Goal: Task Accomplishment & Management: Manage account settings

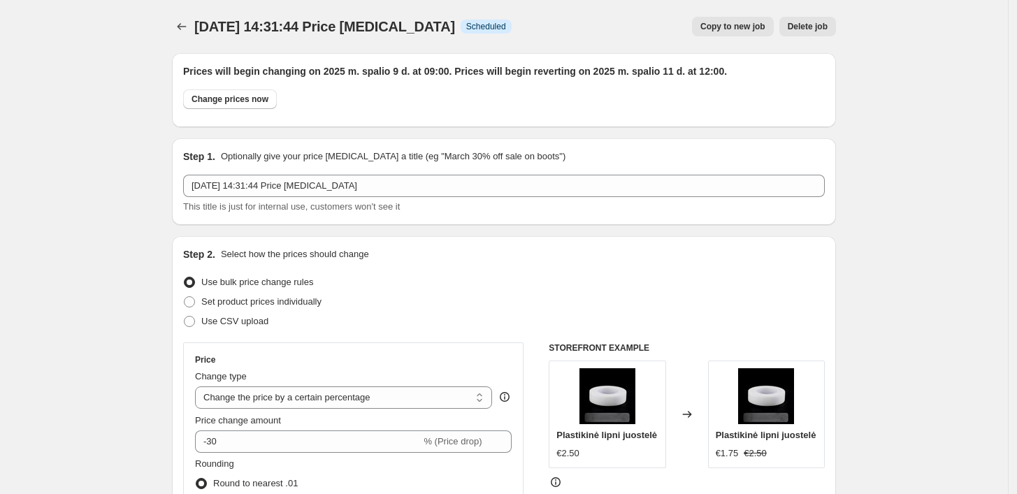
select select "percentage"
select select "collection"
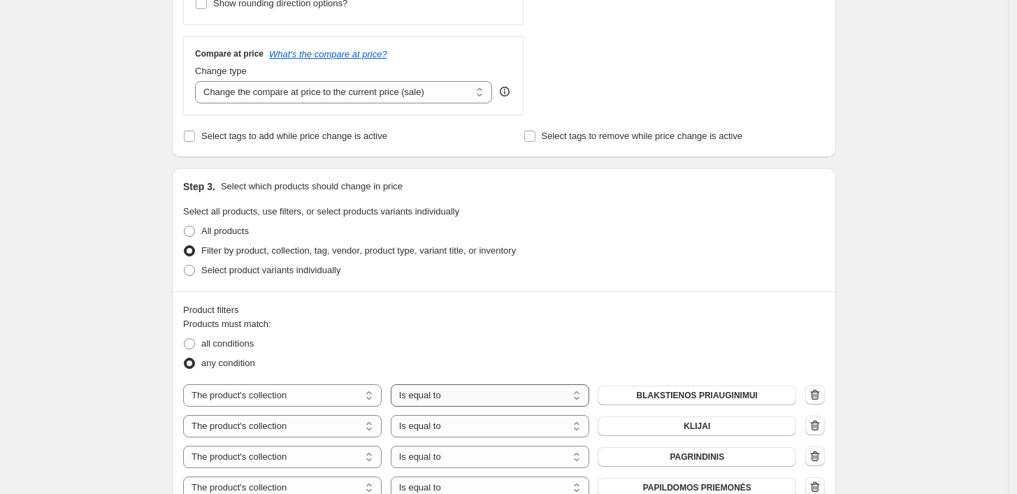
scroll to position [747, 0]
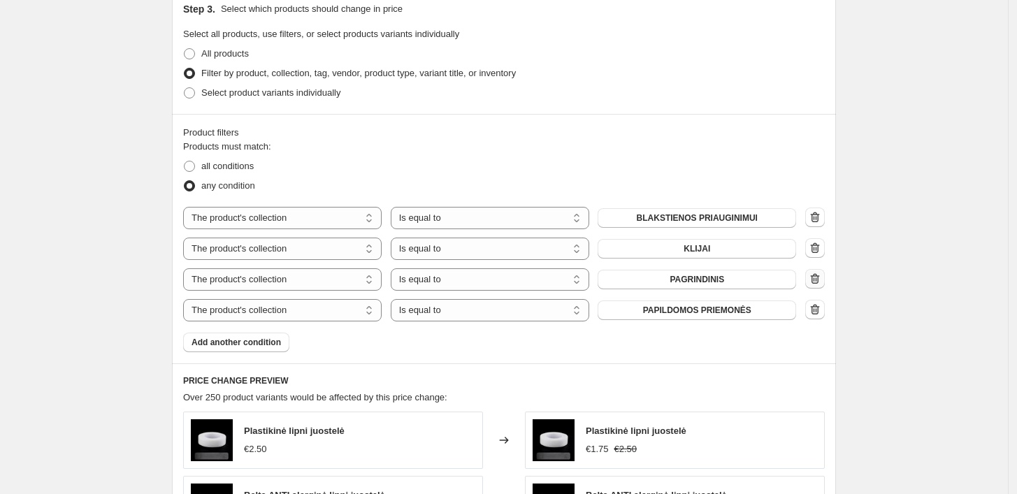
click at [822, 281] on icon "button" at bounding box center [815, 279] width 14 height 14
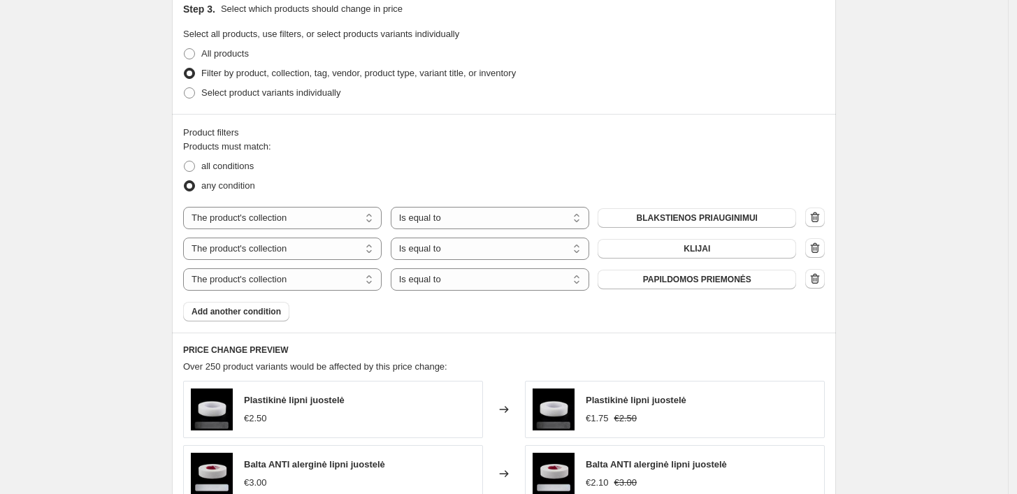
click at [820, 280] on icon "button" at bounding box center [815, 279] width 14 height 14
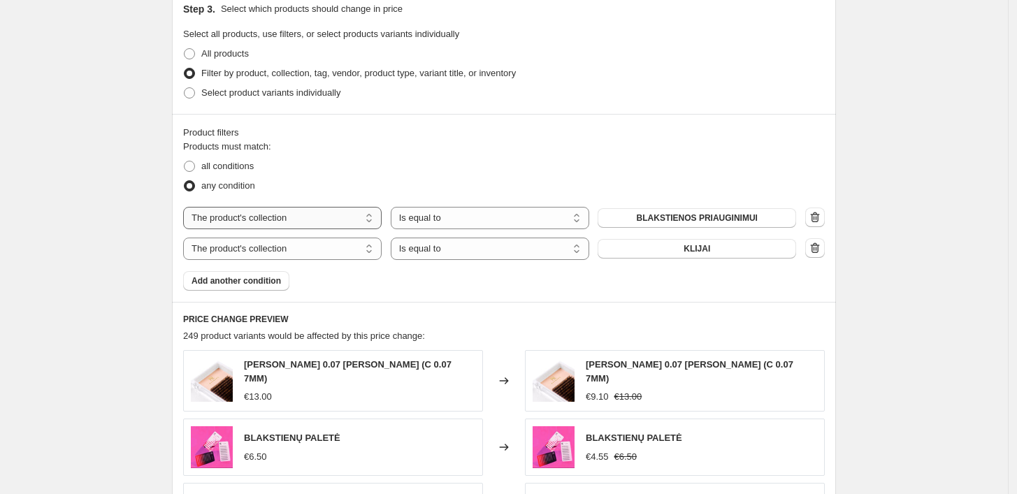
click at [276, 222] on select "The product The product's collection The product's tag The product's vendor The…" at bounding box center [282, 218] width 198 height 22
select select "product"
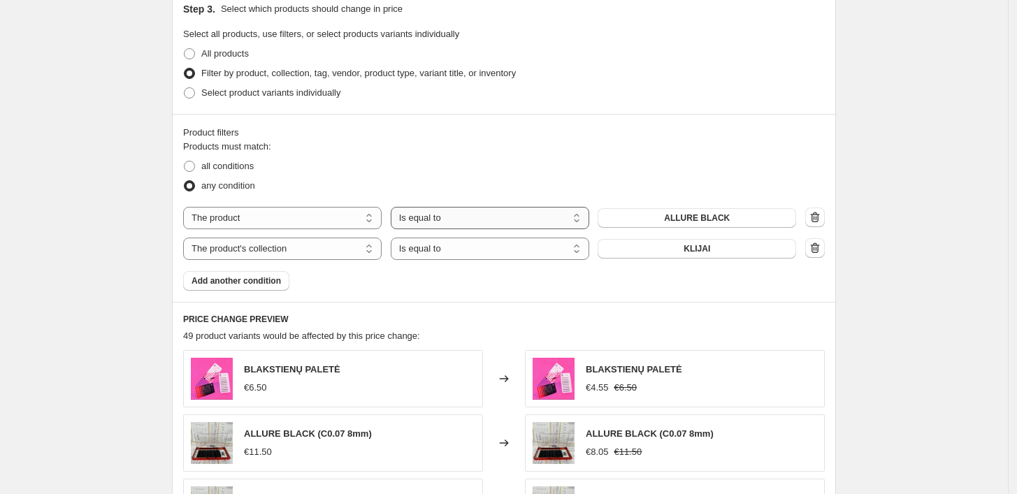
click at [479, 224] on select "Is equal to Is not equal to" at bounding box center [490, 218] width 198 height 22
click at [496, 152] on fieldset "Products must match: all conditions any condition" at bounding box center [504, 168] width 642 height 56
click at [688, 216] on span "ALLURE BLACK" at bounding box center [697, 217] width 66 height 11
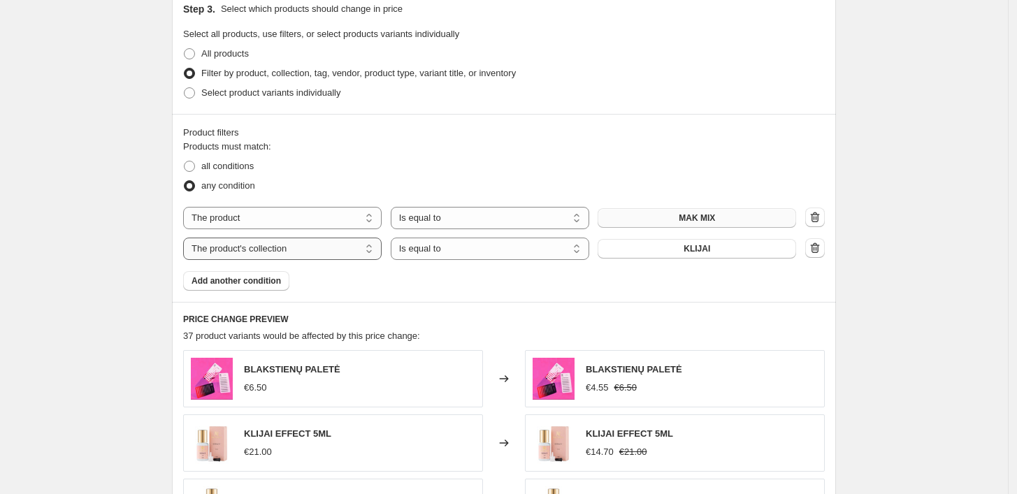
click at [266, 247] on select "The product The product's collection The product's tag The product's vendor The…" at bounding box center [282, 249] width 198 height 22
select select "product"
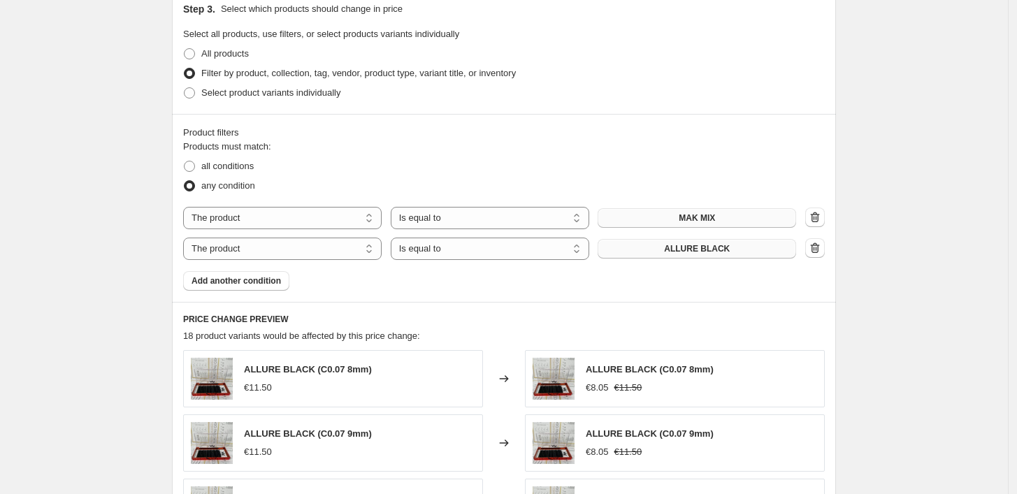
click at [677, 245] on span "ALLURE BLACK" at bounding box center [697, 248] width 66 height 11
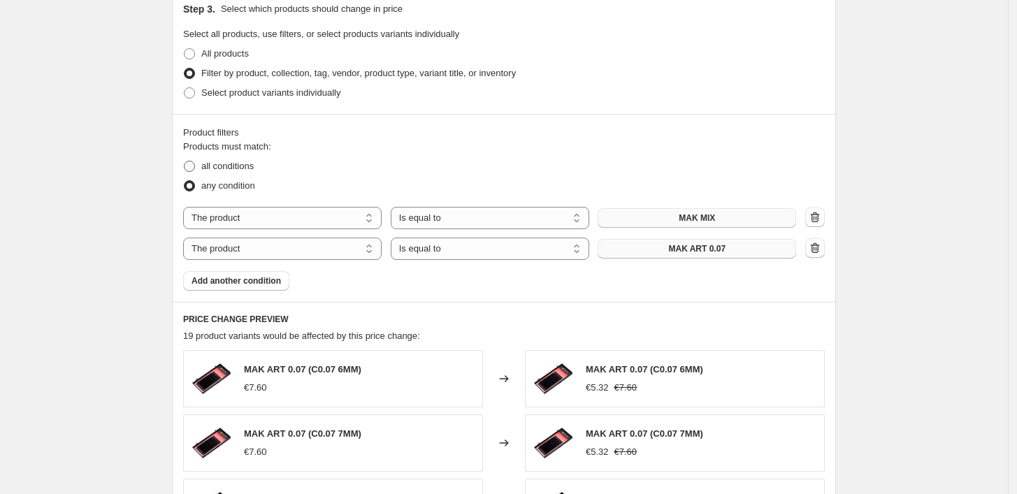
click at [228, 164] on span "all conditions" at bounding box center [227, 166] width 52 height 10
click at [185, 161] on input "all conditions" at bounding box center [184, 161] width 1 height 1
radio input "true"
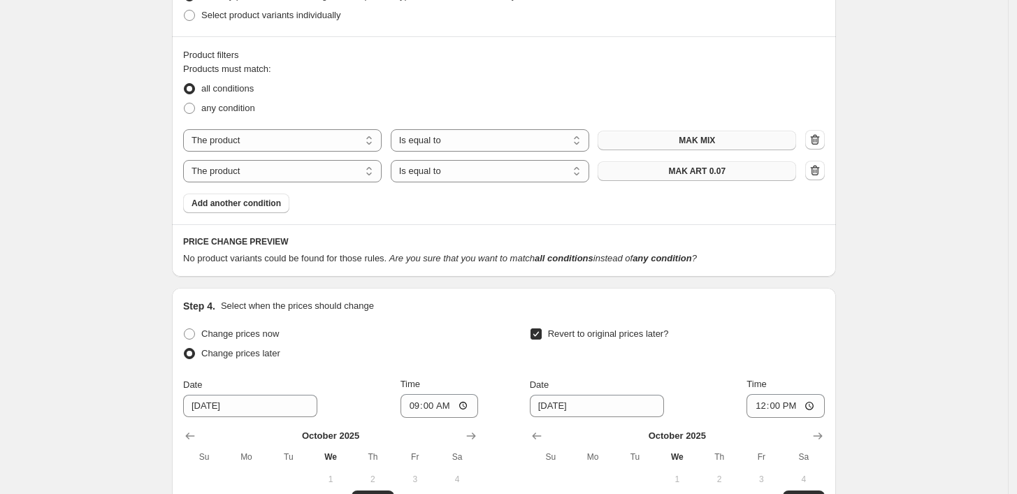
scroll to position [1063, 0]
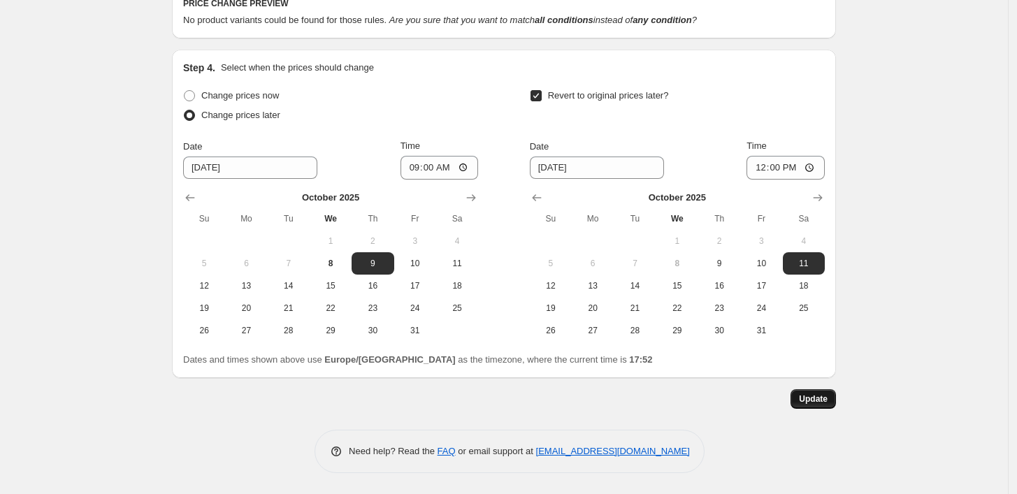
click at [825, 397] on span "Update" at bounding box center [813, 398] width 29 height 11
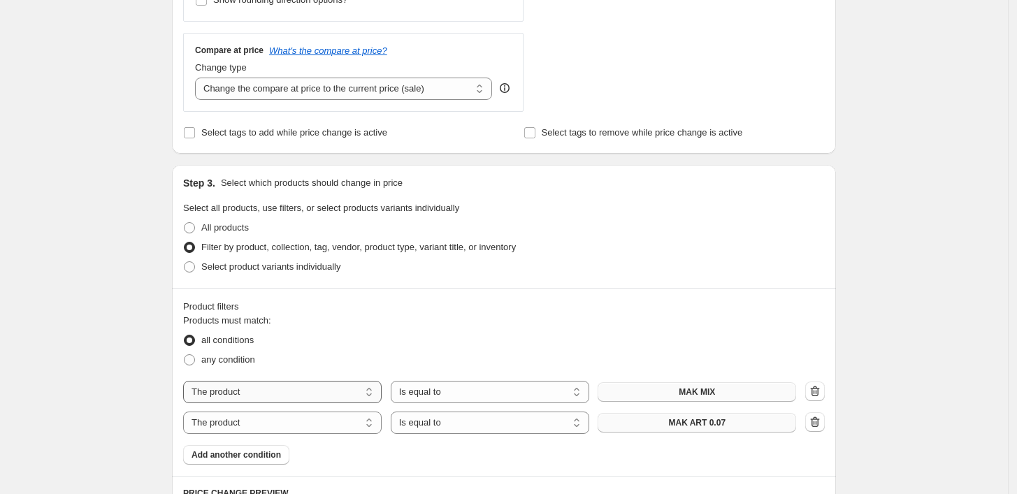
scroll to position [776, 0]
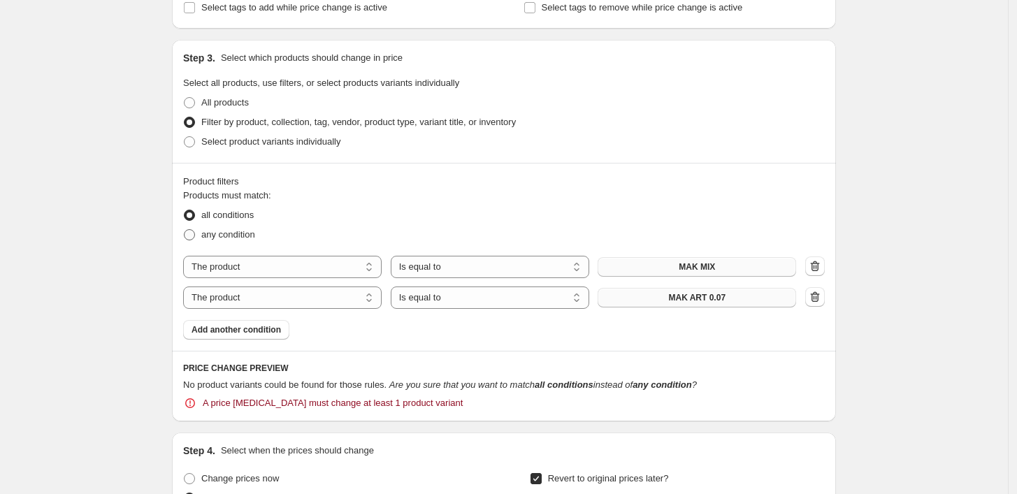
click at [235, 236] on span "any condition" at bounding box center [228, 234] width 54 height 10
click at [185, 230] on input "any condition" at bounding box center [184, 229] width 1 height 1
radio input "true"
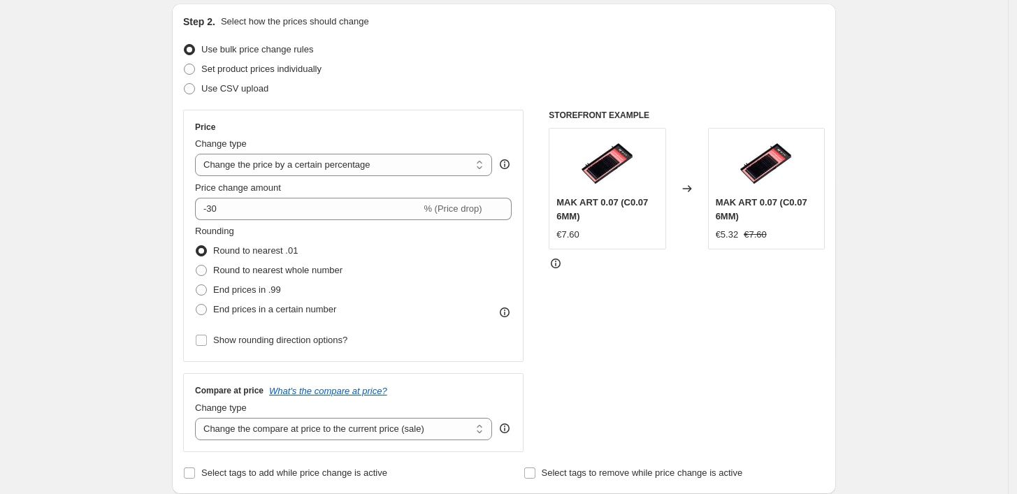
scroll to position [232, 0]
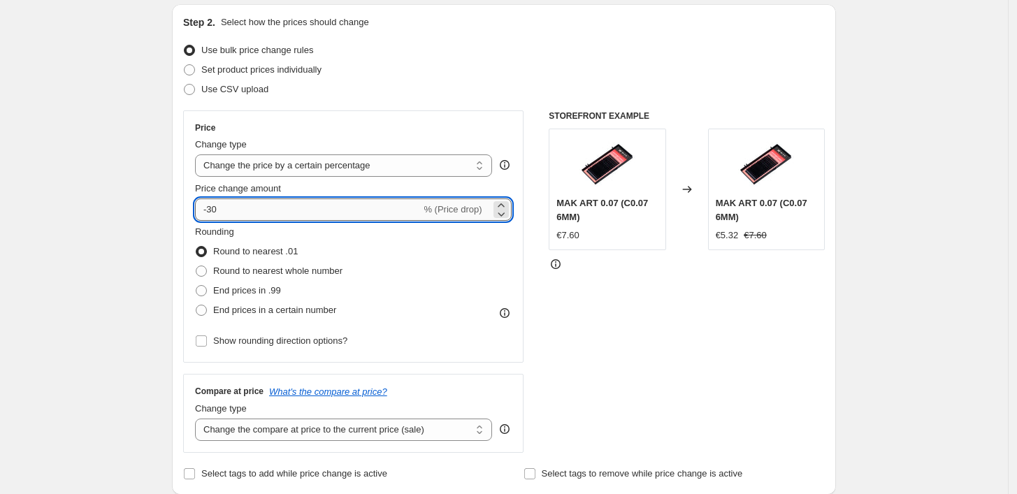
click at [274, 210] on input "-30" at bounding box center [308, 209] width 226 height 22
type input "-3"
type input "-15"
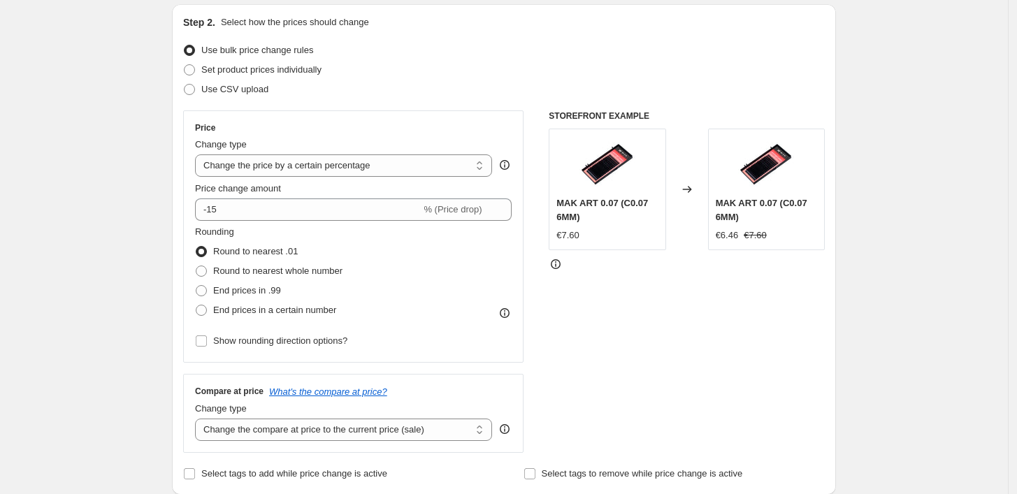
click at [569, 319] on div "STOREFRONT EXAMPLE MAK ART 0.07 (C0.07 6MM) €7.60 Changed to MAK ART 0.07 (C0.0…" at bounding box center [687, 281] width 276 height 342
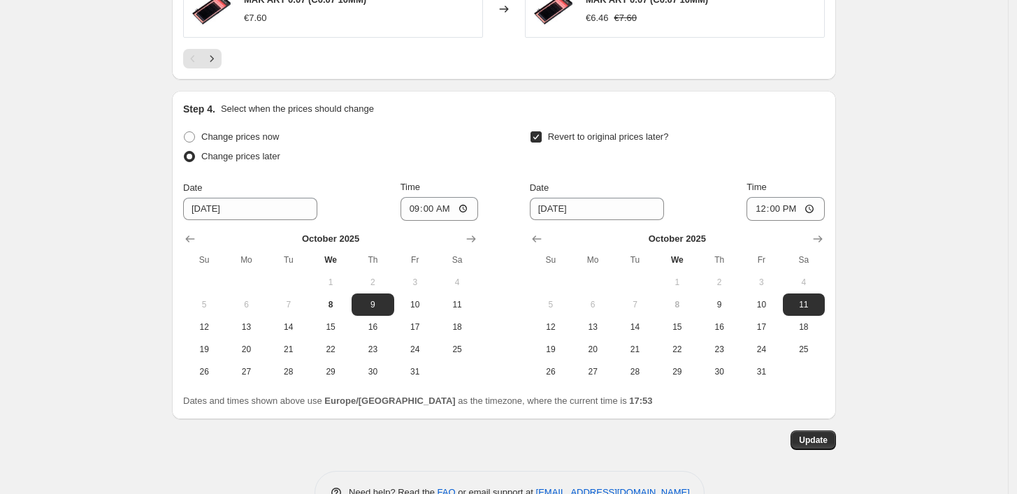
scroll to position [1398, 0]
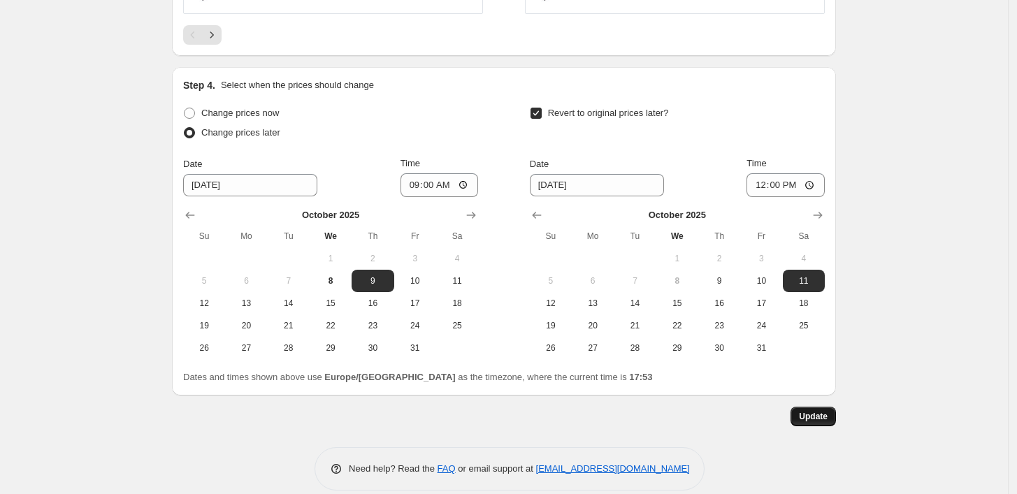
click at [827, 411] on span "Update" at bounding box center [813, 416] width 29 height 11
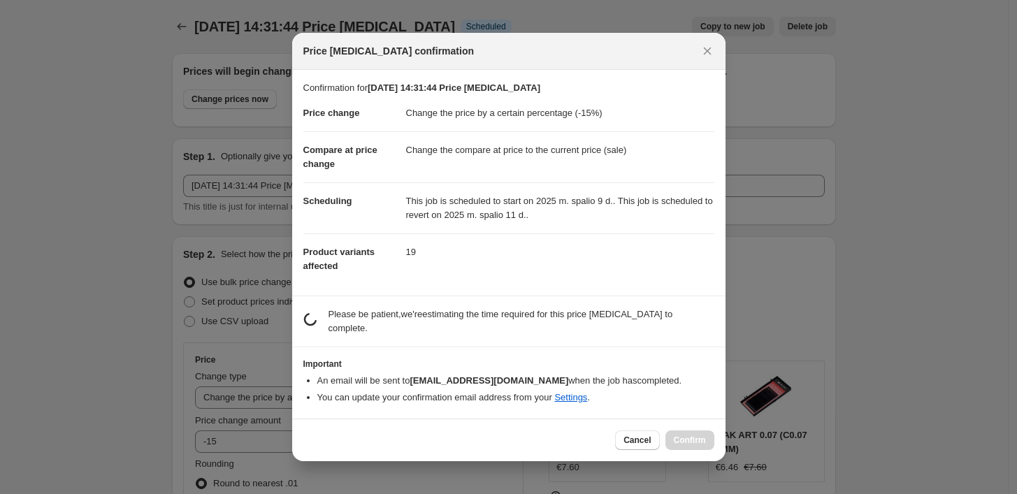
scroll to position [0, 0]
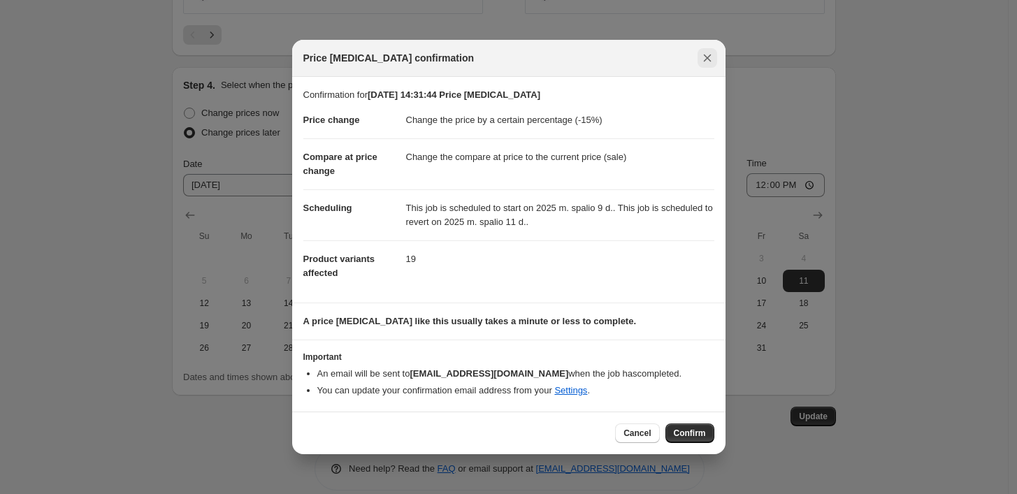
click at [714, 52] on button "Close" at bounding box center [707, 58] width 20 height 20
select select "collection"
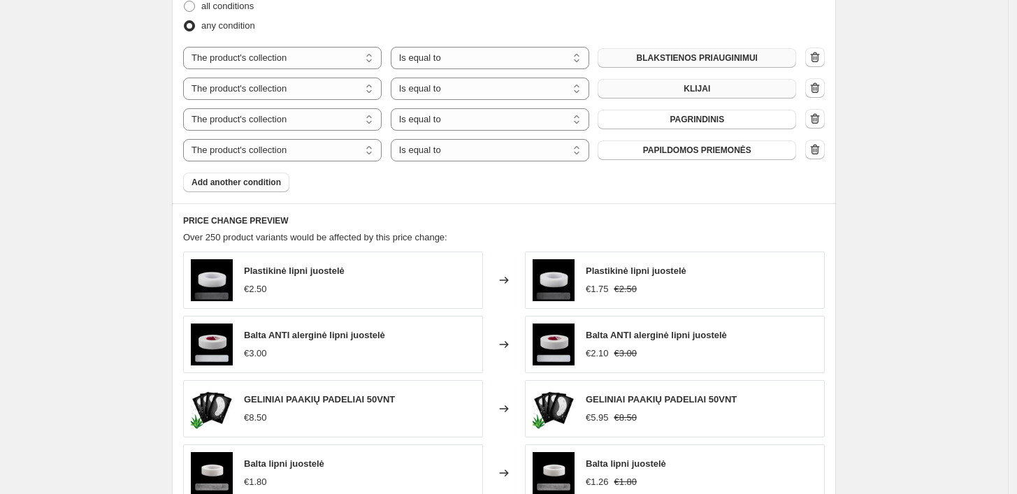
scroll to position [776, 0]
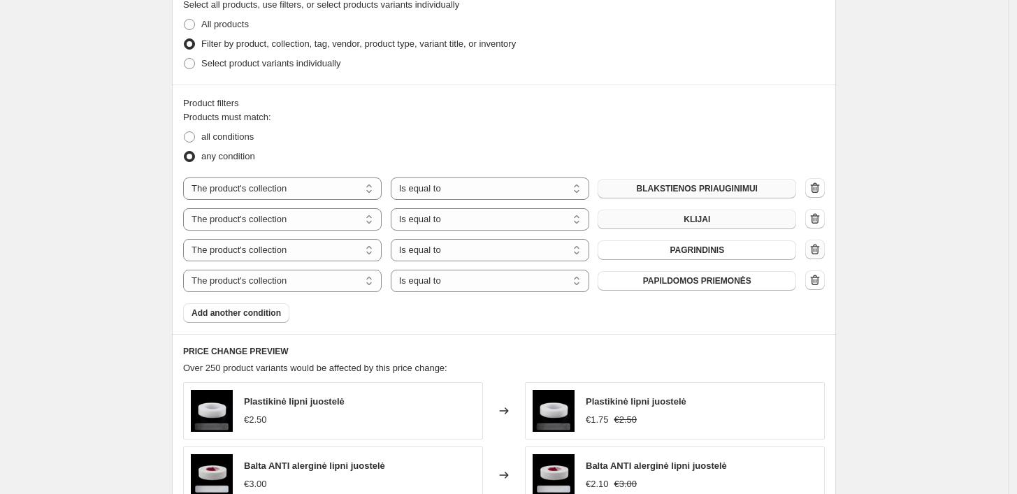
click at [821, 243] on button "button" at bounding box center [815, 250] width 20 height 20
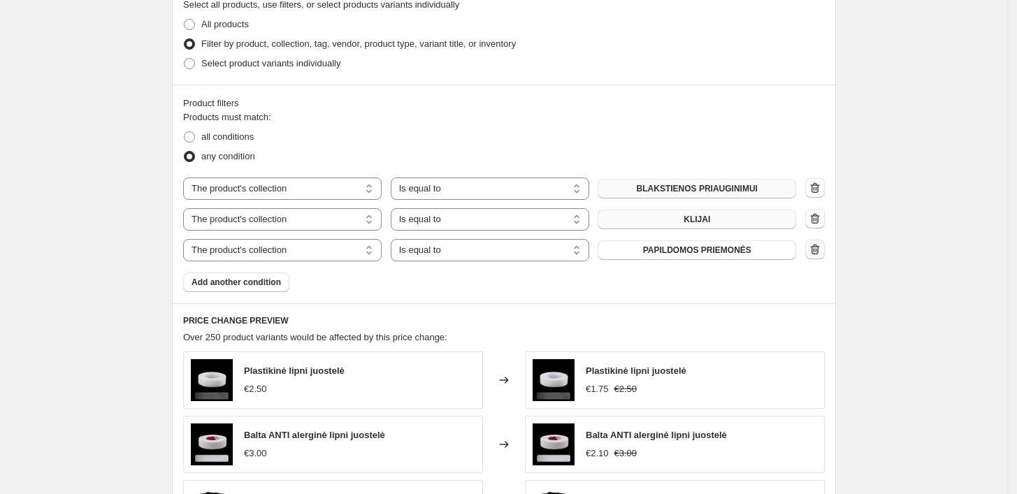
click at [822, 252] on icon "button" at bounding box center [815, 250] width 14 height 14
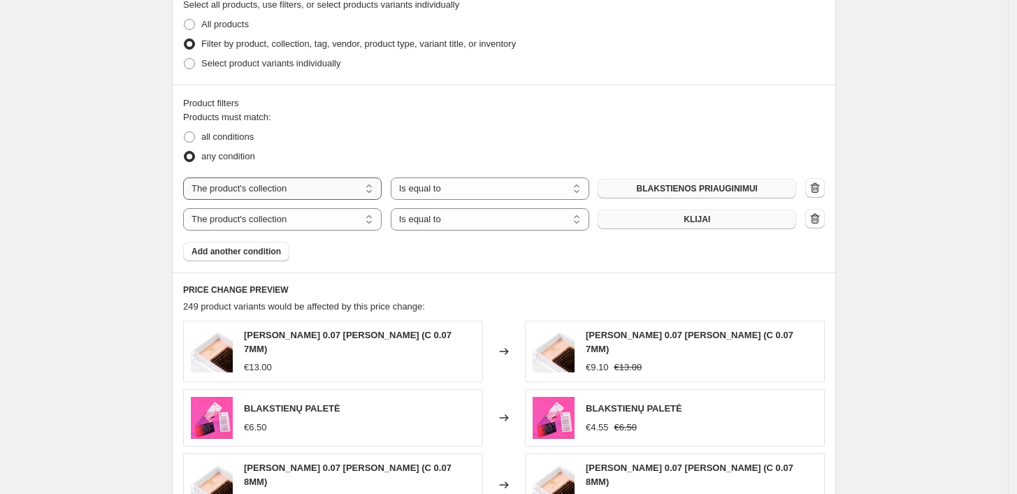
click at [313, 184] on select "The product The product's collection The product's tag The product's vendor The…" at bounding box center [282, 189] width 198 height 22
select select "product"
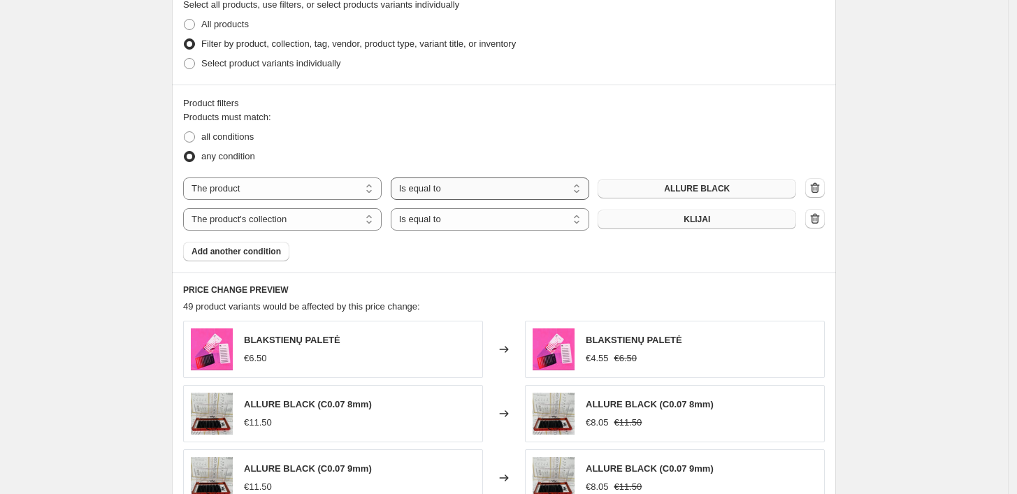
click at [461, 192] on select "Is equal to Is not equal to" at bounding box center [490, 189] width 198 height 22
click at [525, 126] on fieldset "Products must match: all conditions any condition" at bounding box center [504, 138] width 642 height 56
click at [681, 187] on span "ALLURE BLACK" at bounding box center [697, 188] width 66 height 11
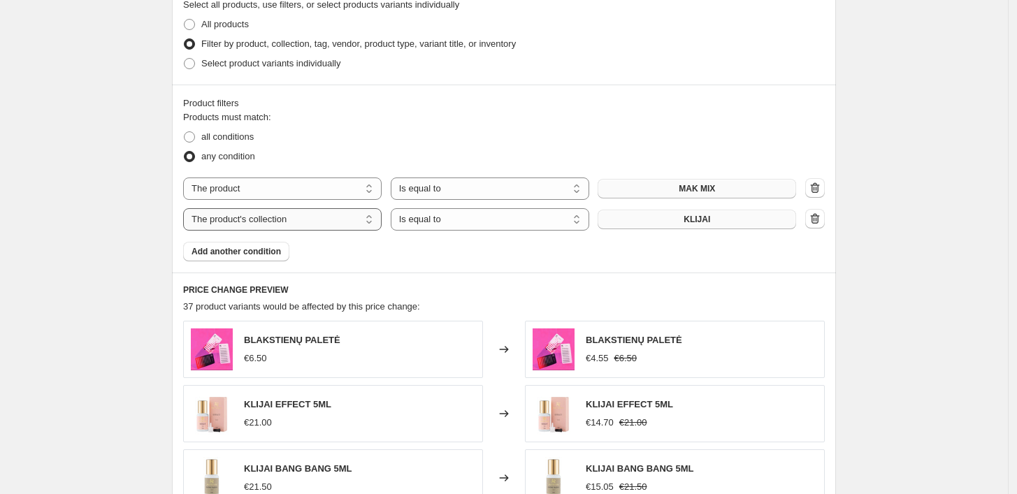
click at [325, 214] on select "The product The product's collection The product's tag The product's vendor The…" at bounding box center [282, 219] width 198 height 22
select select "product"
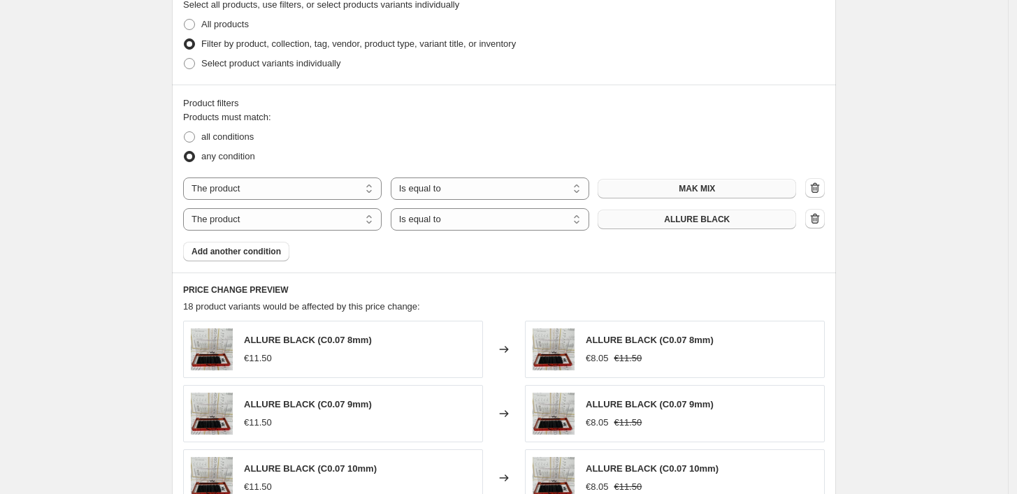
click at [710, 219] on span "ALLURE BLACK" at bounding box center [697, 219] width 66 height 11
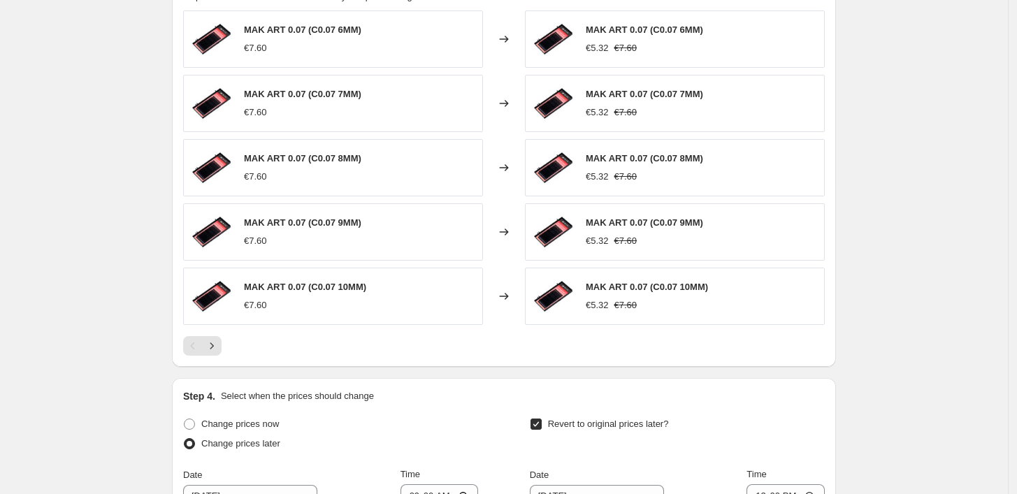
scroll to position [1009, 0]
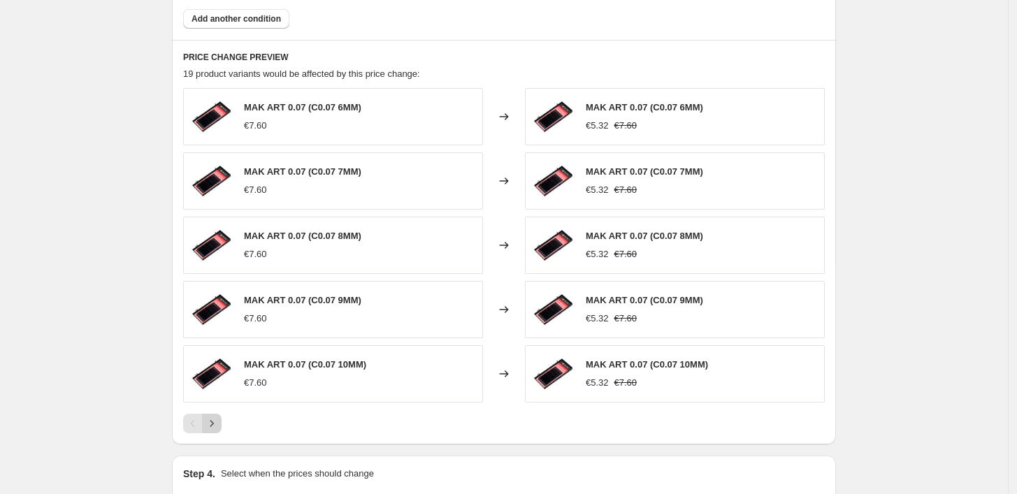
click at [217, 426] on icon "Next" at bounding box center [212, 424] width 14 height 14
click at [218, 426] on icon "Next" at bounding box center [212, 424] width 14 height 14
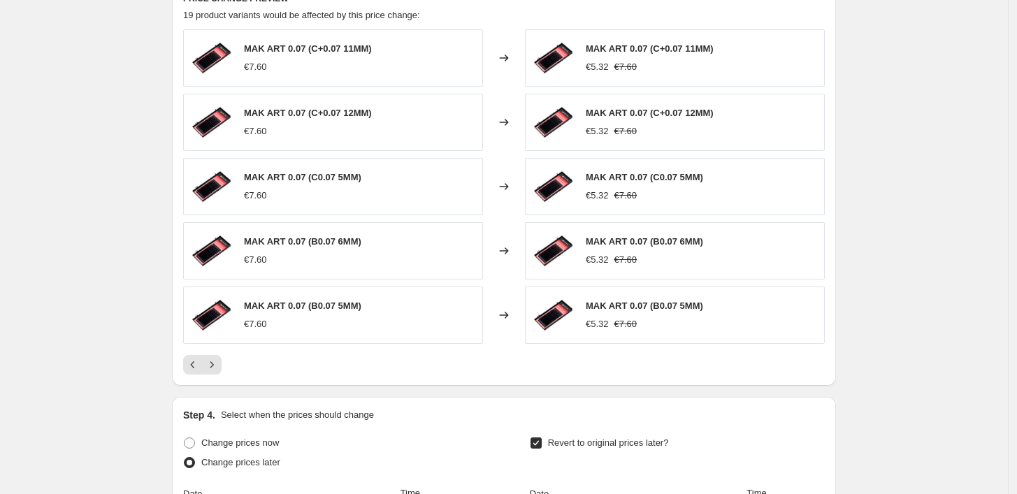
scroll to position [1087, 0]
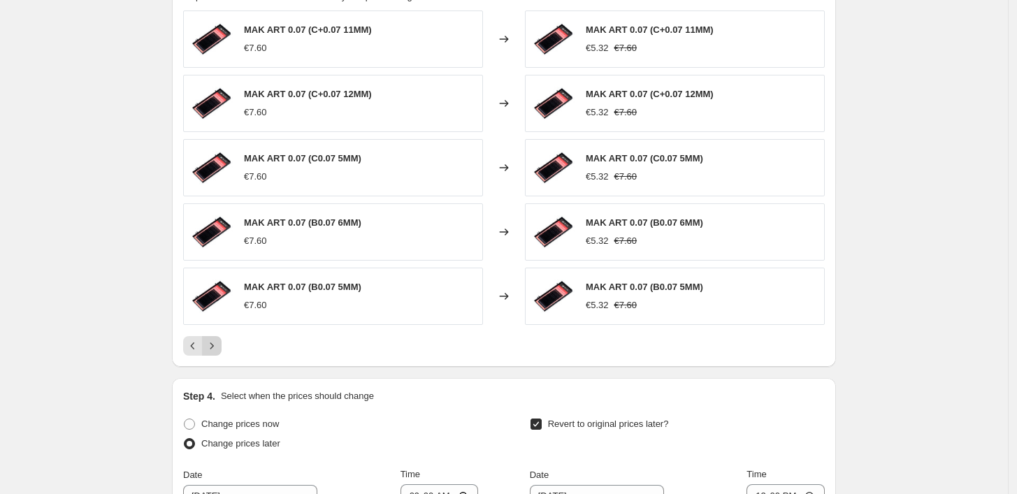
click at [219, 344] on icon "Next" at bounding box center [212, 346] width 14 height 14
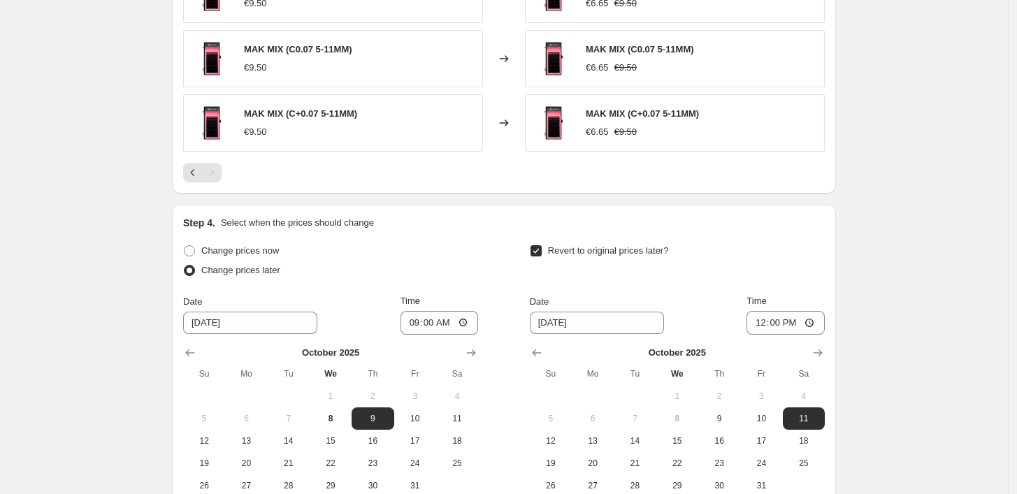
scroll to position [1351, 0]
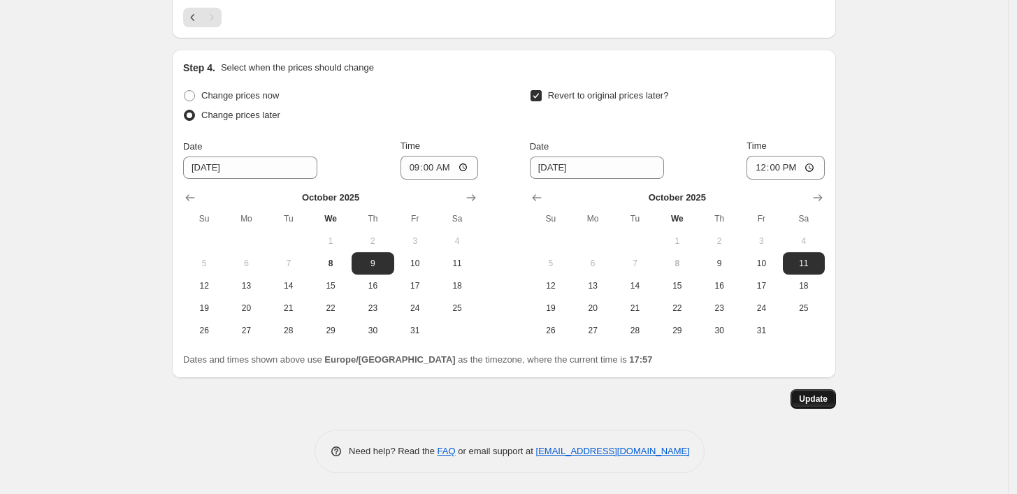
click at [813, 393] on span "Update" at bounding box center [813, 398] width 29 height 11
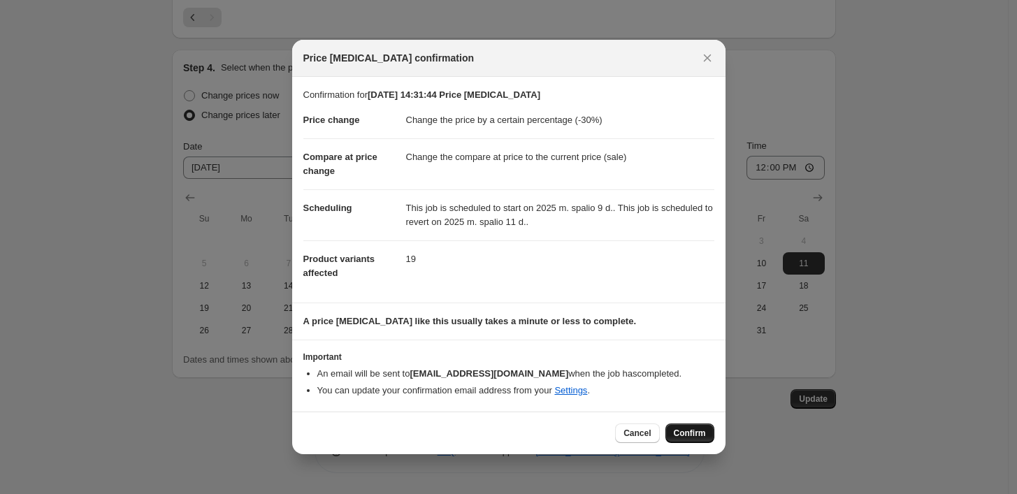
click at [688, 433] on span "Confirm" at bounding box center [690, 433] width 32 height 11
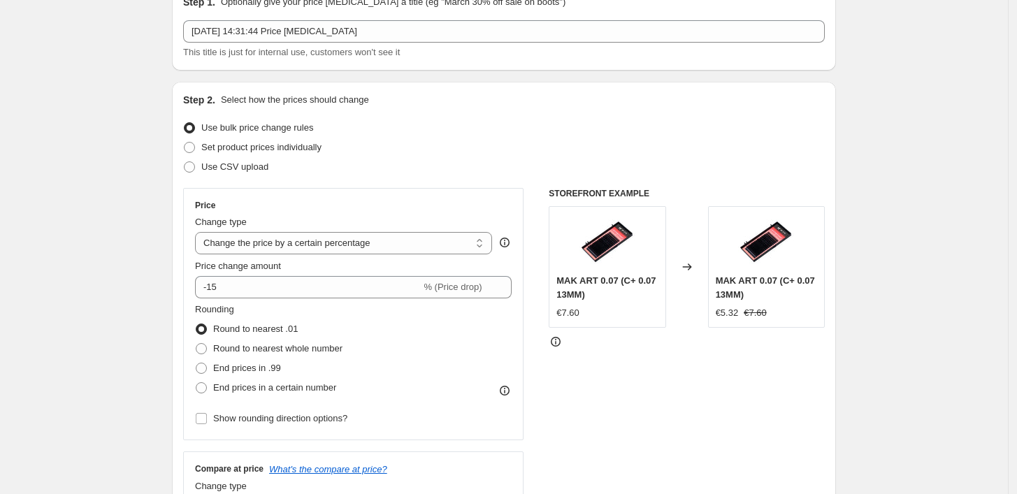
scroll to position [155, 0]
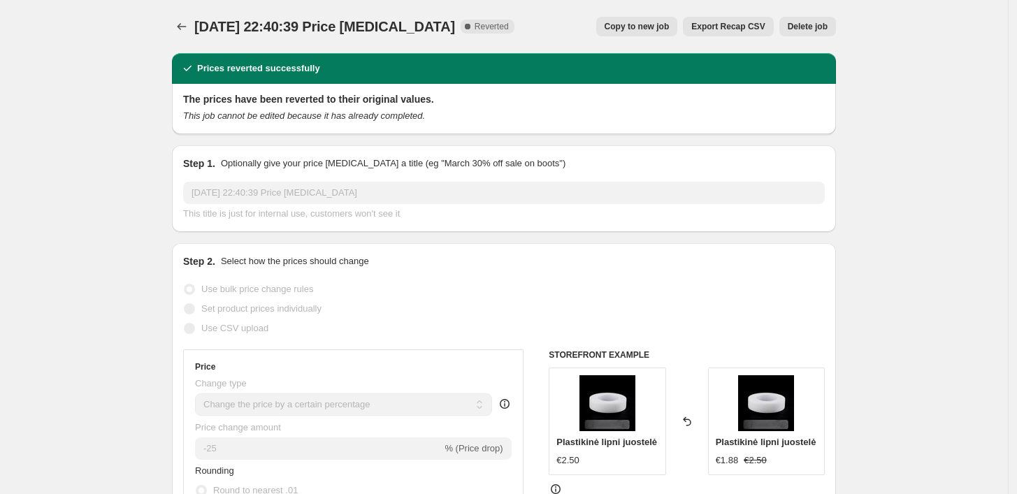
select select "percentage"
select select "collection"
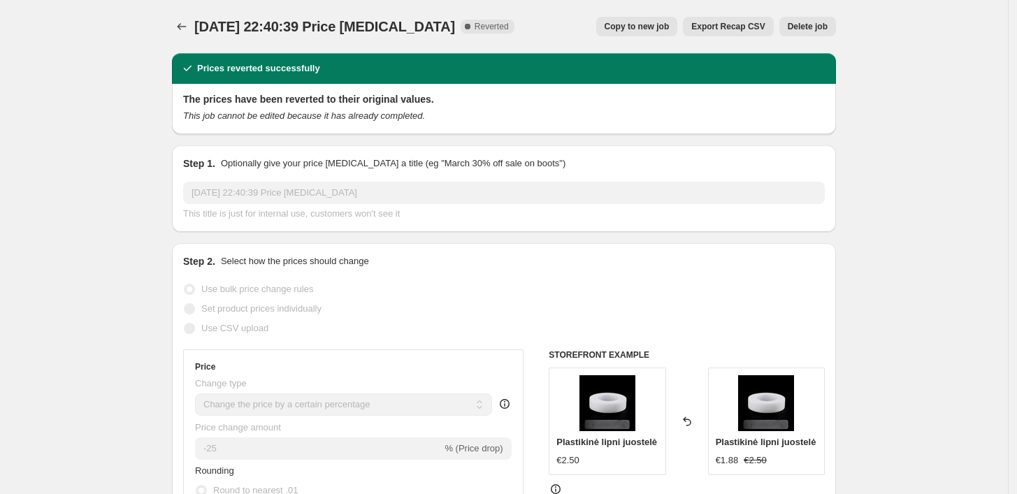
select select "not_equal"
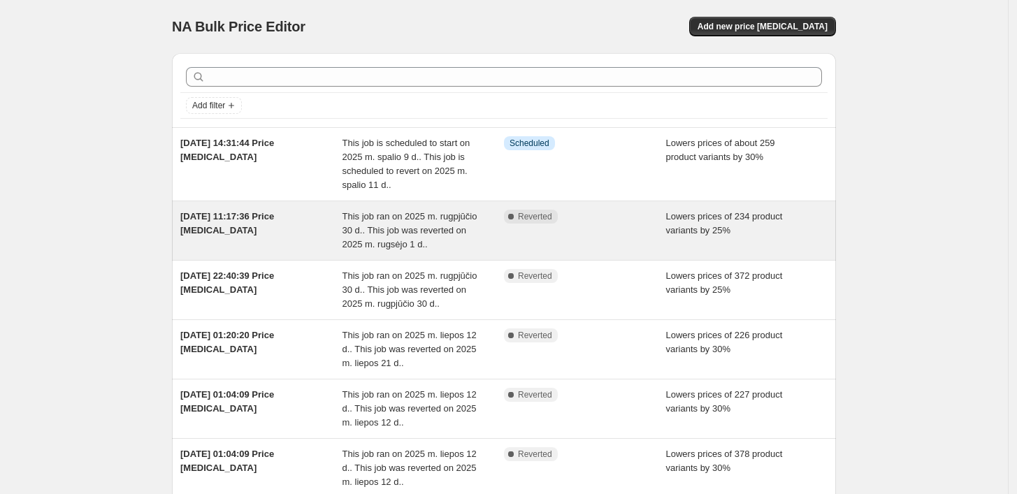
click at [614, 215] on div "Complete Reverted" at bounding box center [574, 217] width 141 height 14
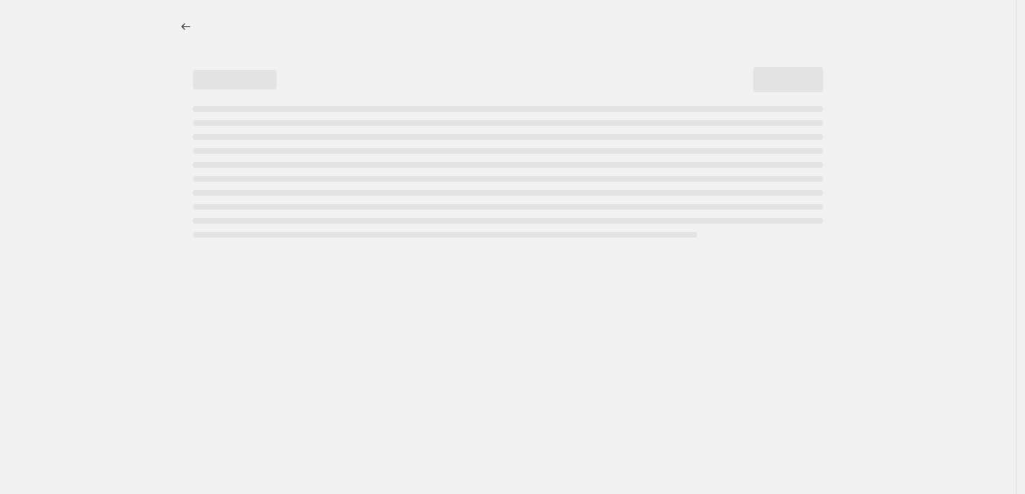
select select "percentage"
select select "collection"
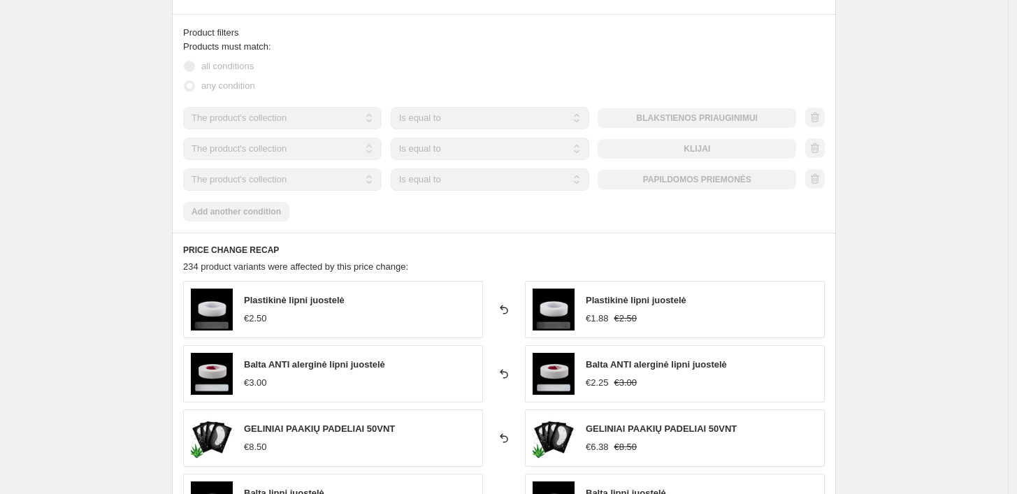
scroll to position [699, 0]
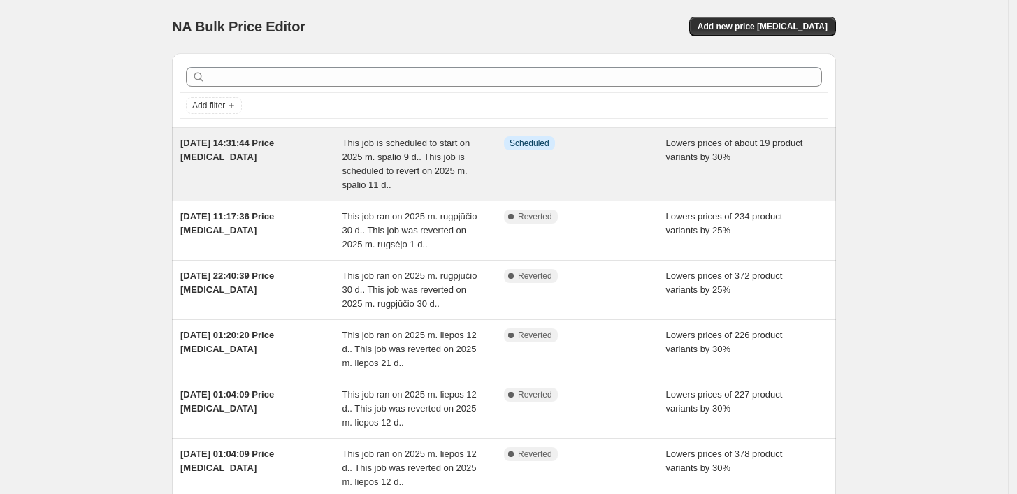
click at [488, 160] on div "This job is scheduled to start on 2025 m. spalio 9 d.. This job is scheduled to…" at bounding box center [423, 164] width 162 height 56
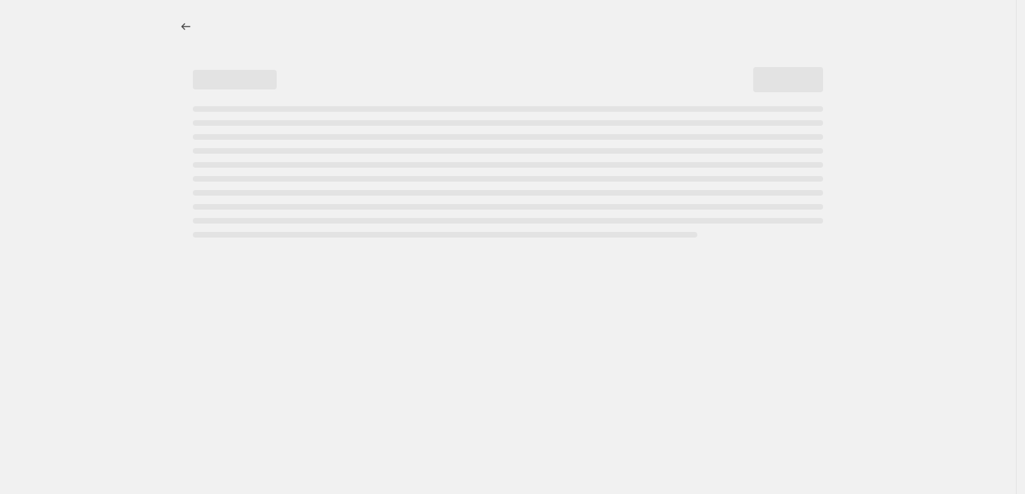
select select "percentage"
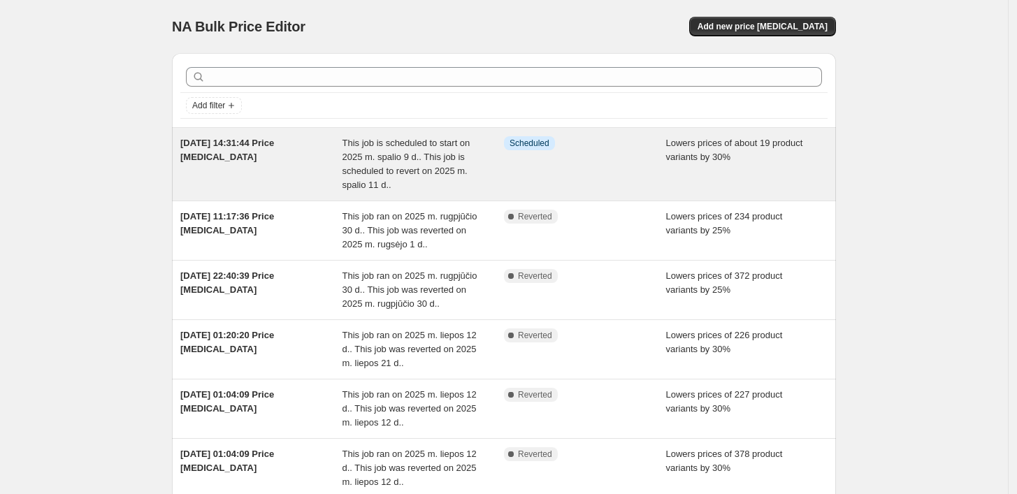
click at [554, 145] on span "Info Scheduled" at bounding box center [529, 143] width 51 height 14
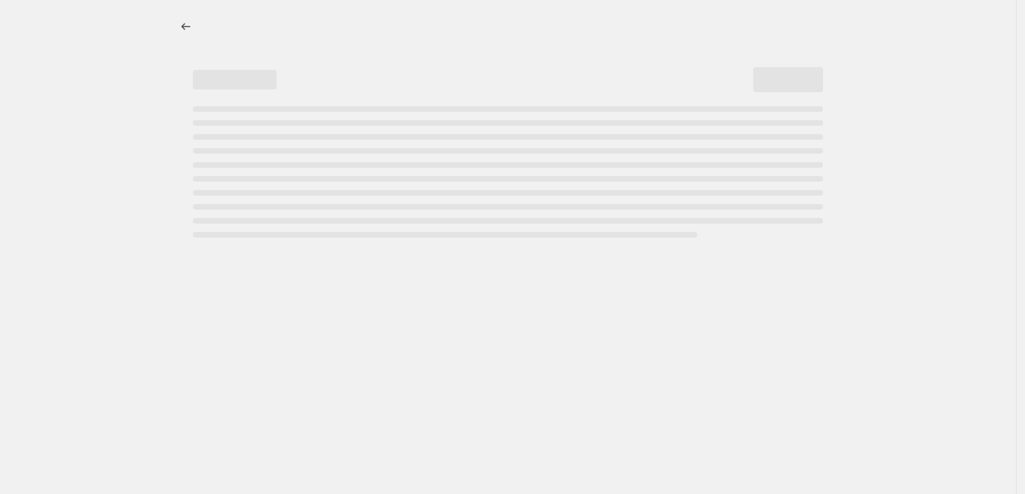
select select "percentage"
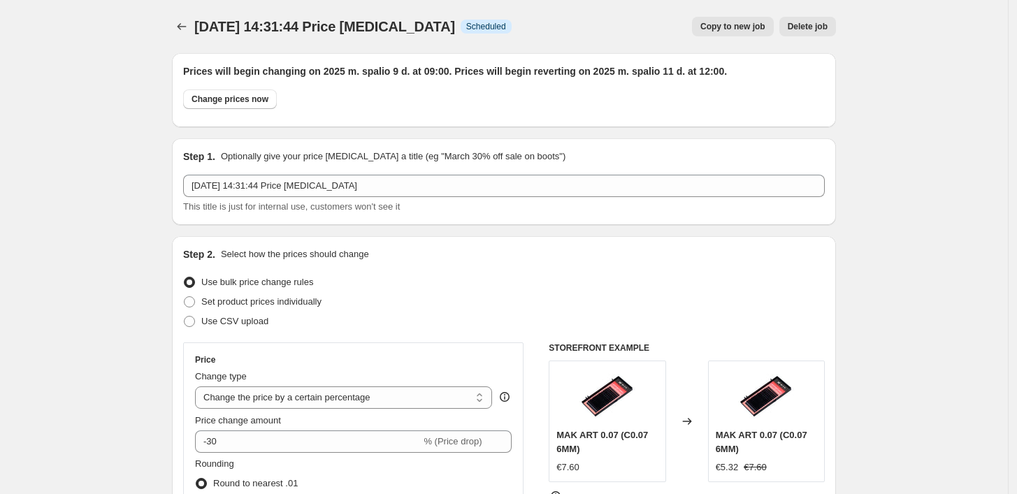
scroll to position [233, 0]
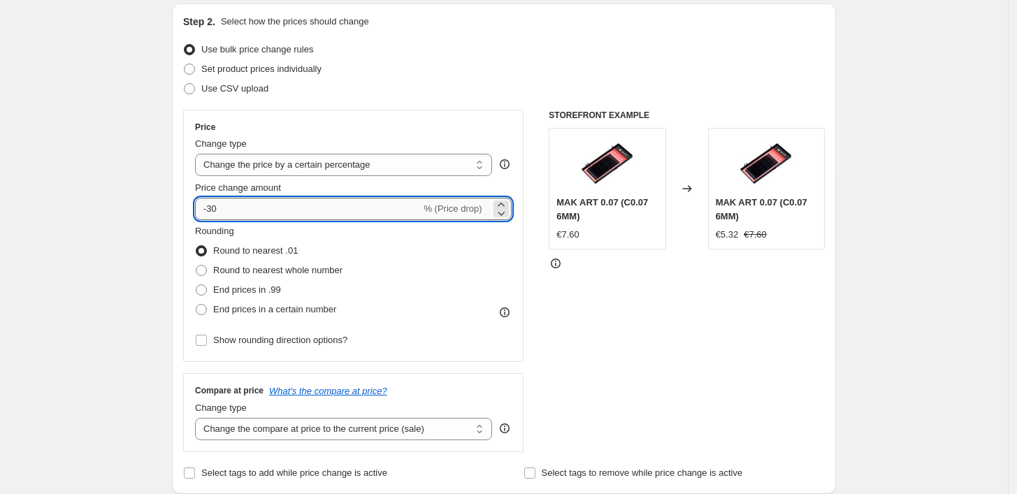
click at [300, 208] on input "-30" at bounding box center [308, 209] width 226 height 22
type input "-3"
type input "-15"
click at [581, 319] on div "STOREFRONT EXAMPLE MAK ART 0.07 (C0.07 6MM) €7.60 Changed to MAK ART 0.07 (C0.0…" at bounding box center [687, 281] width 276 height 342
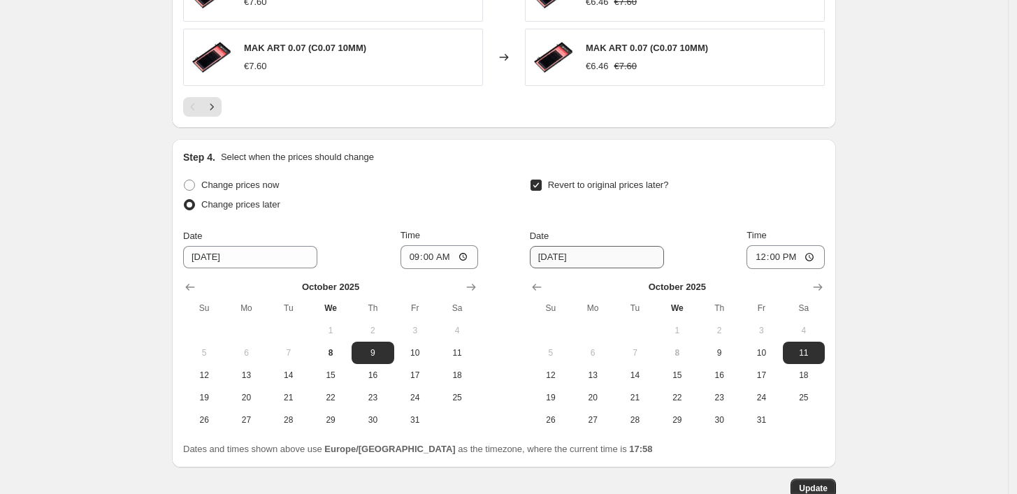
scroll to position [1415, 0]
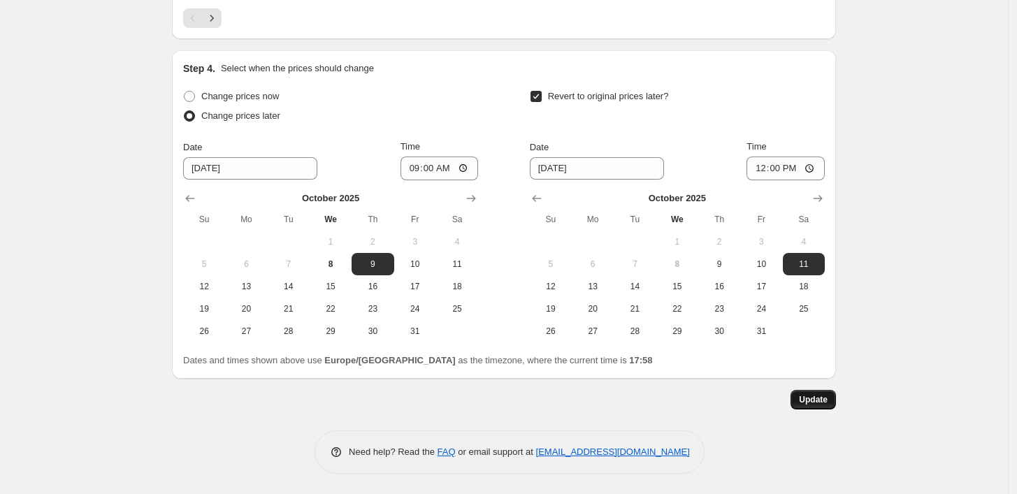
click at [836, 396] on button "Update" at bounding box center [812, 400] width 45 height 20
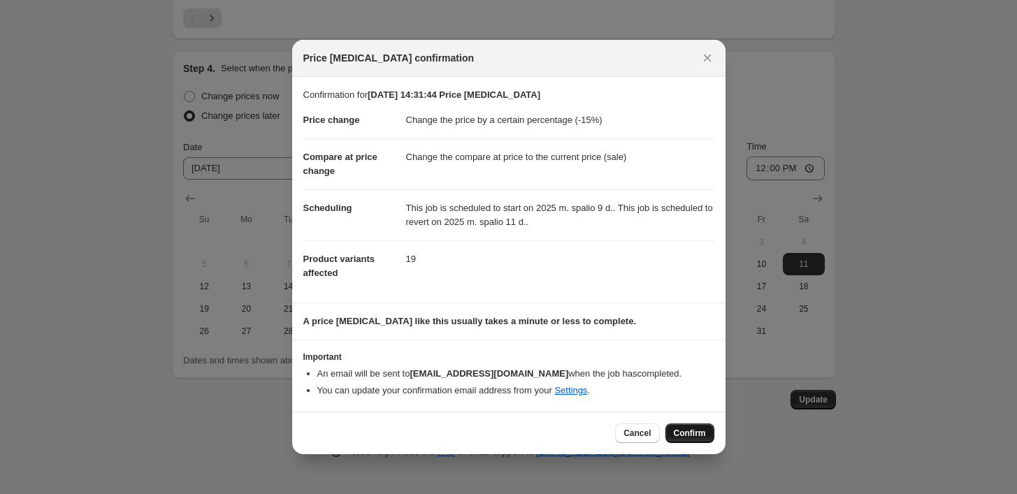
click at [677, 434] on span "Confirm" at bounding box center [690, 433] width 32 height 11
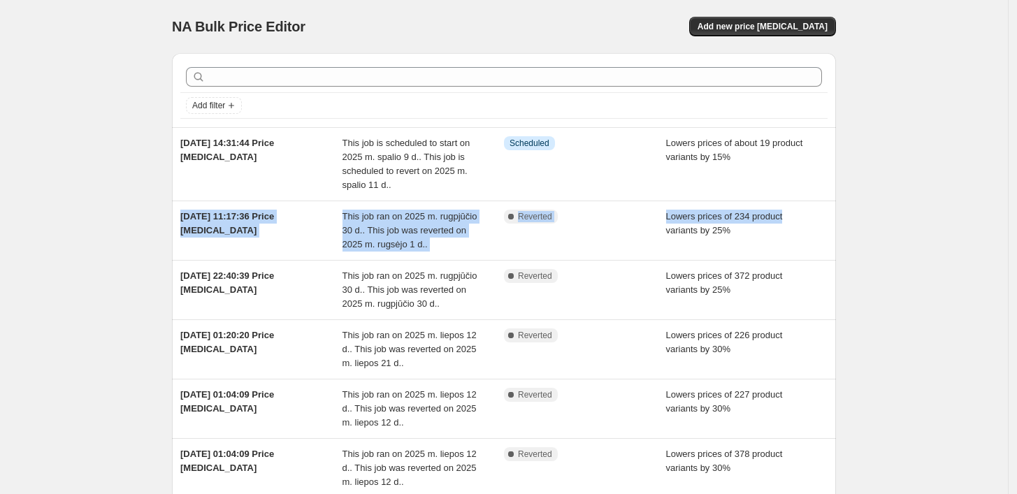
drag, startPoint x: 489, startPoint y: 229, endPoint x: 889, endPoint y: 201, distance: 401.4
click at [889, 201] on div "NA Bulk Price Editor. This page is ready NA Bulk Price Editor Add new price cha…" at bounding box center [504, 347] width 1008 height 695
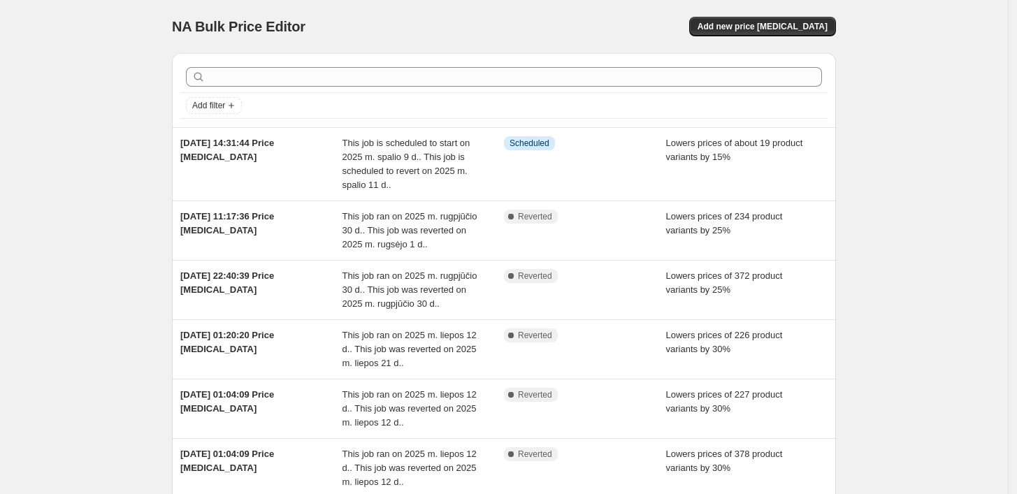
click at [917, 71] on div "NA Bulk Price Editor. This page is ready NA Bulk Price Editor Add new price cha…" at bounding box center [504, 347] width 1008 height 695
drag, startPoint x: 811, startPoint y: 33, endPoint x: 902, endPoint y: 26, distance: 91.8
click at [937, 22] on div "NA Bulk Price Editor. This page is ready NA Bulk Price Editor Add new price cha…" at bounding box center [504, 347] width 1008 height 695
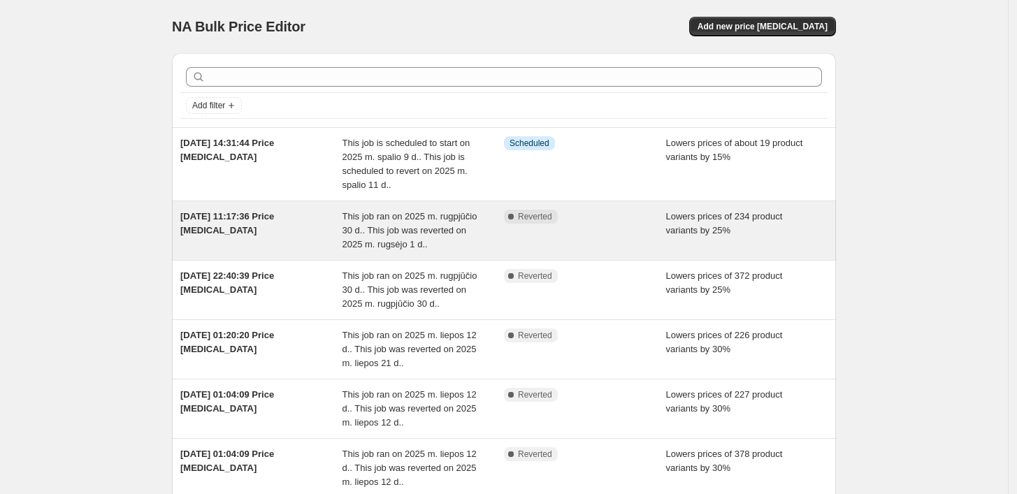
click at [463, 234] on span "This job ran on 2025 m. rugpjūčio 30 d.. This job was reverted on 2025 m. rugsė…" at bounding box center [409, 230] width 135 height 38
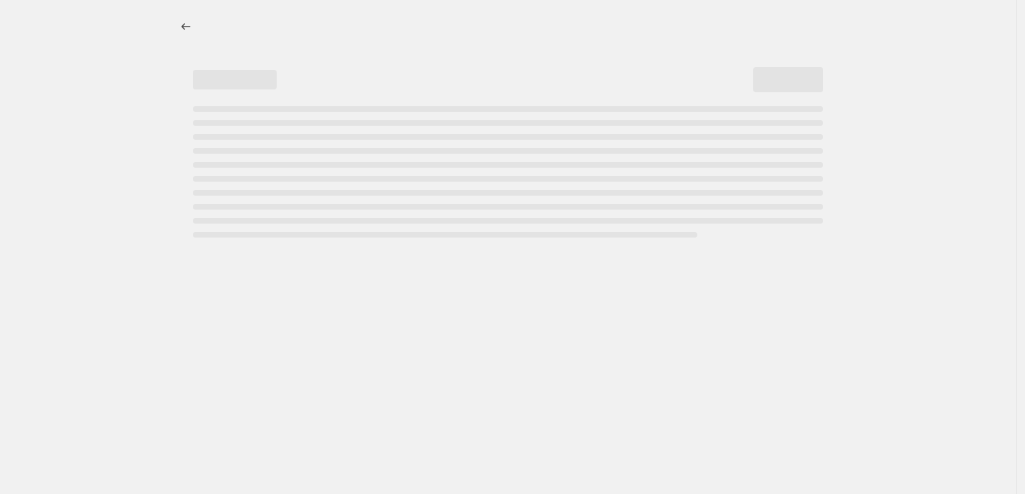
select select "percentage"
select select "collection"
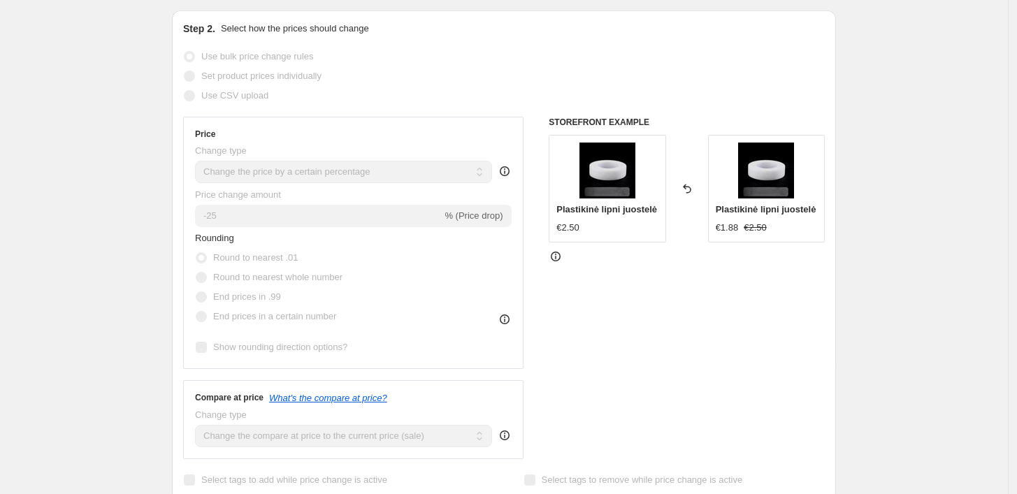
scroll to position [621, 0]
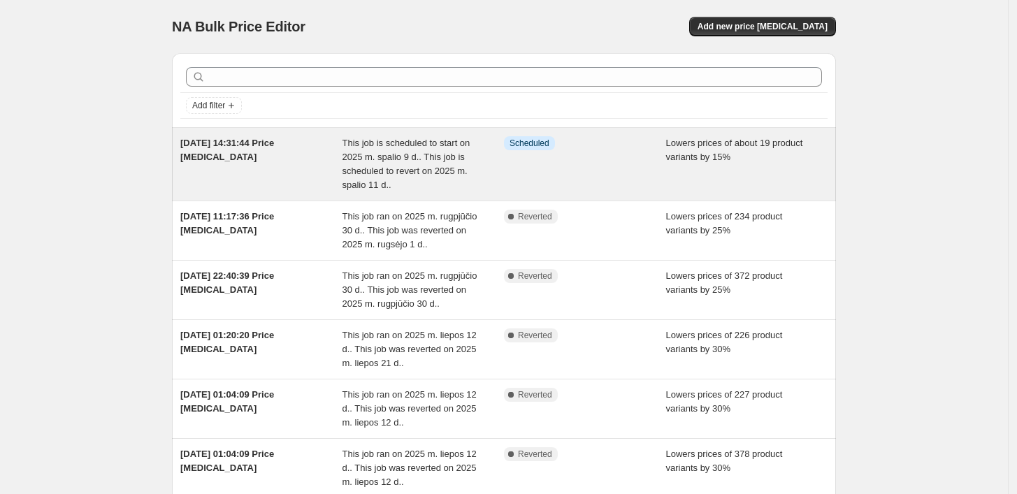
click at [492, 154] on div "This job is scheduled to start on 2025 m. spalio 9 d.. This job is scheduled to…" at bounding box center [423, 164] width 162 height 56
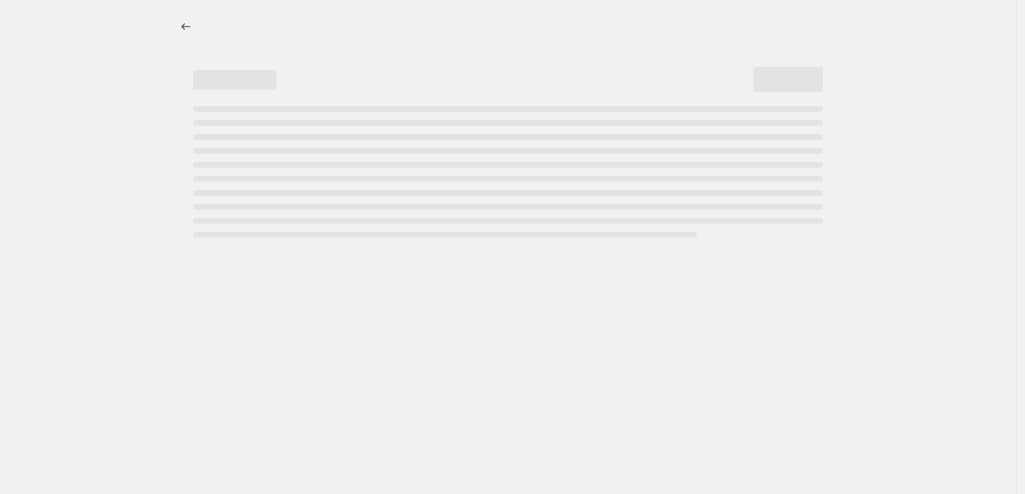
select select "percentage"
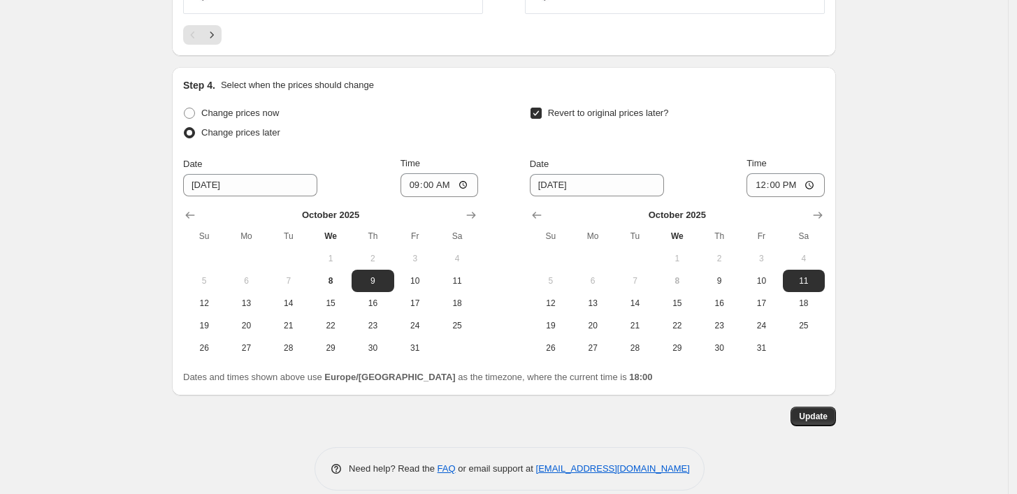
scroll to position [1415, 0]
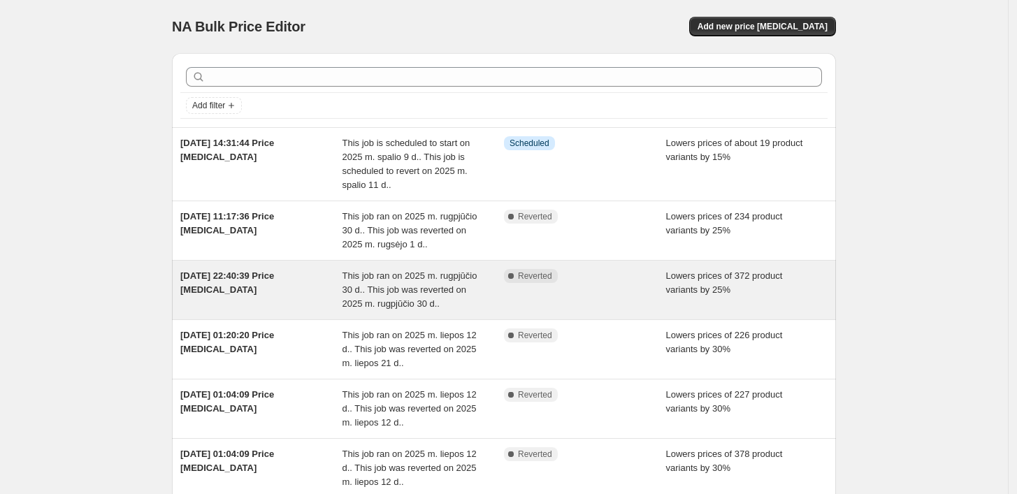
click at [401, 289] on span "This job ran on 2025 m. rugpjūčio 30 d.. This job was reverted on 2025 m. rugpj…" at bounding box center [409, 289] width 135 height 38
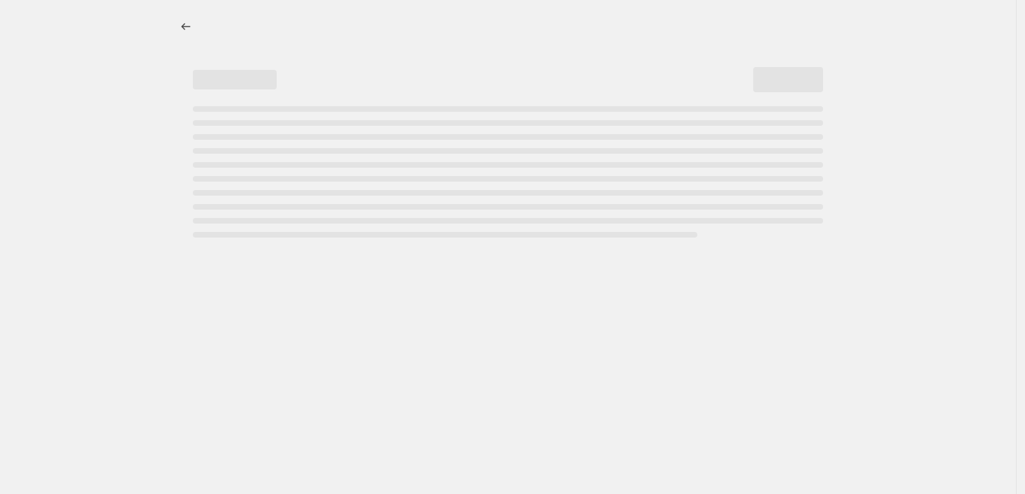
select select "percentage"
select select "collection"
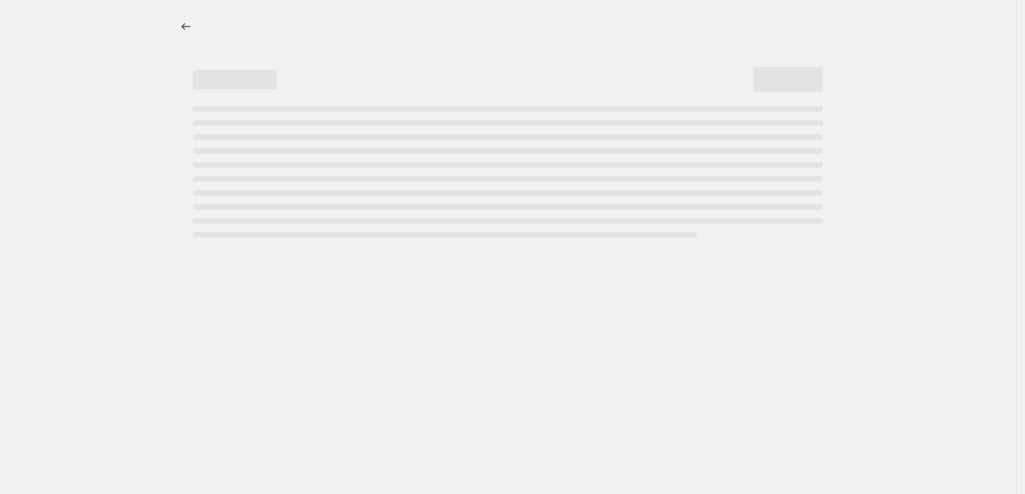
select select "not_equal"
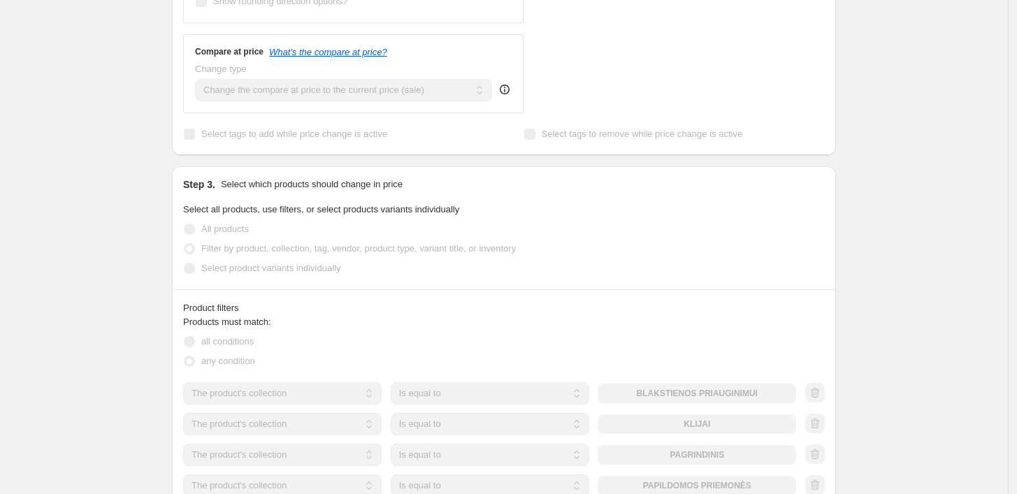
scroll to position [776, 0]
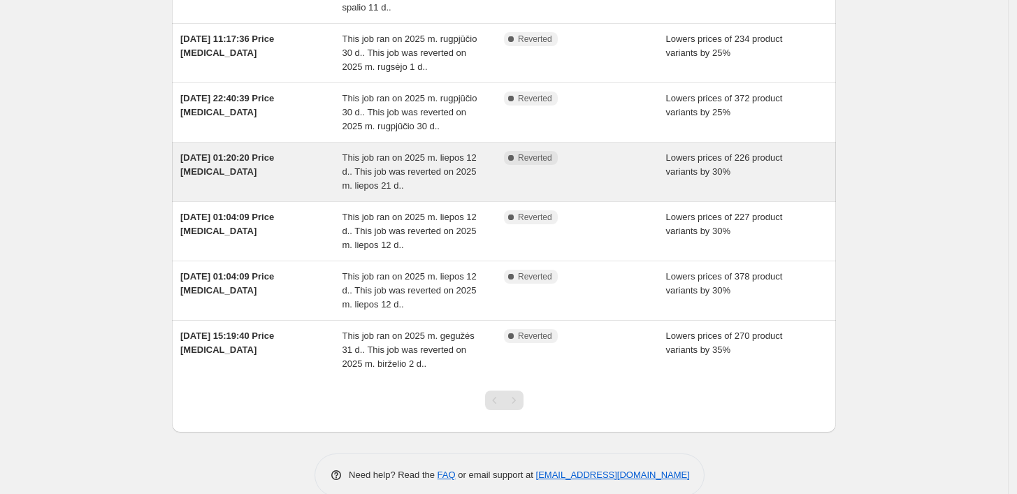
scroll to position [45, 0]
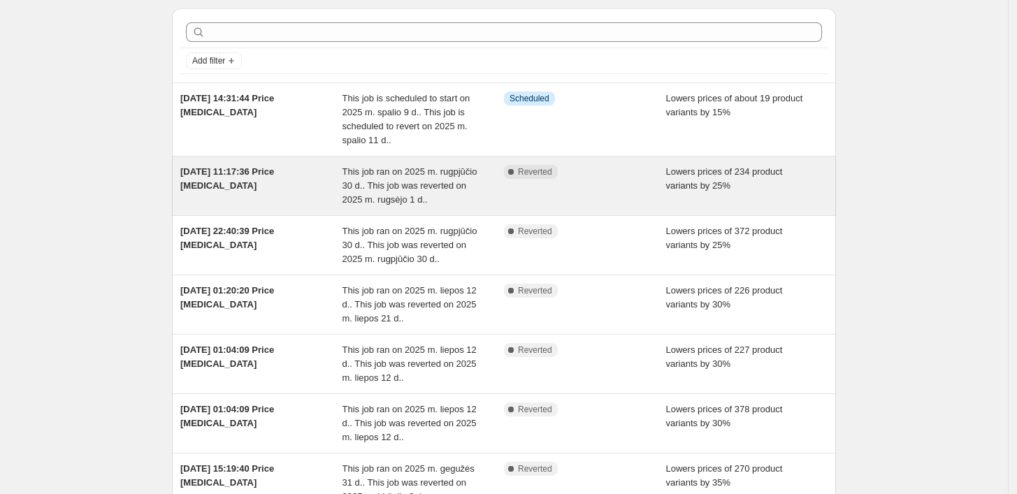
click at [433, 171] on span "This job ran on 2025 m. rugpjūčio 30 d.. This job was reverted on 2025 m. rugsė…" at bounding box center [409, 185] width 135 height 38
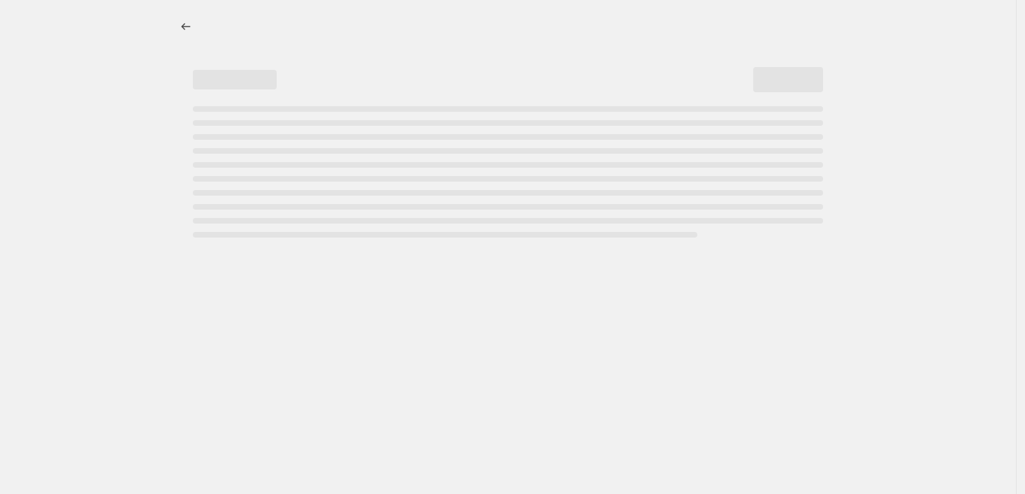
select select "percentage"
select select "collection"
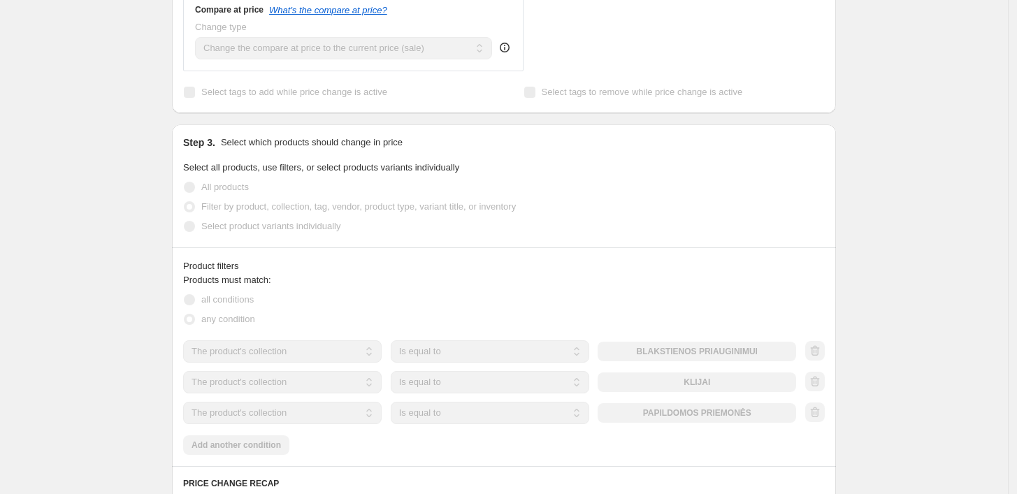
scroll to position [854, 0]
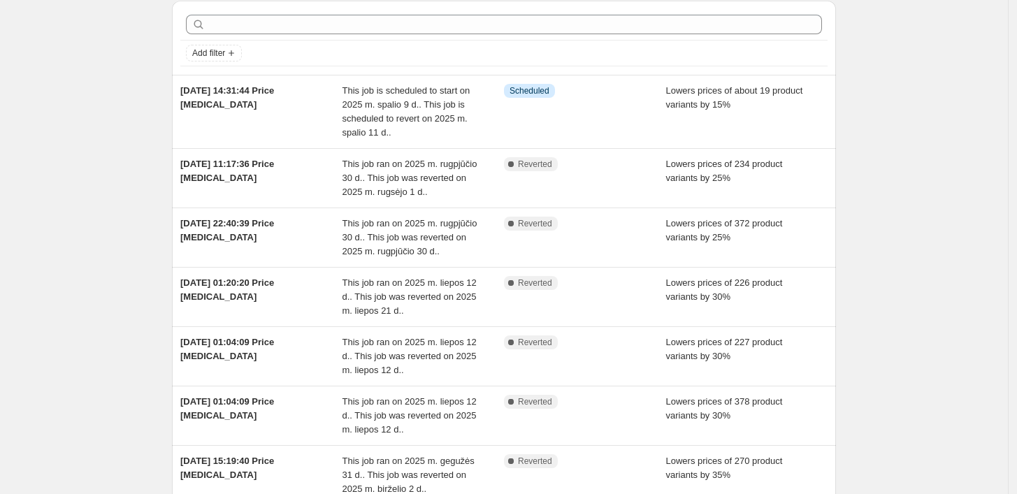
scroll to position [78, 0]
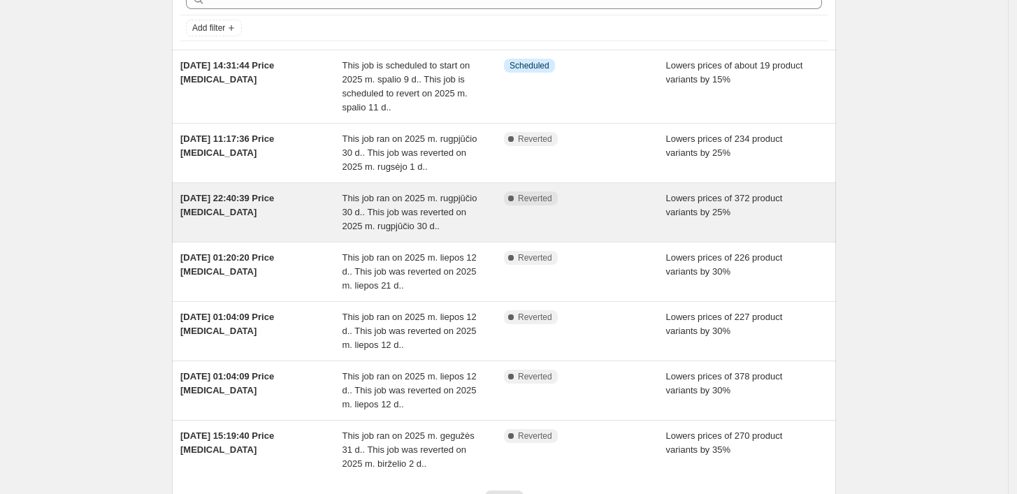
click at [389, 216] on span "This job ran on 2025 m. rugpjūčio 30 d.. This job was reverted on 2025 m. rugpj…" at bounding box center [409, 212] width 135 height 38
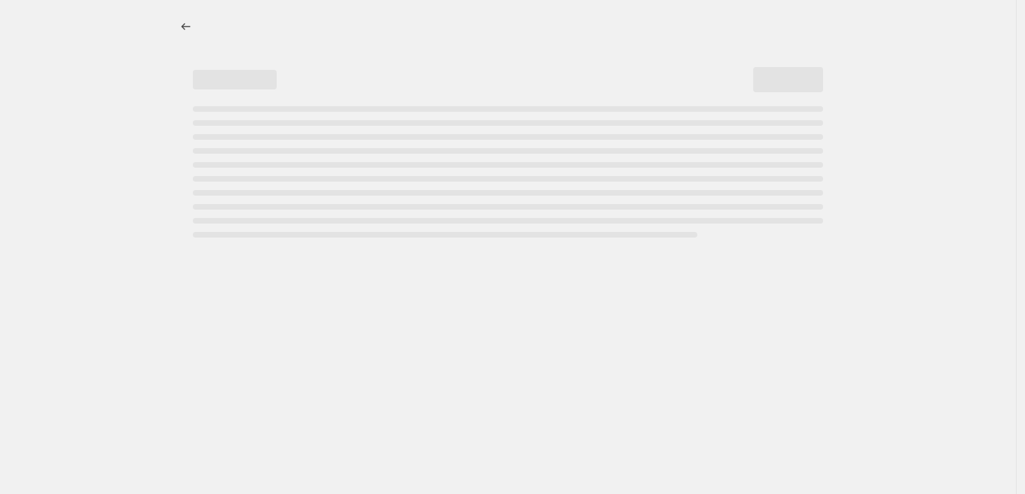
select select "percentage"
select select "collection"
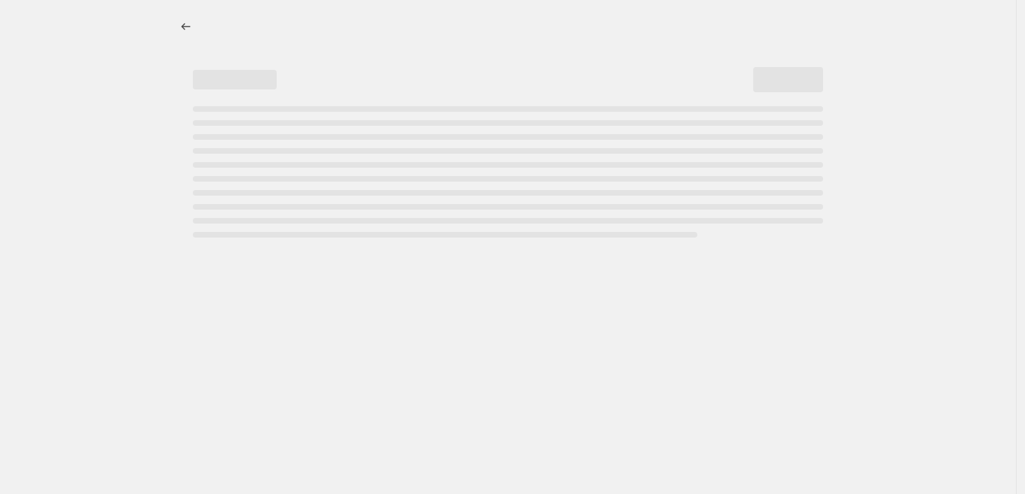
select select "not_equal"
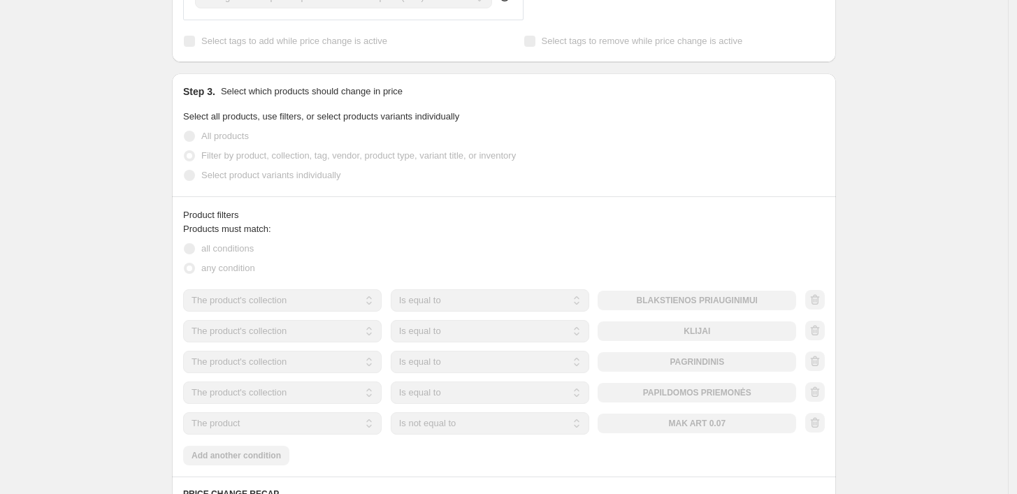
scroll to position [699, 0]
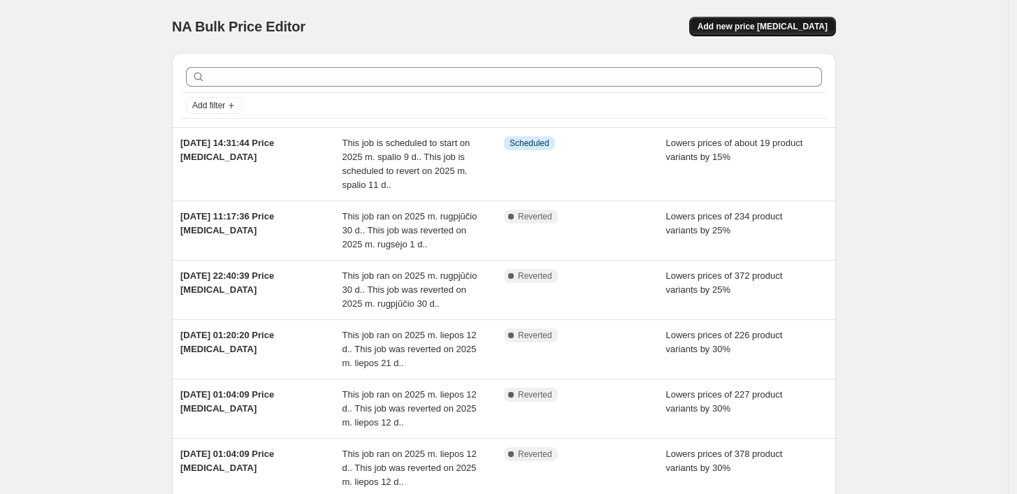
click at [791, 29] on span "Add new price [MEDICAL_DATA]" at bounding box center [762, 26] width 130 height 11
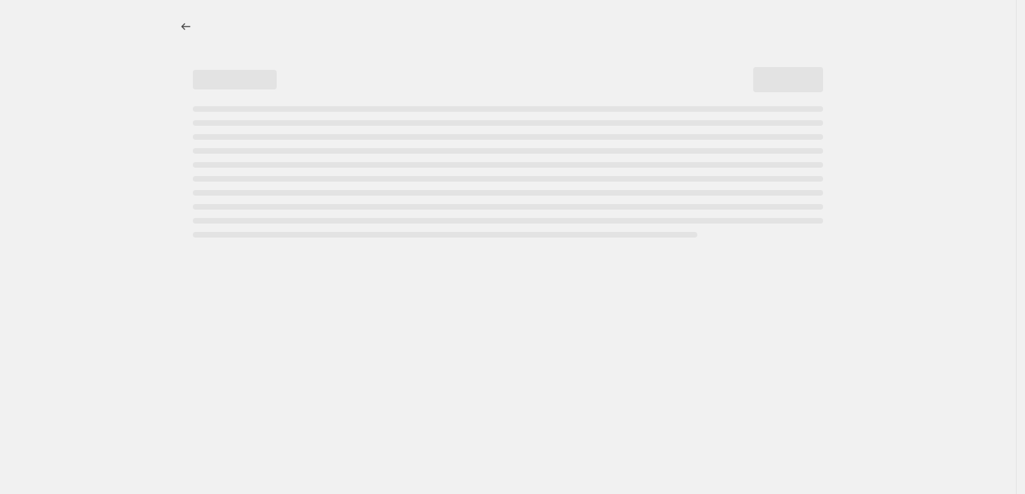
select select "percentage"
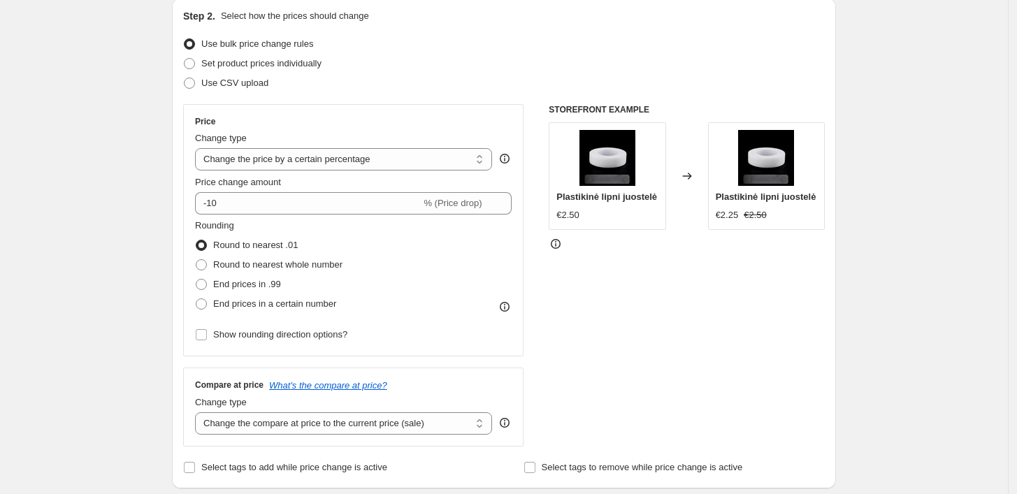
scroll to position [155, 0]
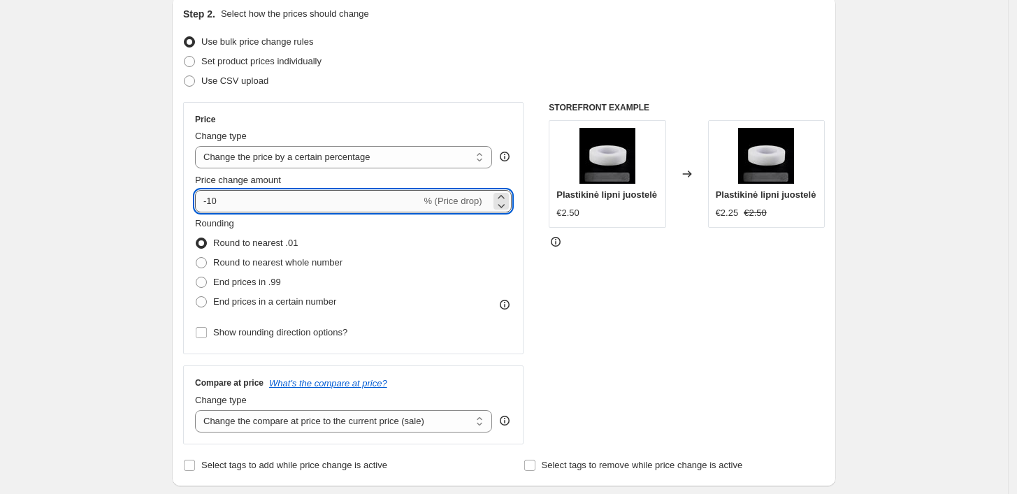
click at [247, 201] on input "-10" at bounding box center [308, 201] width 226 height 22
type input "-1"
type input "-30"
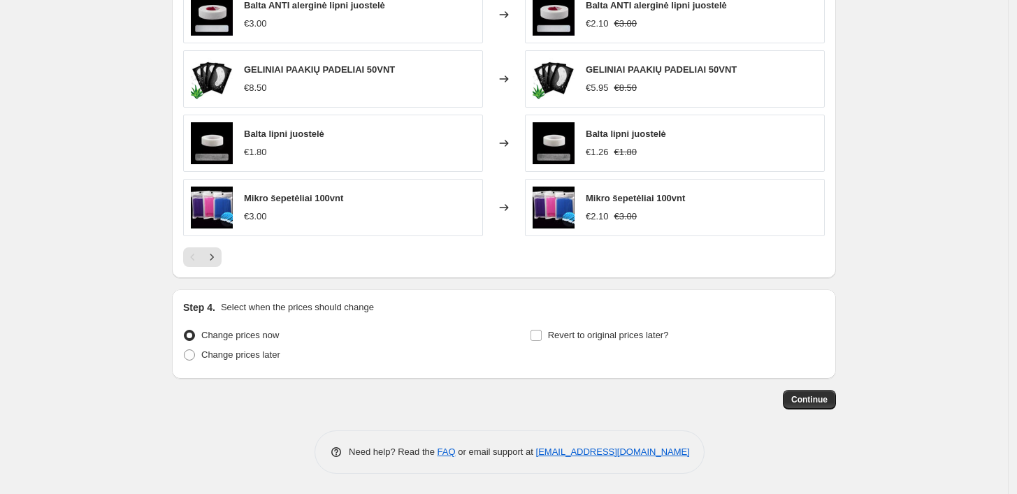
scroll to position [903, 0]
click at [243, 354] on span "Change prices later" at bounding box center [240, 354] width 79 height 10
click at [185, 349] on input "Change prices later" at bounding box center [184, 349] width 1 height 1
radio input "true"
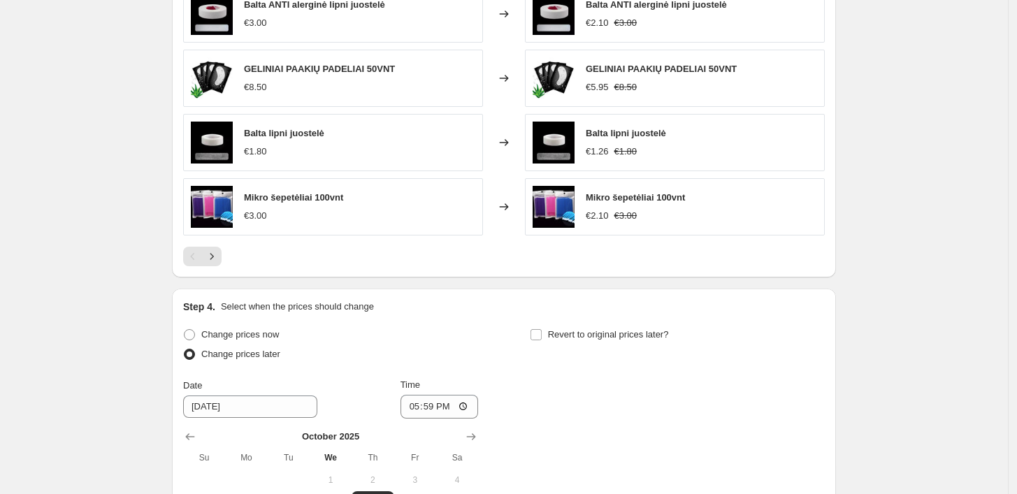
scroll to position [1141, 0]
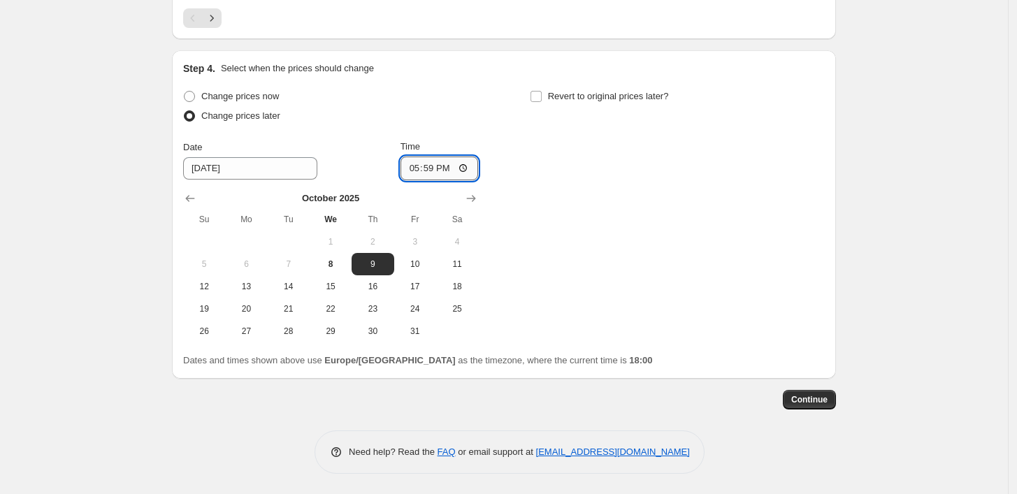
click at [447, 171] on input "17:59" at bounding box center [439, 169] width 78 height 24
click at [435, 161] on input "17:59" at bounding box center [439, 169] width 78 height 24
type input "09:00"
click at [540, 91] on input "Revert to original prices later?" at bounding box center [535, 96] width 11 height 11
checkbox input "true"
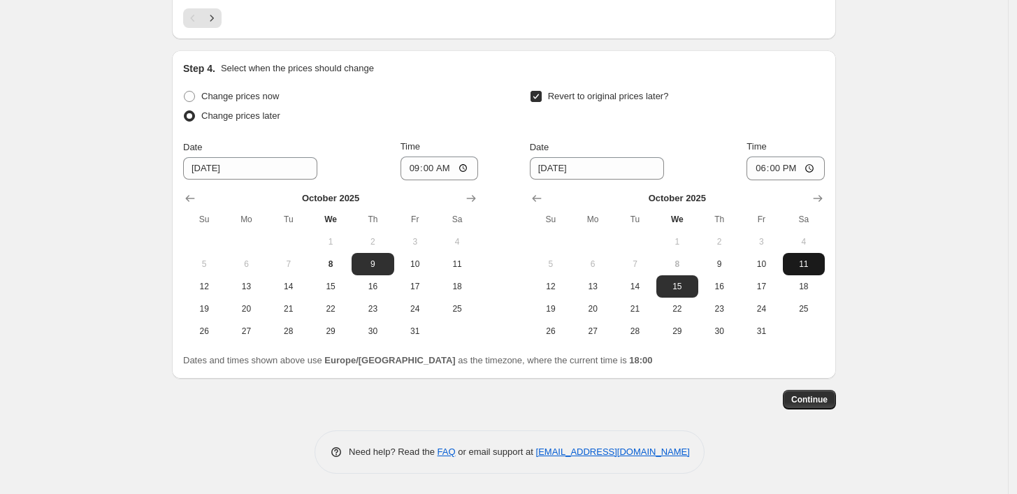
click at [811, 268] on span "11" at bounding box center [803, 264] width 31 height 11
type input "[DATE]"
click at [777, 165] on input "18:00" at bounding box center [785, 169] width 78 height 24
type input "12:00"
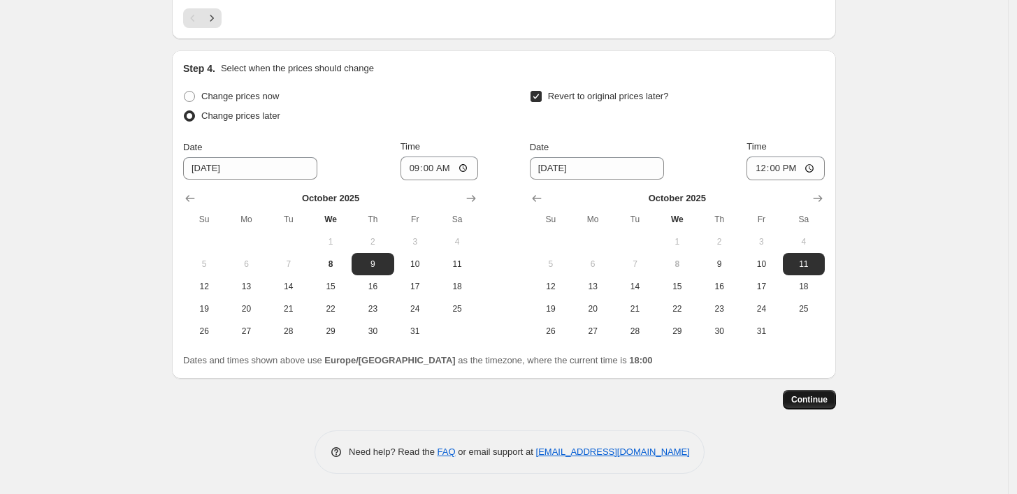
click at [800, 396] on span "Continue" at bounding box center [809, 399] width 36 height 11
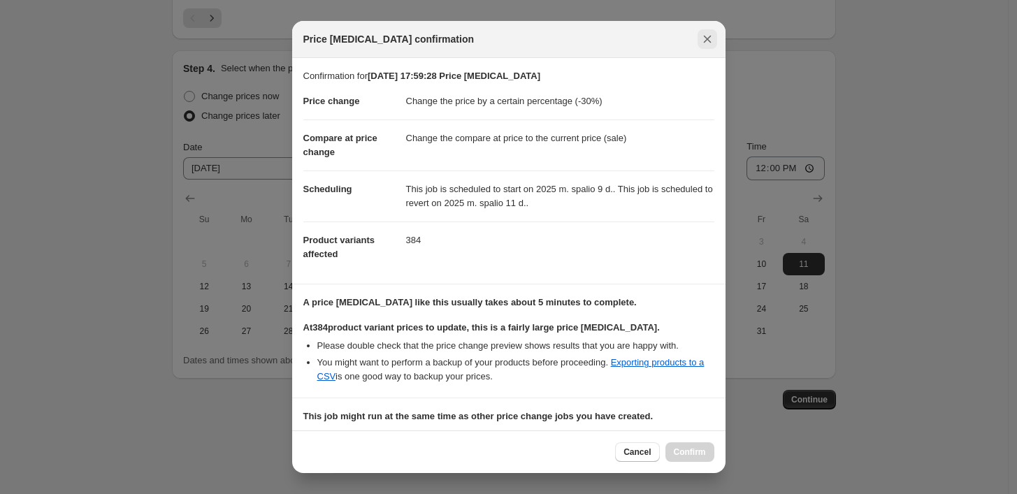
click at [703, 47] on button "Close" at bounding box center [707, 39] width 20 height 20
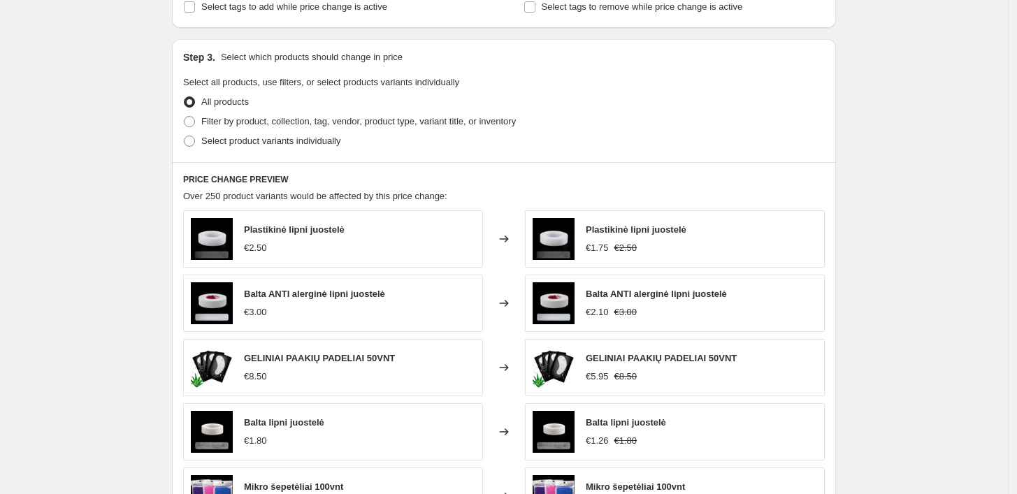
scroll to position [621, 0]
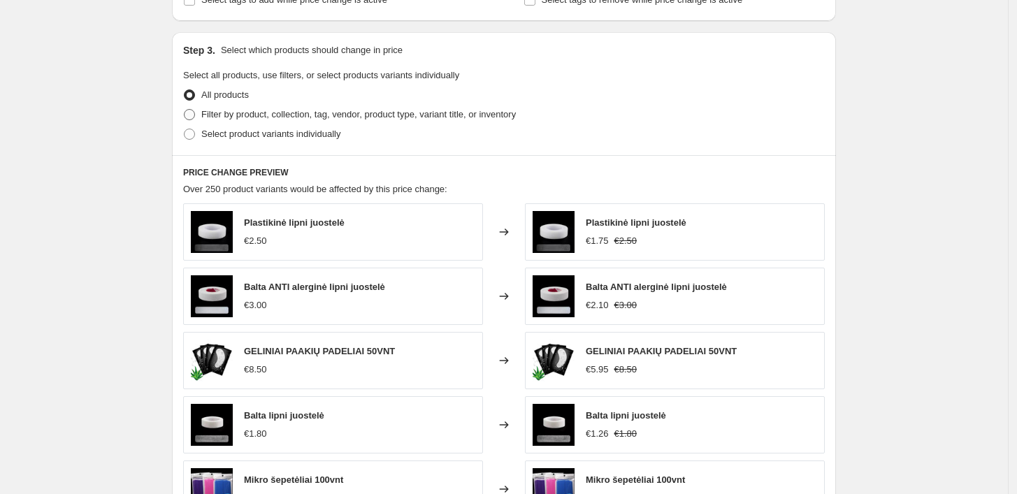
click at [303, 115] on span "Filter by product, collection, tag, vendor, product type, variant title, or inv…" at bounding box center [358, 114] width 314 height 10
click at [185, 110] on input "Filter by product, collection, tag, vendor, product type, variant title, or inv…" at bounding box center [184, 109] width 1 height 1
radio input "true"
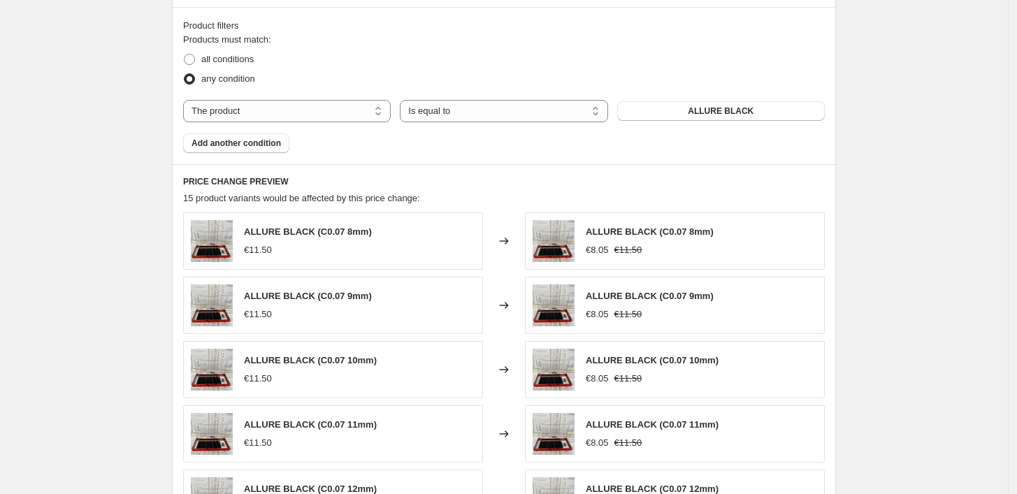
scroll to position [776, 0]
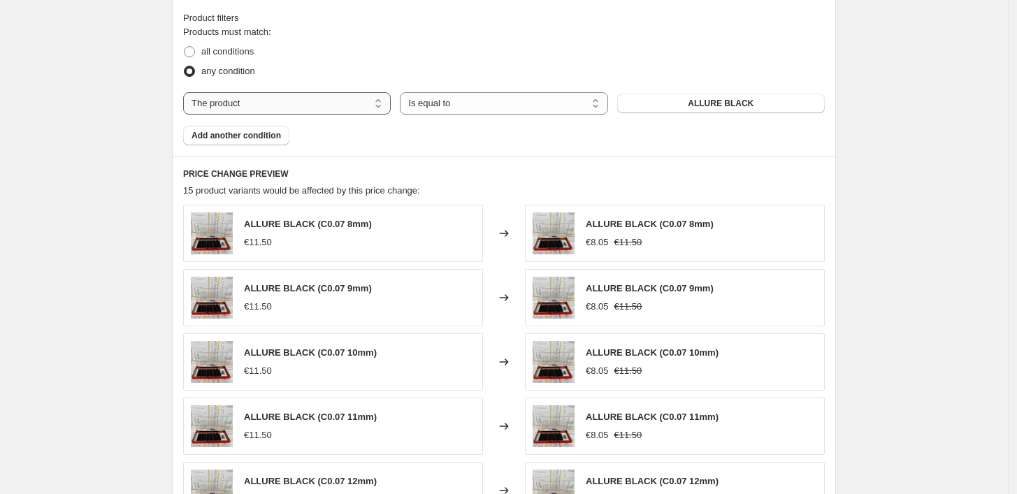
click at [341, 106] on select "The product The product's collection The product's tag The product's vendor The…" at bounding box center [287, 103] width 208 height 22
select select "collection"
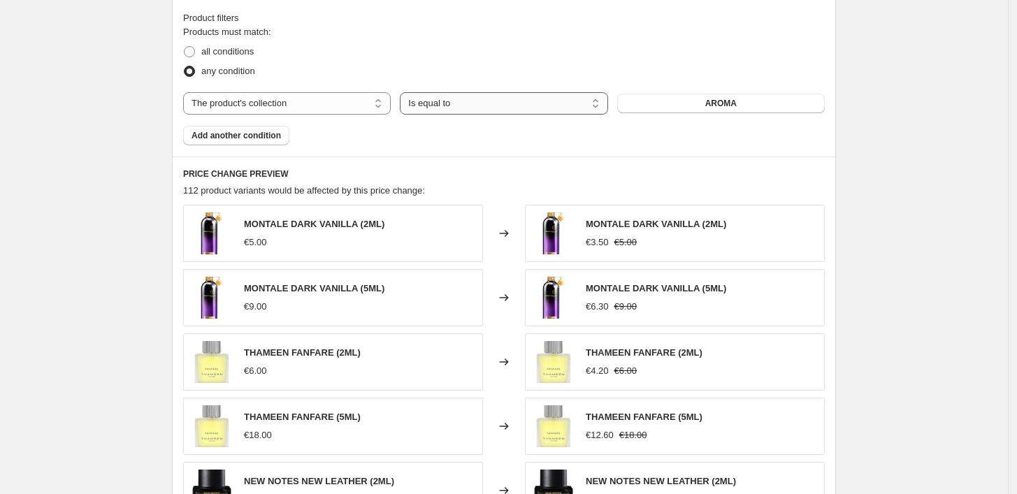
click at [452, 110] on select "Is equal to Is not equal to" at bounding box center [504, 103] width 208 height 22
select select "not_equal"
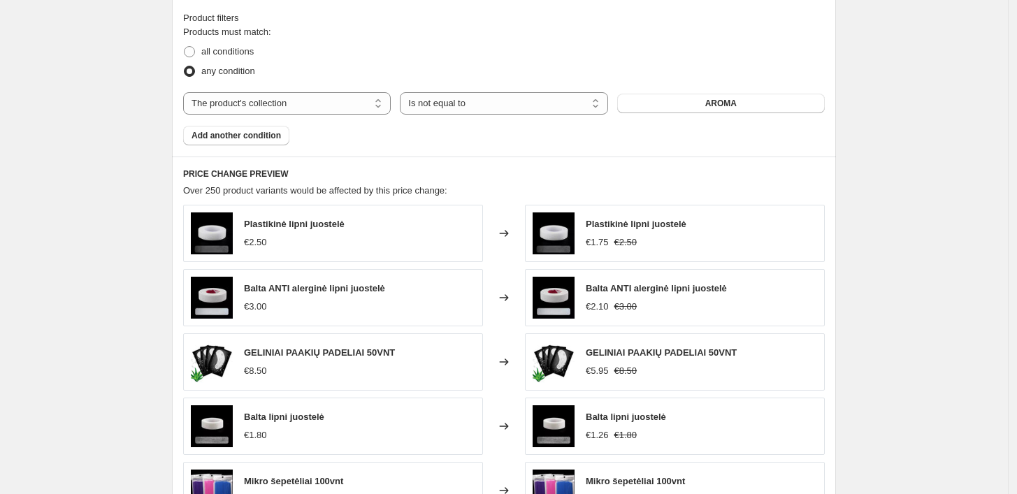
click at [890, 147] on div "Create new price change job. This page is ready Create new price change job Dra…" at bounding box center [504, 120] width 1008 height 1793
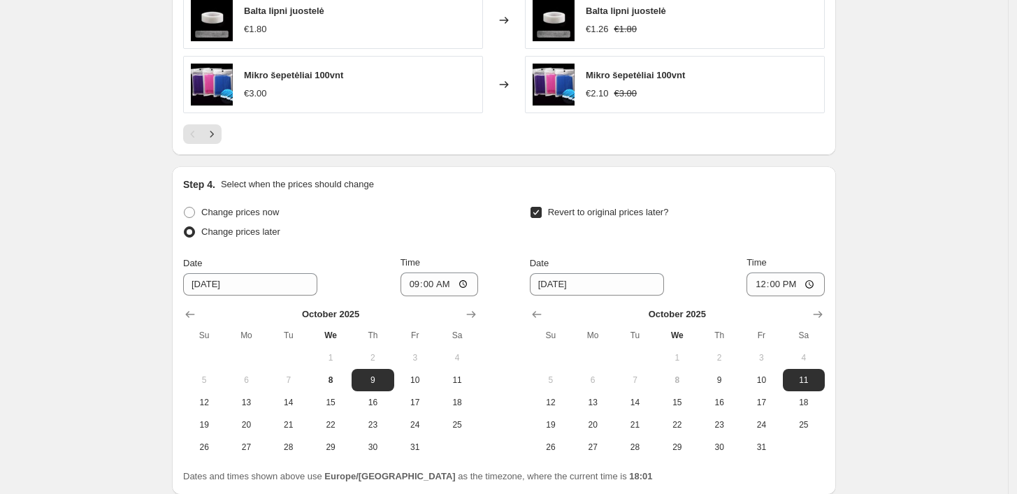
scroll to position [1299, 0]
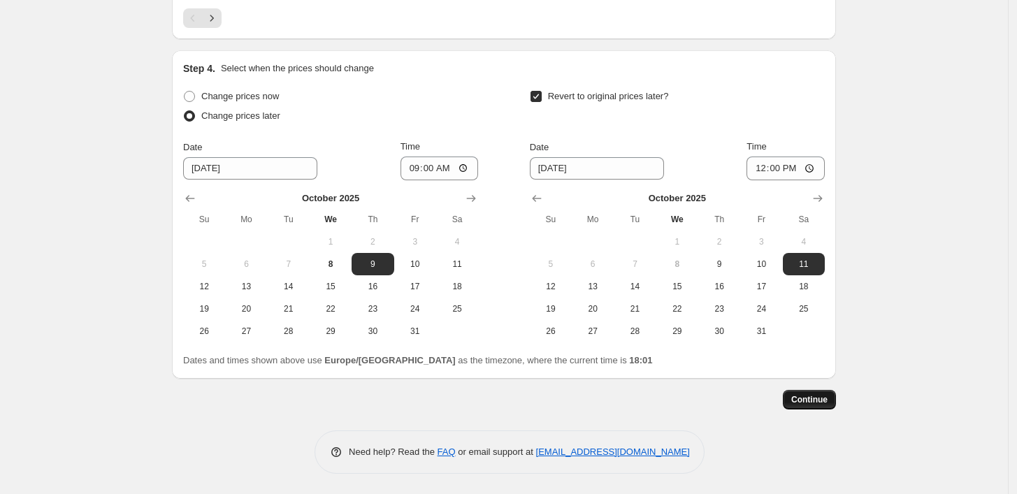
click at [834, 397] on button "Continue" at bounding box center [809, 400] width 53 height 20
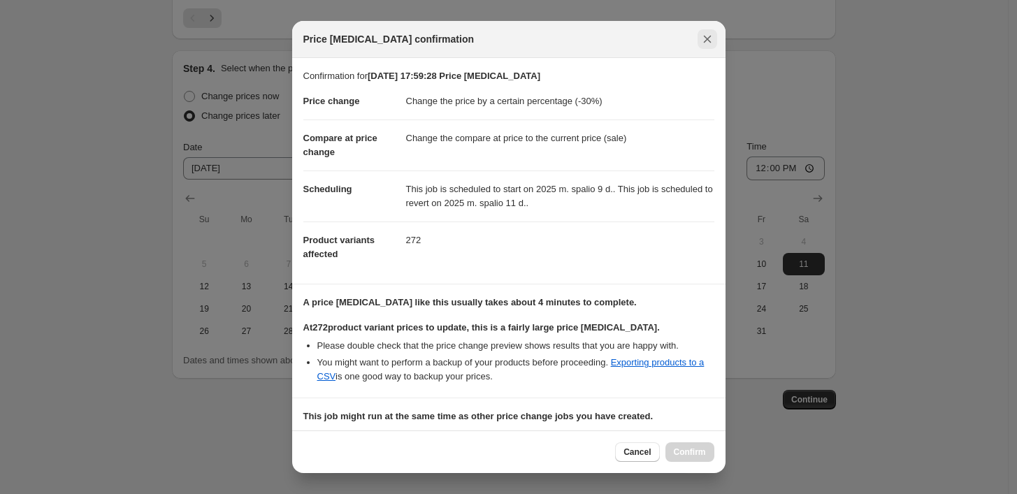
click at [704, 43] on icon "Close" at bounding box center [707, 39] width 14 height 14
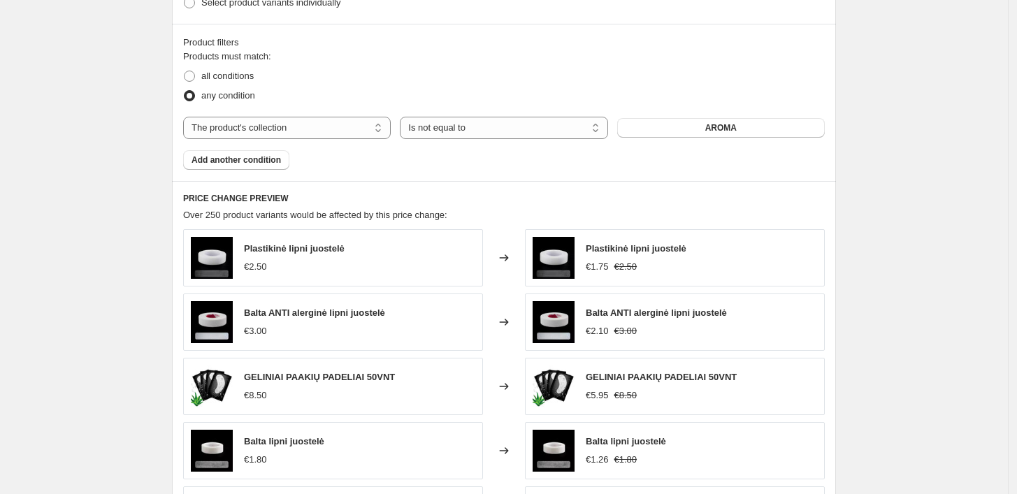
scroll to position [755, 0]
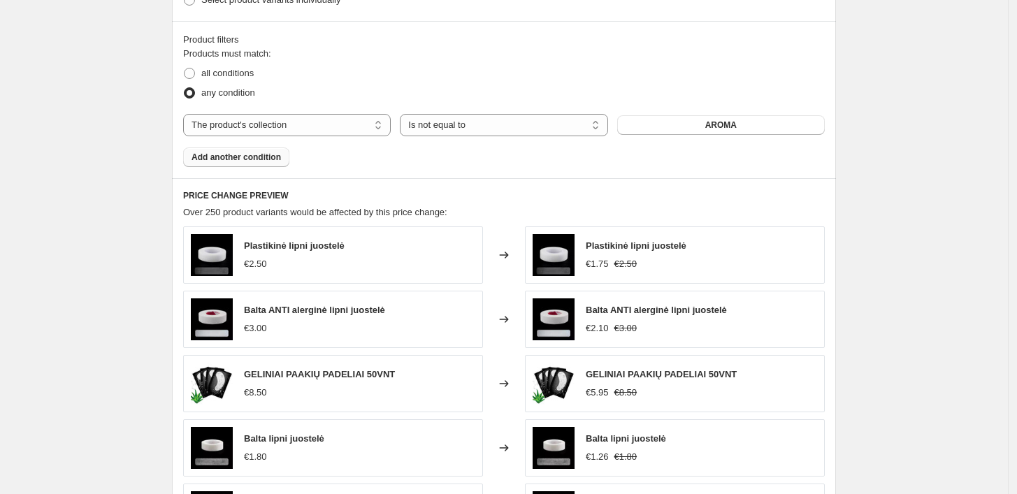
click at [272, 156] on span "Add another condition" at bounding box center [235, 157] width 89 height 11
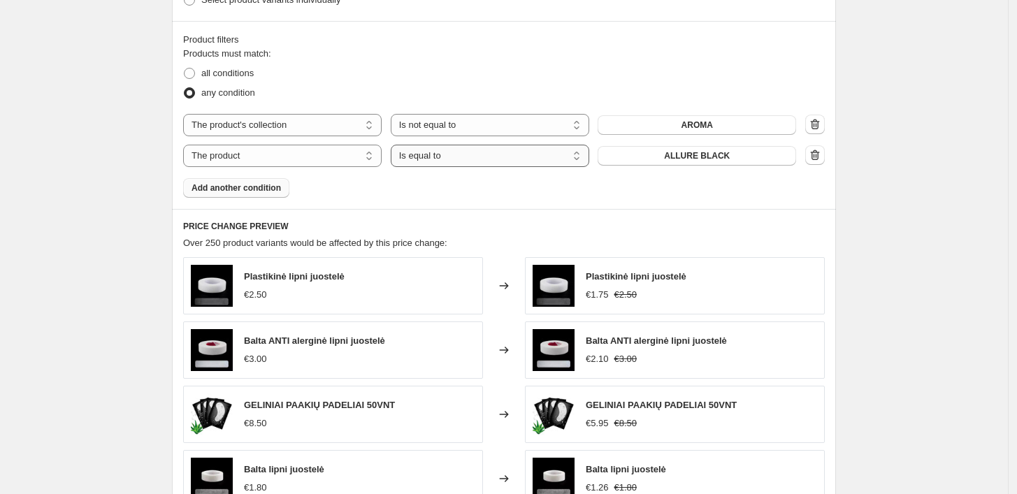
click at [486, 153] on select "Is equal to Is not equal to" at bounding box center [490, 156] width 198 height 22
click at [710, 157] on span "ALLURE BLACK" at bounding box center [697, 155] width 66 height 11
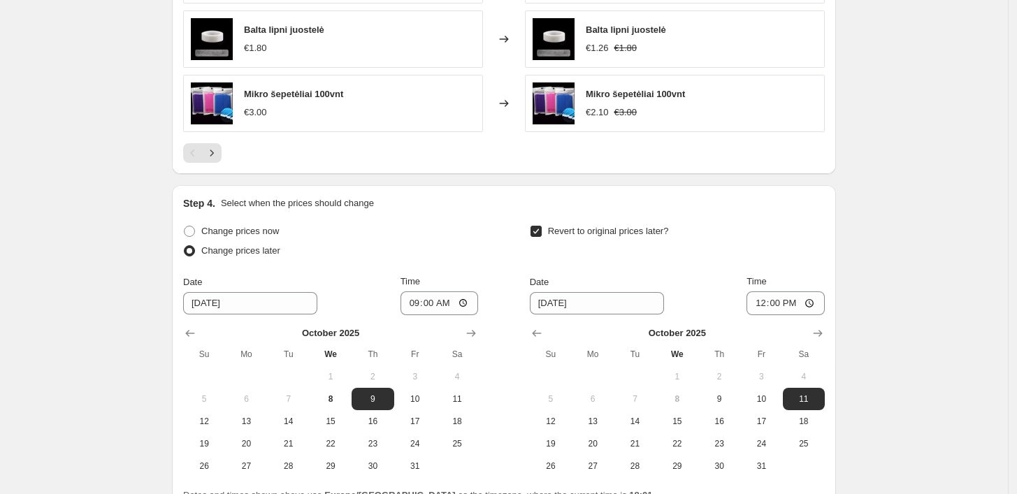
scroll to position [1330, 0]
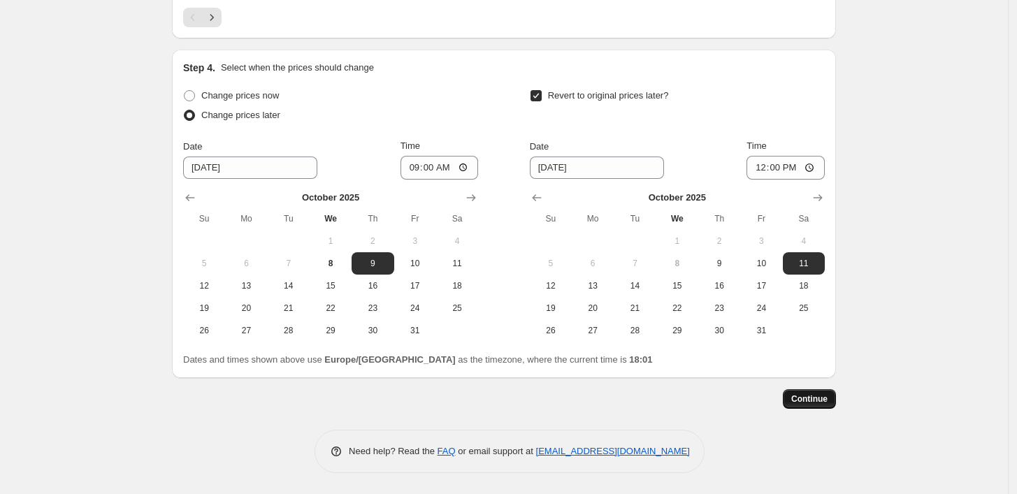
click at [810, 394] on span "Continue" at bounding box center [809, 398] width 36 height 11
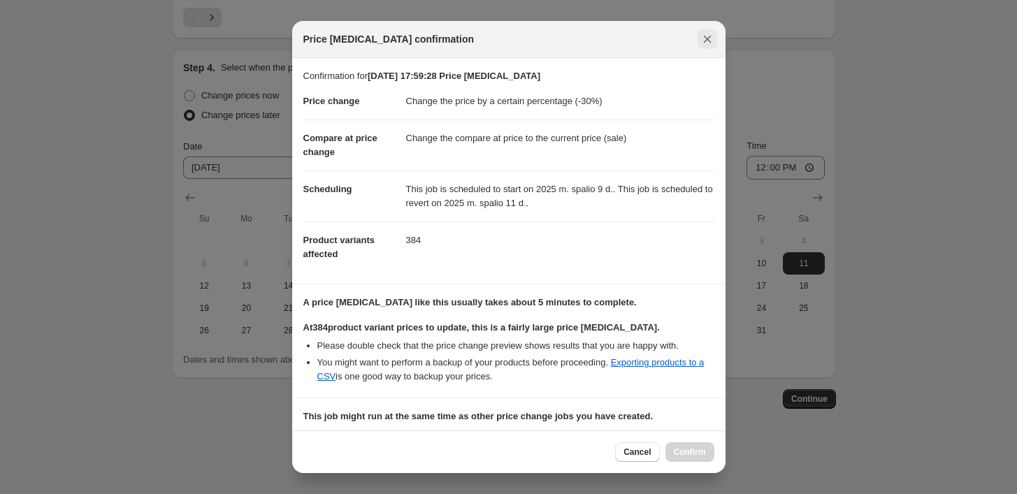
click at [707, 46] on button "Close" at bounding box center [707, 39] width 20 height 20
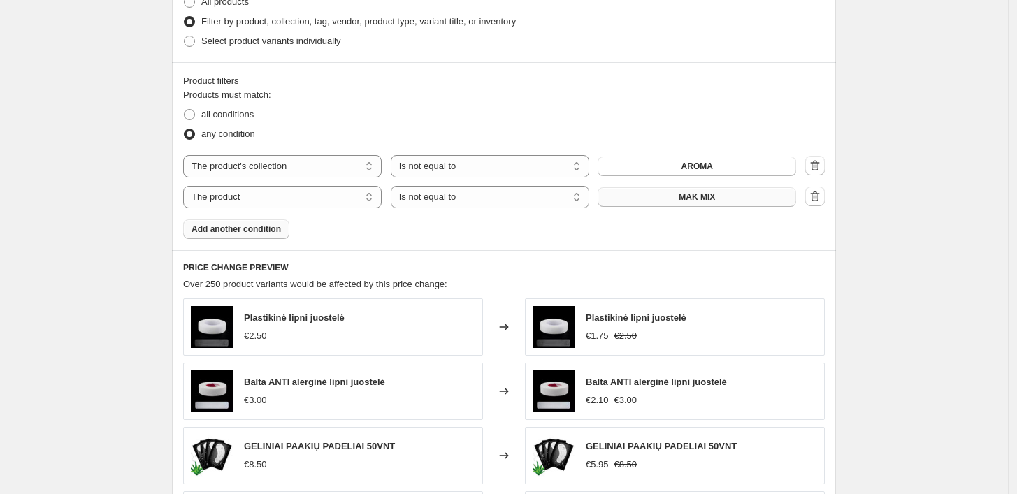
scroll to position [709, 0]
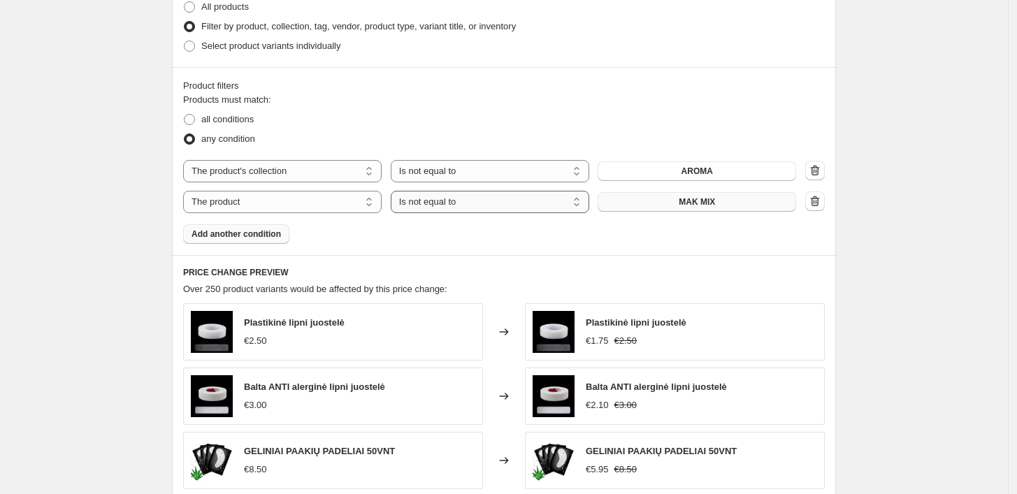
click at [531, 203] on select "Is equal to Is not equal to" at bounding box center [490, 202] width 198 height 22
select select "equal"
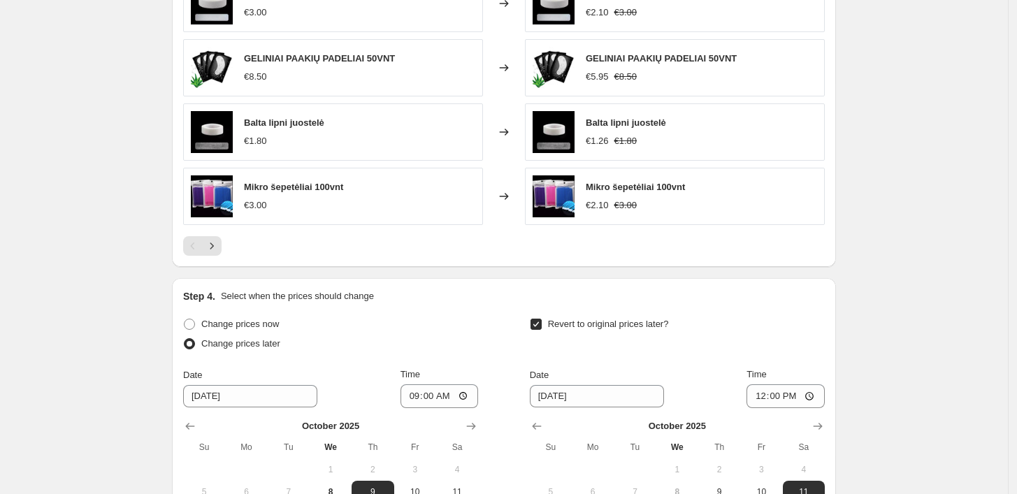
scroll to position [1330, 0]
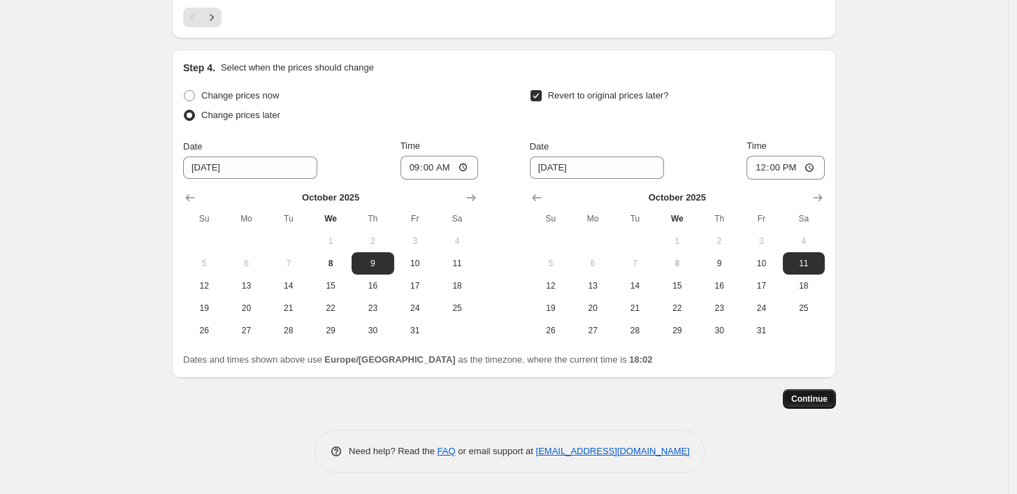
click at [816, 395] on span "Continue" at bounding box center [809, 398] width 36 height 11
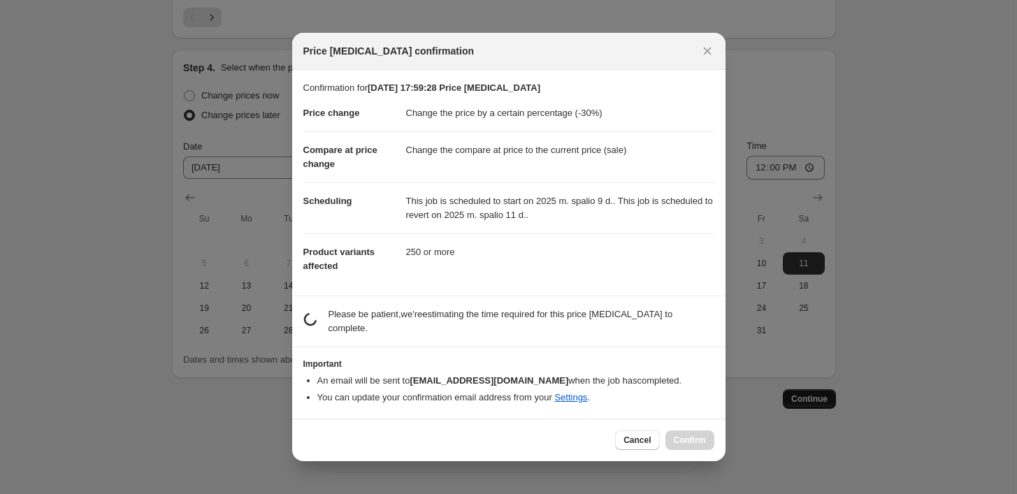
scroll to position [0, 0]
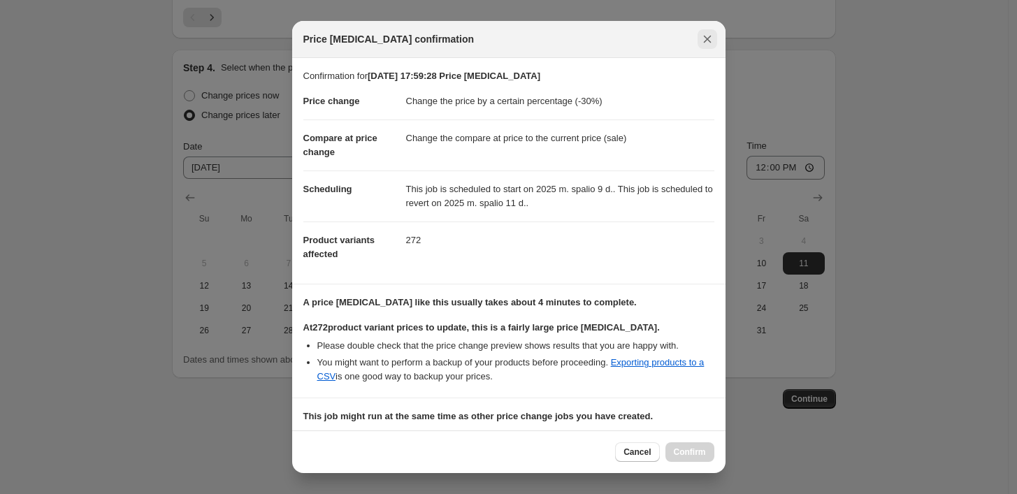
click at [704, 44] on icon "Close" at bounding box center [707, 39] width 14 height 14
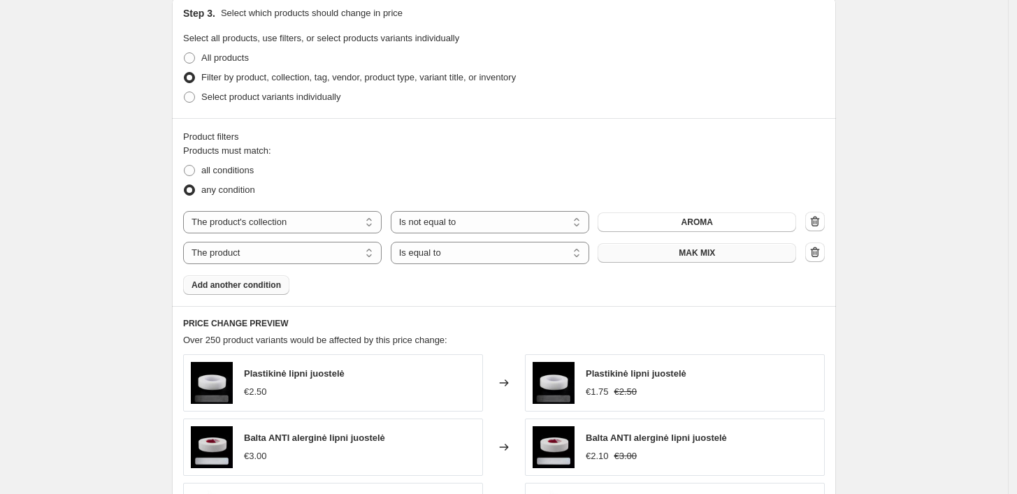
scroll to position [631, 0]
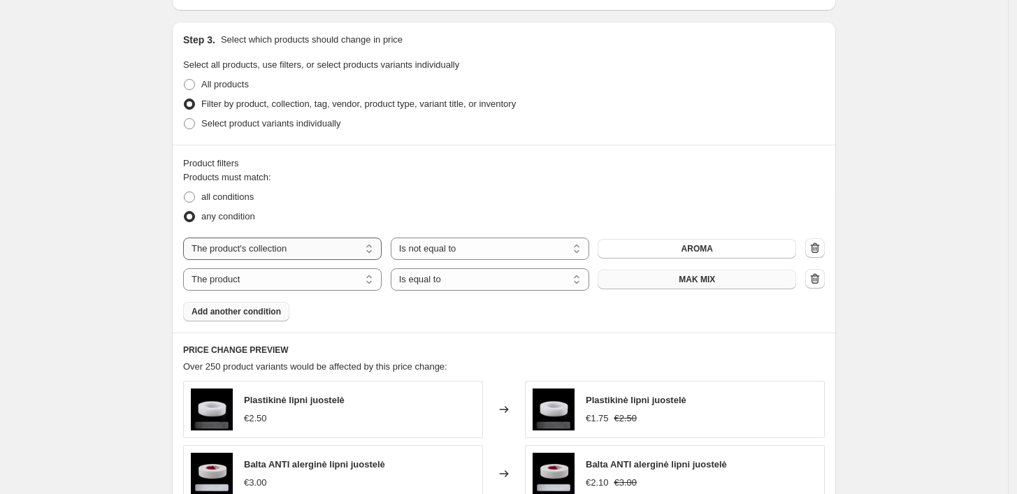
click at [347, 249] on select "The product The product's collection The product's tag The product's vendor The…" at bounding box center [282, 249] width 198 height 22
click at [377, 187] on div "all conditions" at bounding box center [504, 197] width 642 height 20
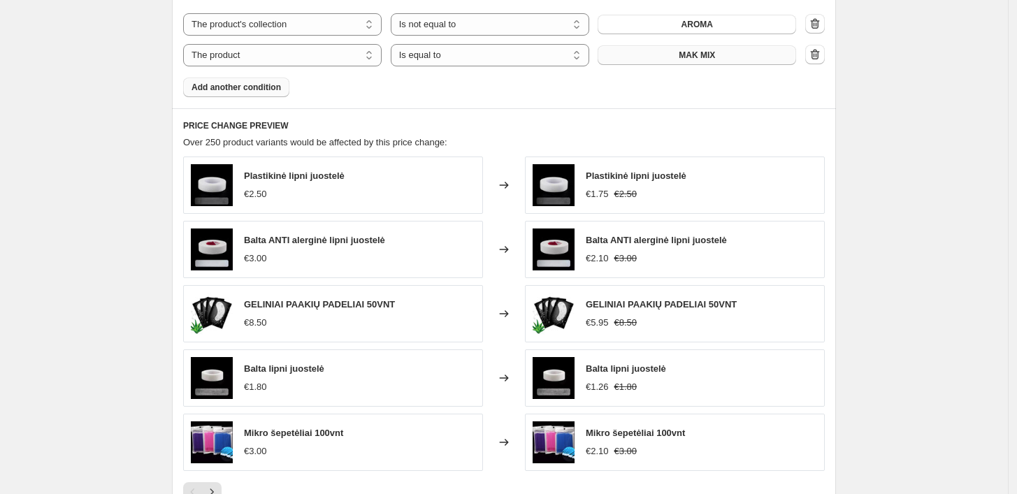
scroll to position [941, 0]
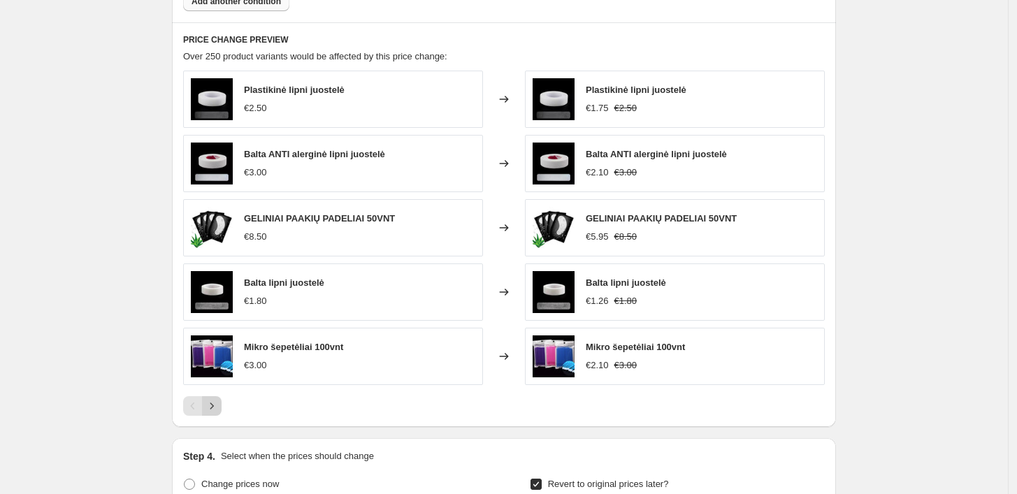
click at [212, 403] on icon "Next" at bounding box center [212, 406] width 14 height 14
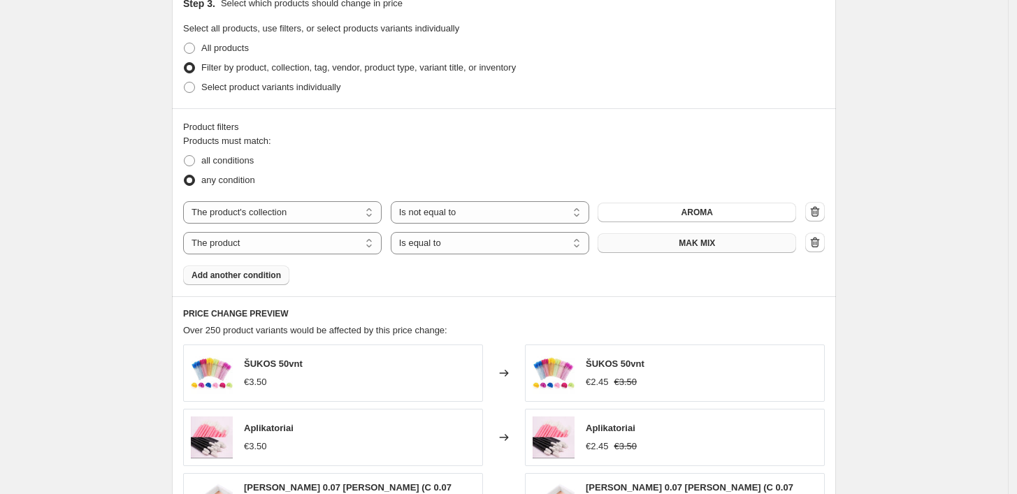
scroll to position [631, 0]
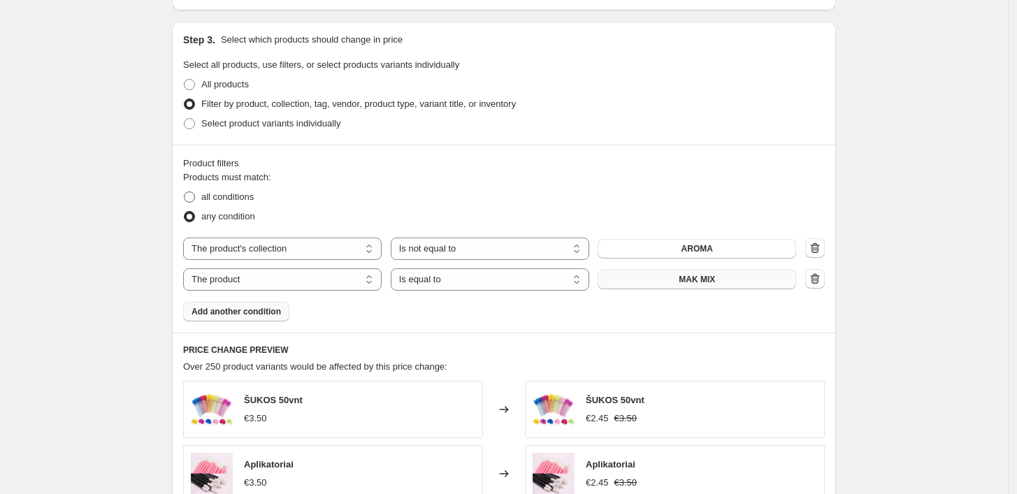
click at [194, 197] on span at bounding box center [189, 196] width 11 height 11
click at [185, 192] on input "all conditions" at bounding box center [184, 191] width 1 height 1
radio input "true"
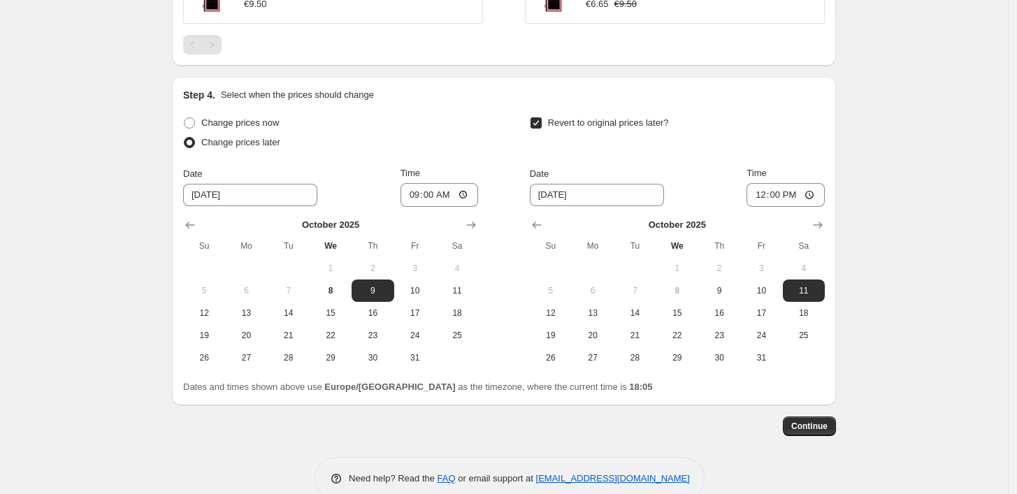
scroll to position [1201, 0]
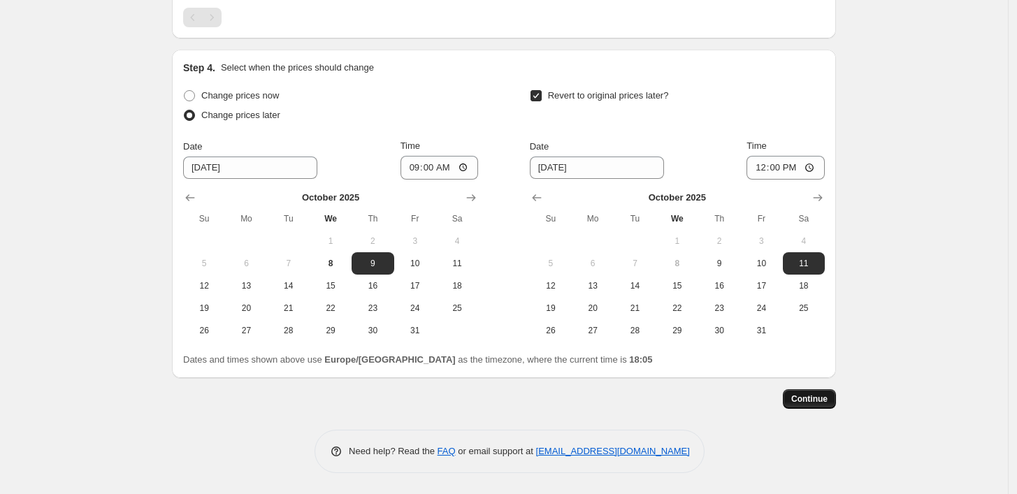
click at [833, 404] on button "Continue" at bounding box center [809, 399] width 53 height 20
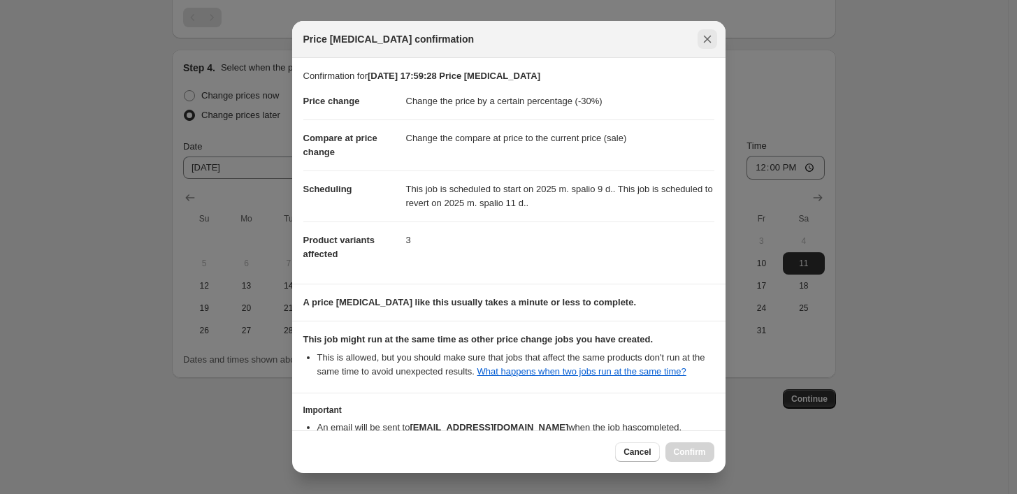
click at [709, 43] on icon "Close" at bounding box center [707, 39] width 14 height 14
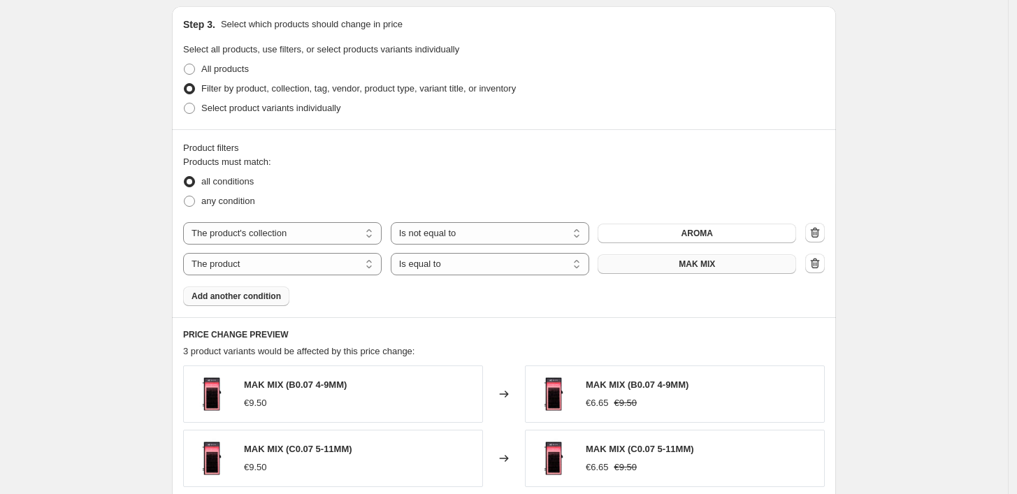
scroll to position [735, 0]
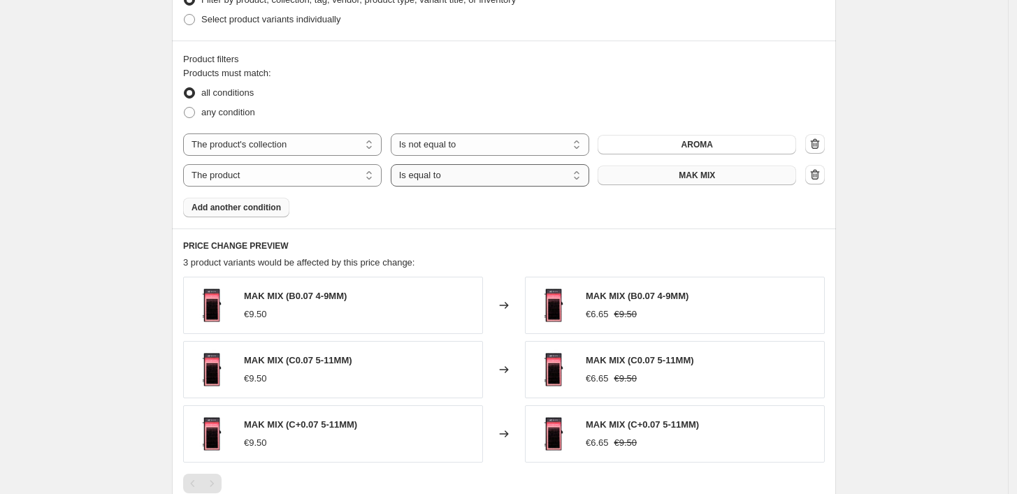
click at [455, 171] on select "Is equal to Is not equal to" at bounding box center [490, 175] width 198 height 22
select select "not_equal"
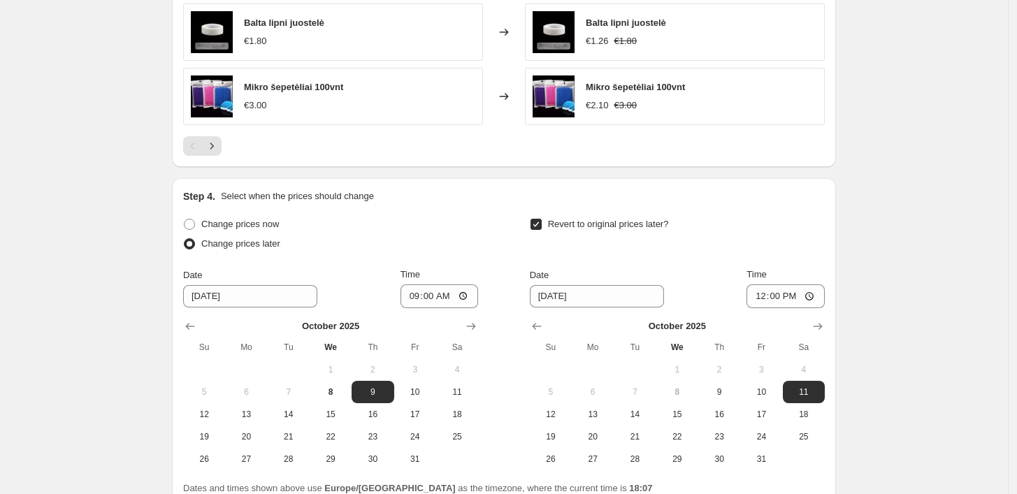
scroll to position [1330, 0]
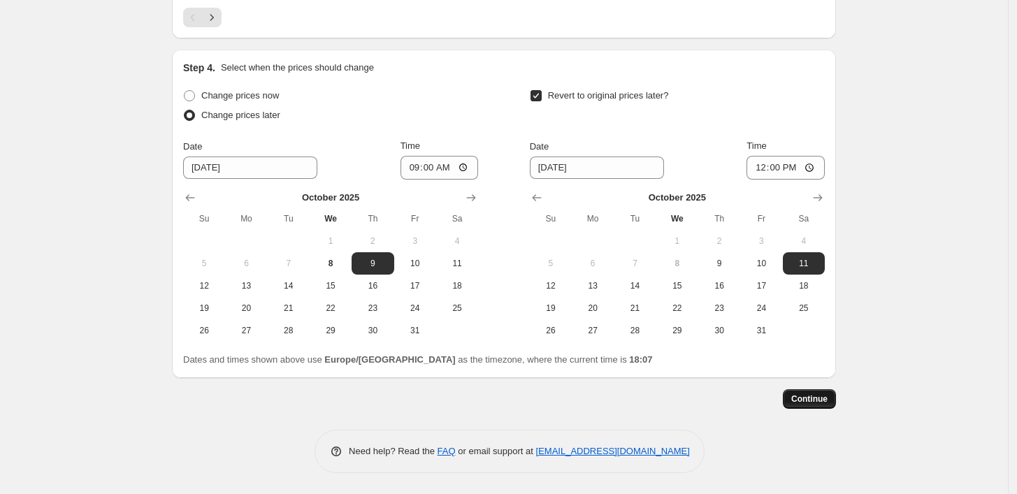
click at [809, 404] on span "Continue" at bounding box center [809, 398] width 36 height 11
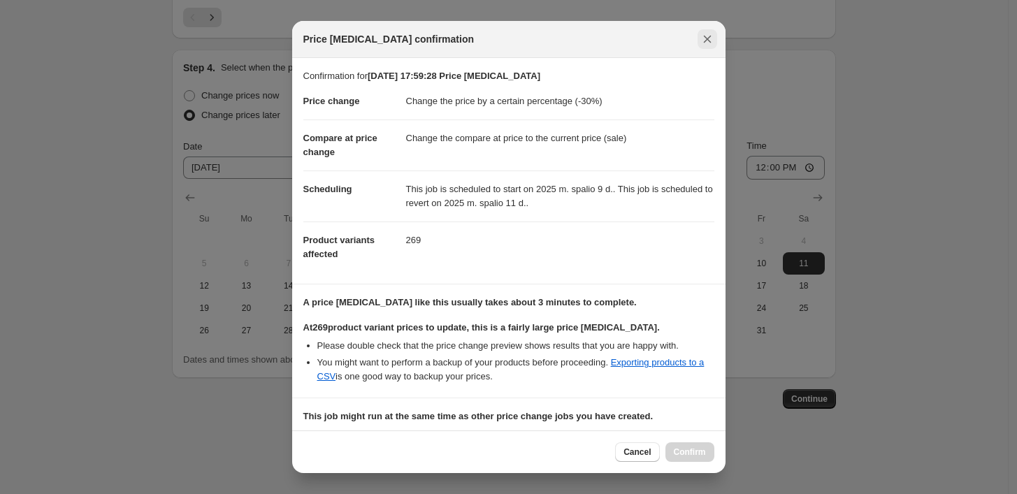
click at [709, 36] on icon "Close" at bounding box center [707, 39] width 14 height 14
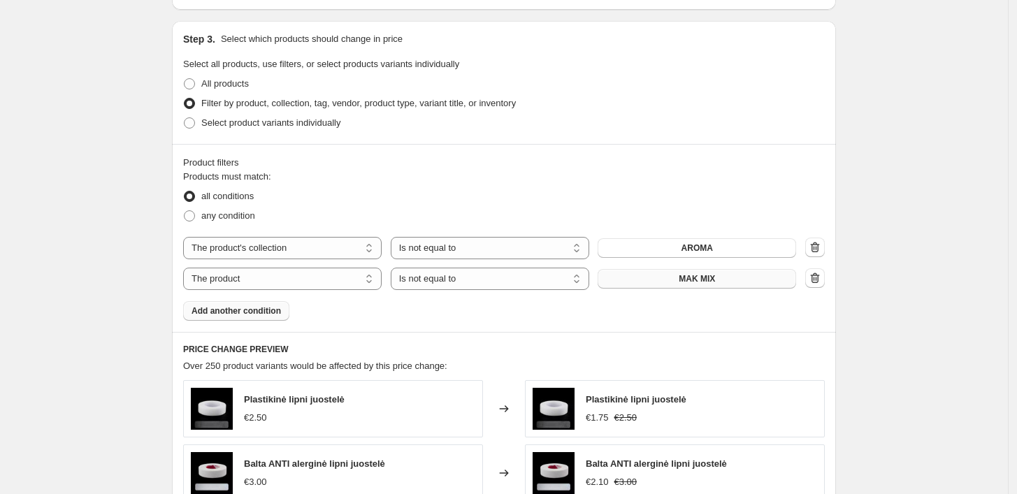
scroll to position [631, 0]
click at [225, 317] on span "Add another condition" at bounding box center [235, 311] width 89 height 11
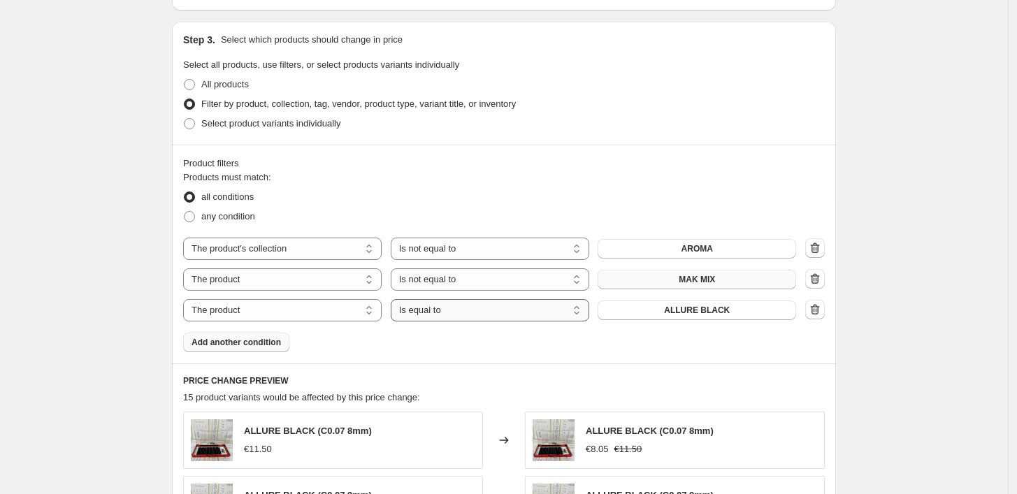
click at [452, 312] on select "Is equal to Is not equal to" at bounding box center [490, 310] width 198 height 22
select select "not_equal"
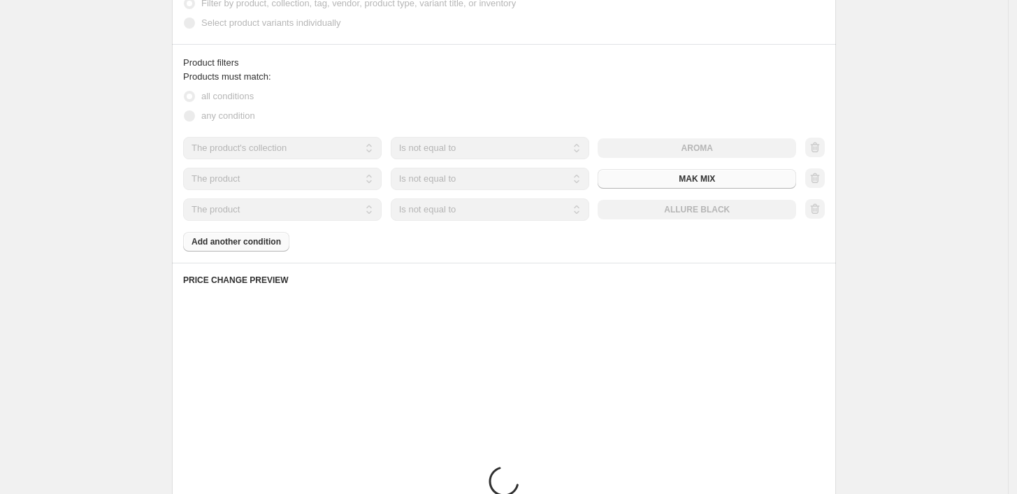
scroll to position [786, 0]
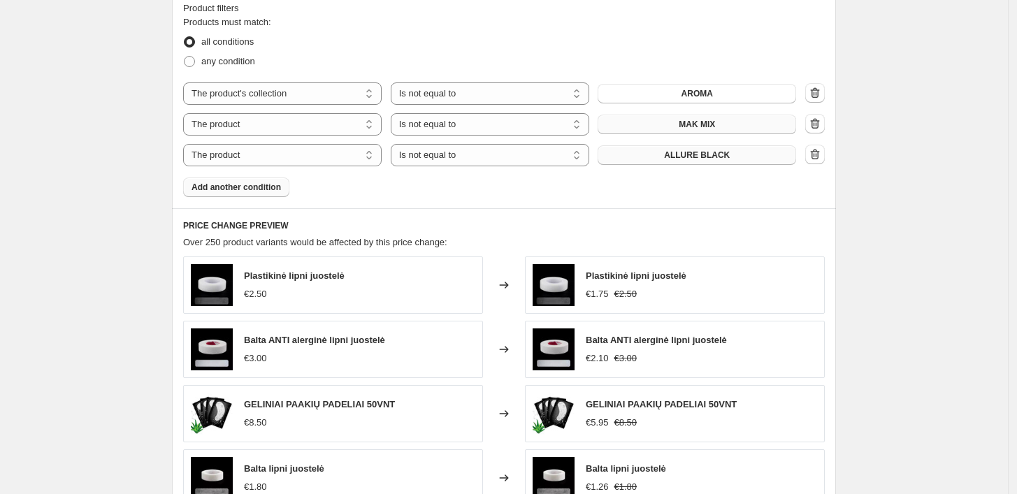
click at [707, 159] on span "ALLURE BLACK" at bounding box center [697, 155] width 66 height 11
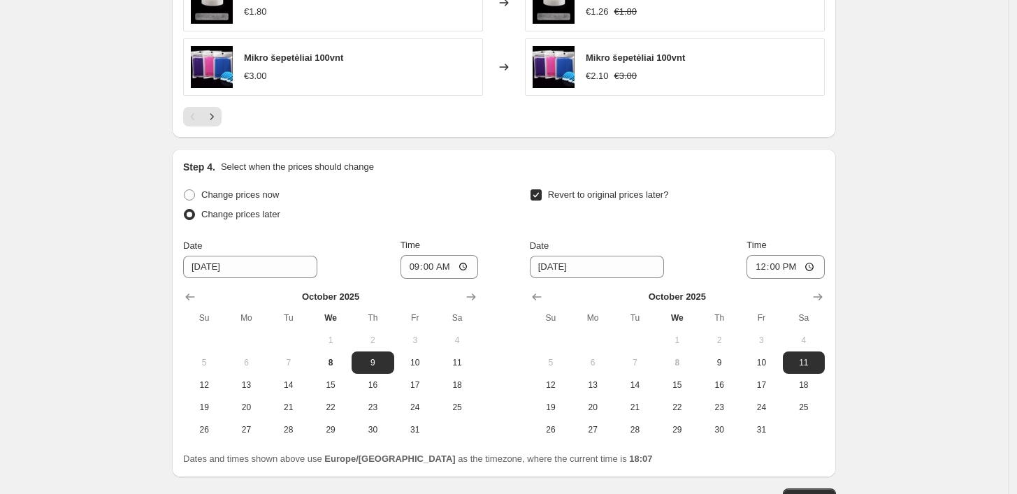
scroll to position [1360, 0]
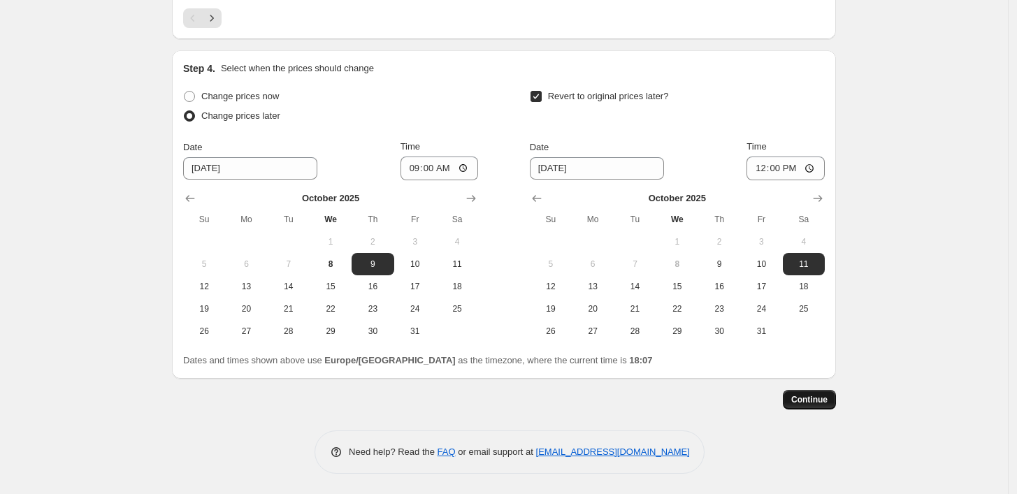
click at [821, 398] on span "Continue" at bounding box center [809, 399] width 36 height 11
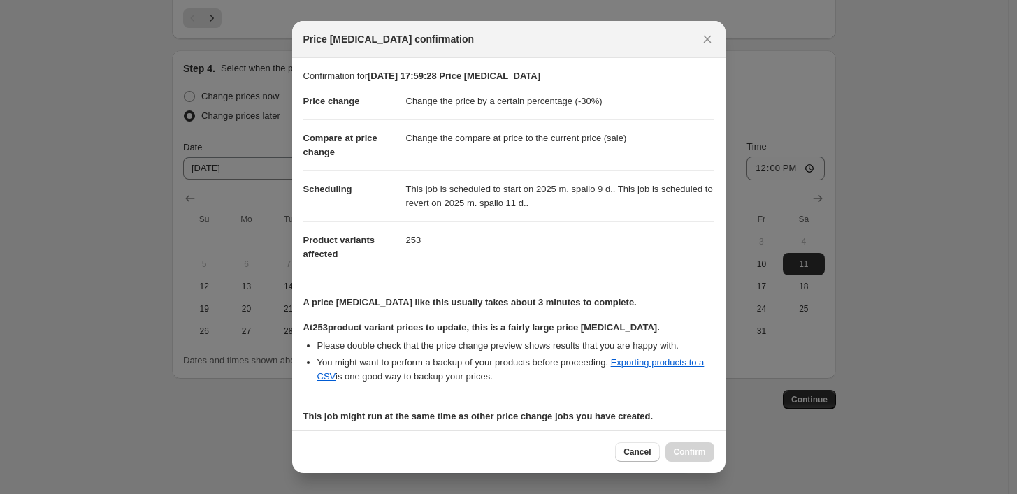
scroll to position [168, 0]
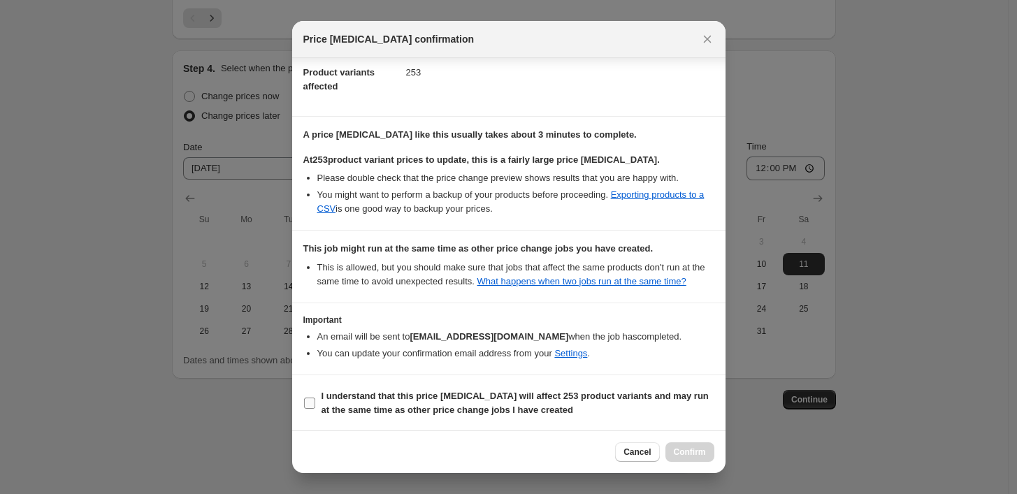
click at [500, 399] on b "I understand that this price change job will affect 253 product variants and ma…" at bounding box center [514, 403] width 387 height 24
click at [315, 399] on input "I understand that this price change job will affect 253 product variants and ma…" at bounding box center [309, 403] width 11 height 11
checkbox input "true"
click at [674, 452] on span "Confirm" at bounding box center [690, 452] width 32 height 11
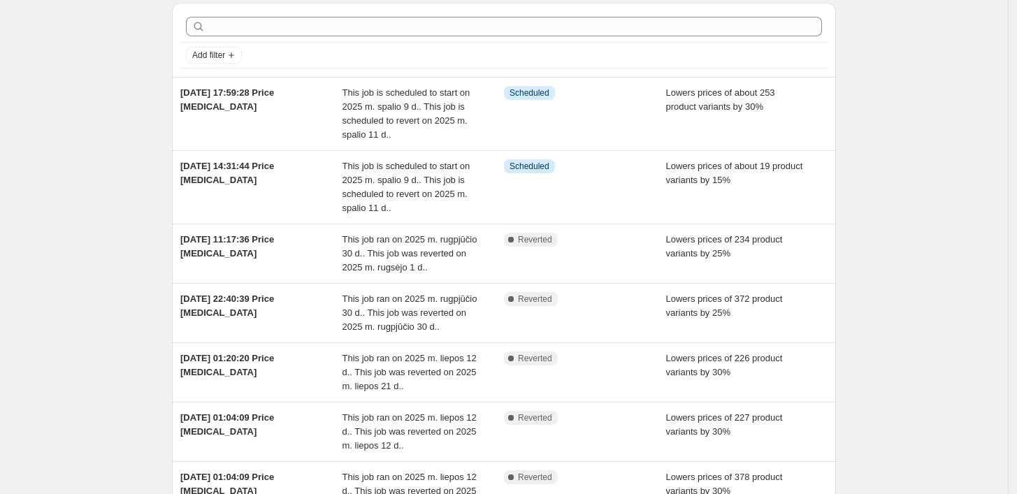
scroll to position [78, 0]
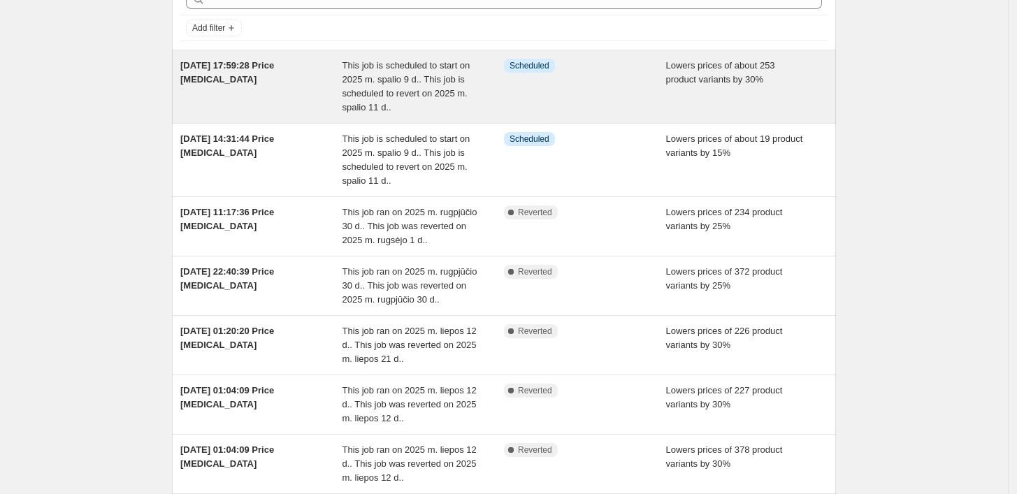
click at [443, 85] on span "This job is scheduled to start on 2025 m. spalio 9 d.. This job is scheduled to…" at bounding box center [406, 86] width 128 height 52
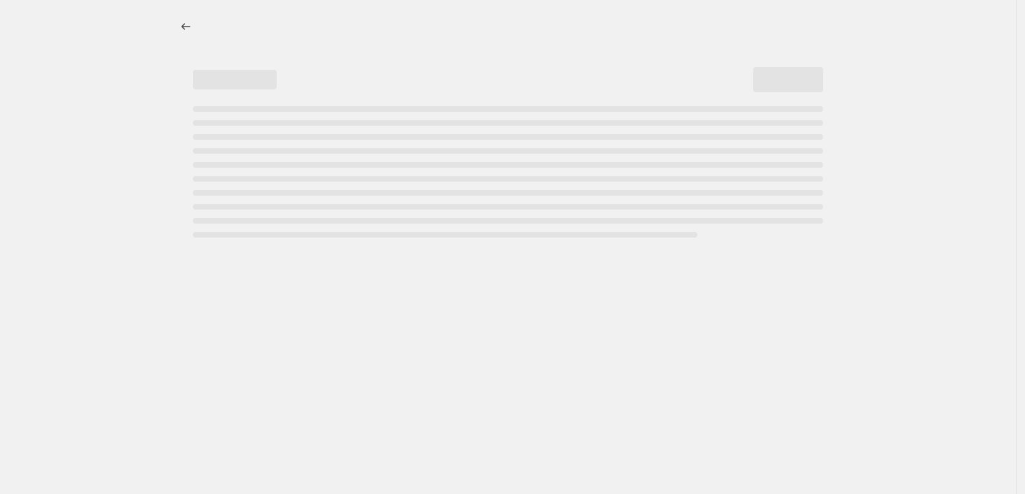
select select "percentage"
select select "collection"
select select "not_equal"
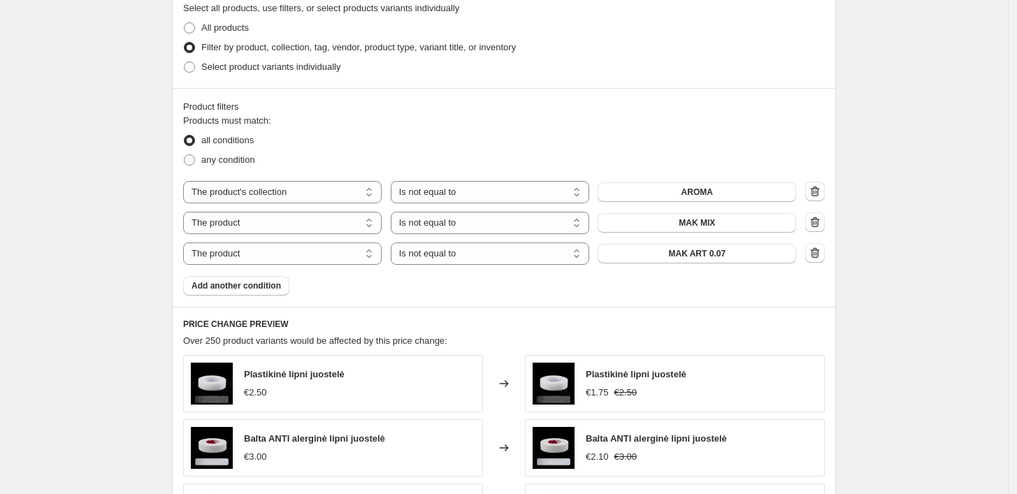
scroll to position [776, 0]
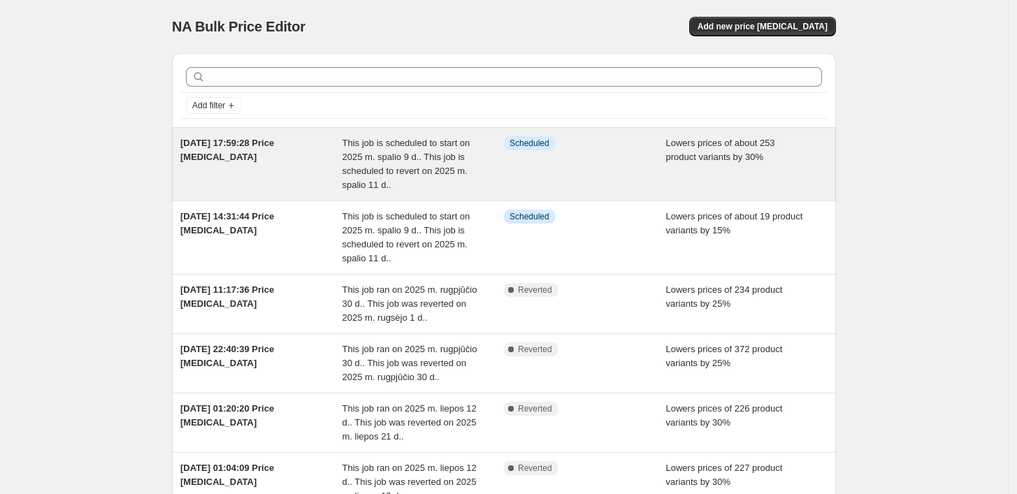
click at [520, 161] on div "Info Scheduled" at bounding box center [585, 164] width 162 height 56
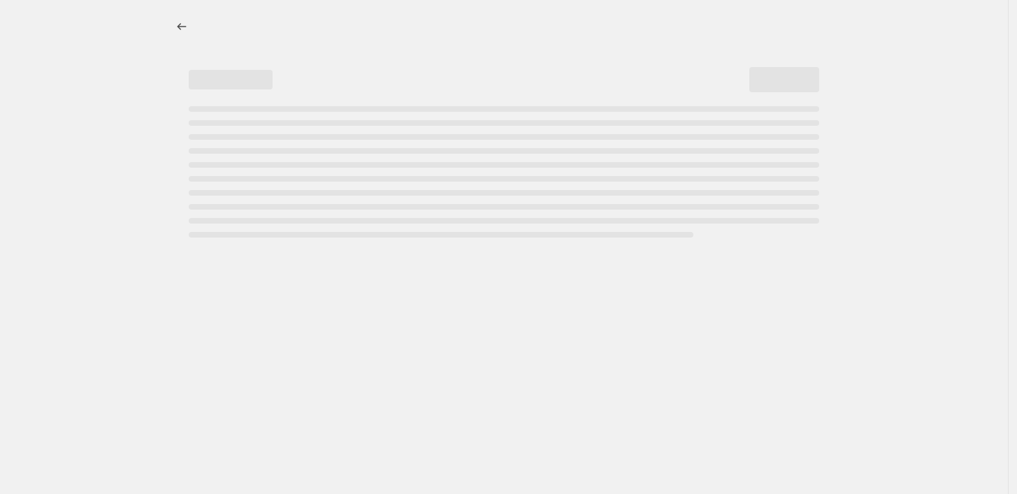
select select "percentage"
select select "not_equal"
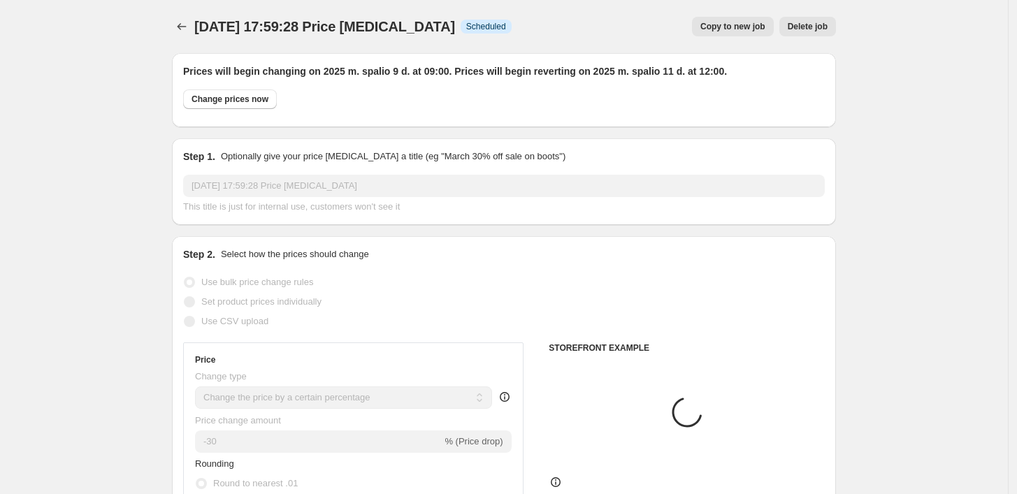
select select "collection"
select select "product"
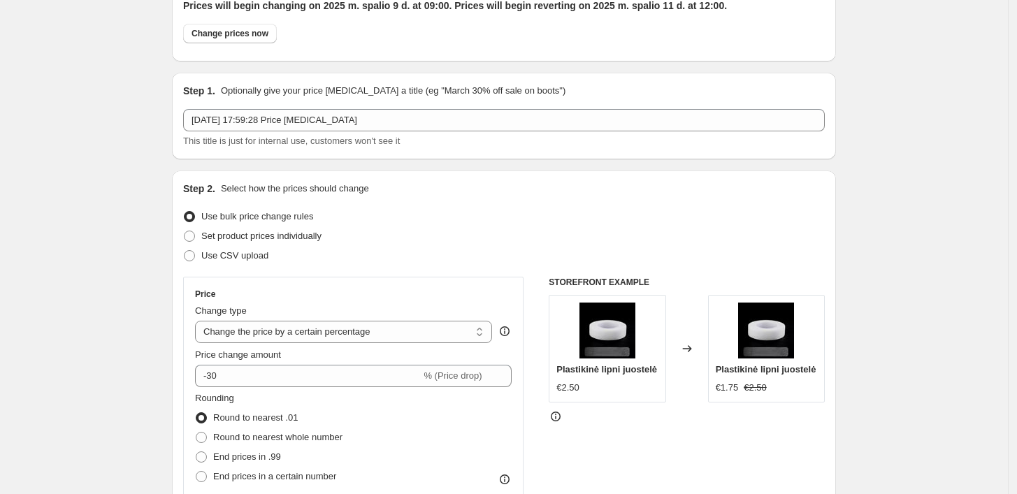
scroll to position [233, 0]
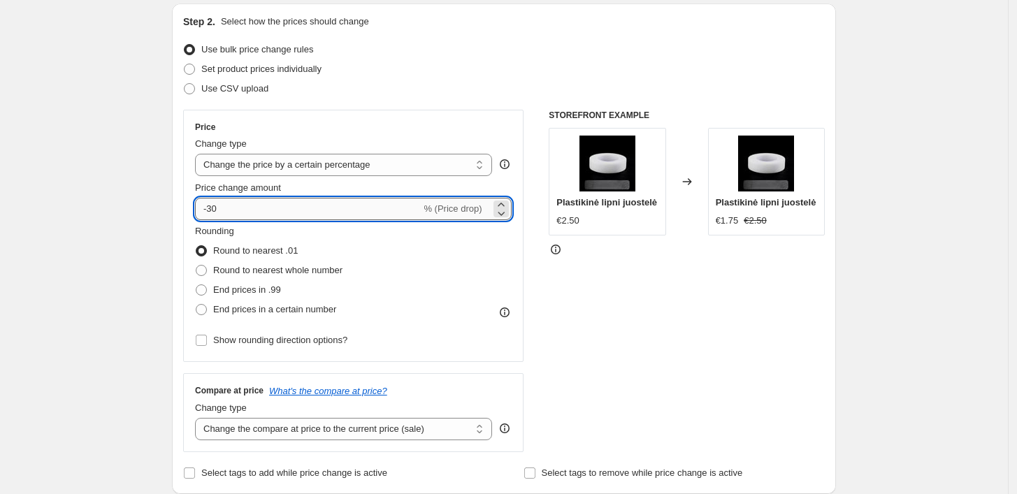
click at [303, 202] on input "-30" at bounding box center [308, 209] width 226 height 22
type input "-3"
click at [532, 44] on div "Use bulk price change rules" at bounding box center [504, 50] width 642 height 20
click at [384, 211] on input "-22" at bounding box center [308, 209] width 226 height 22
click at [536, 287] on div "Price Change type Change the price to a certain amount Change the price by a ce…" at bounding box center [504, 281] width 642 height 342
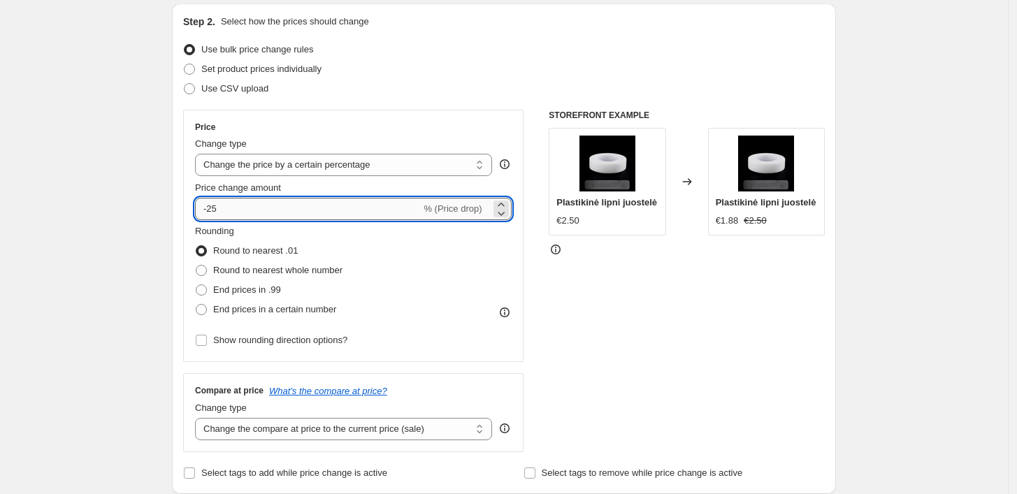
click at [347, 203] on input "-25" at bounding box center [308, 209] width 226 height 22
type input "-22"
click at [549, 296] on div "Price Change type Change the price to a certain amount Change the price by a ce…" at bounding box center [504, 281] width 642 height 342
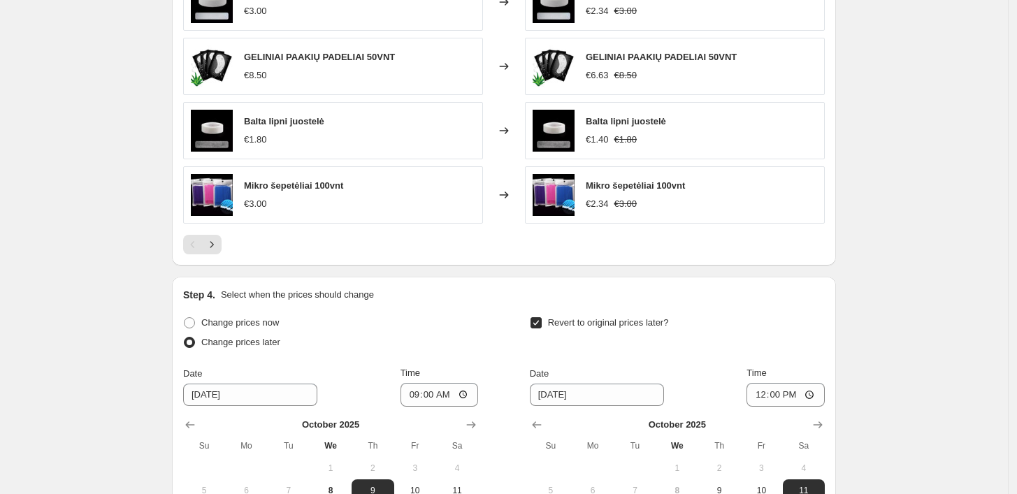
scroll to position [1446, 0]
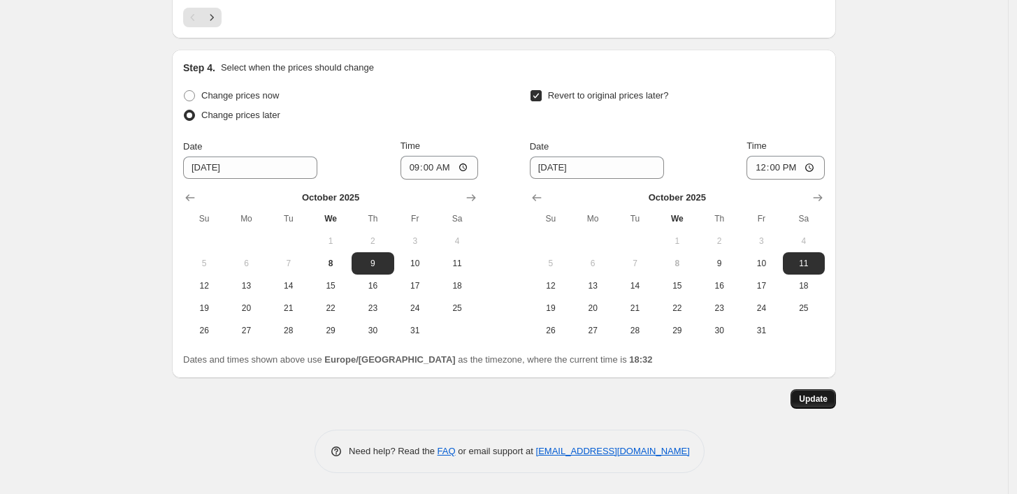
click at [817, 399] on span "Update" at bounding box center [813, 398] width 29 height 11
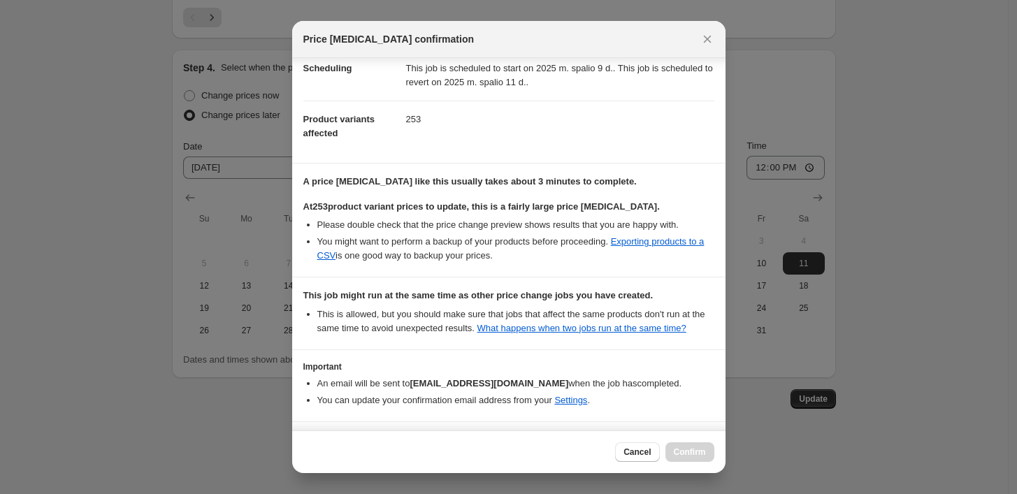
scroll to position [168, 0]
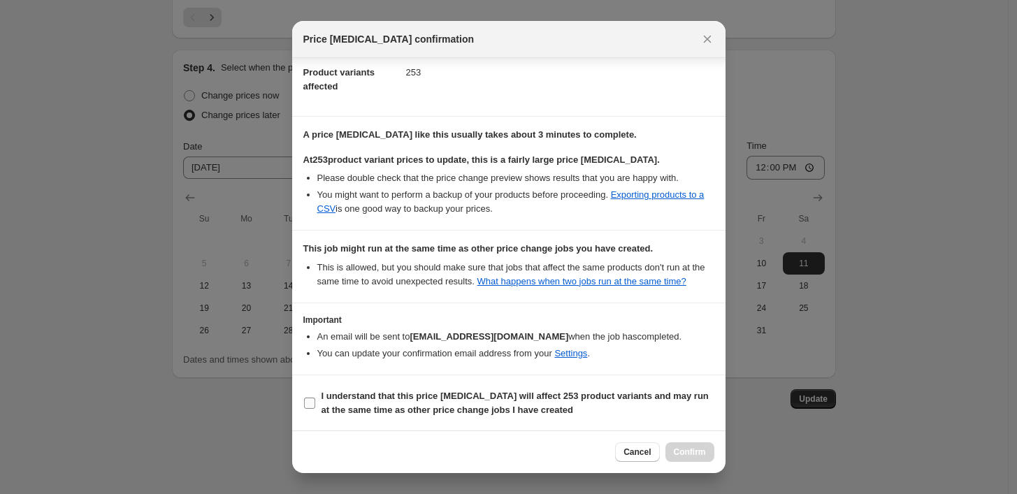
click at [452, 391] on b "I understand that this price change job will affect 253 product variants and ma…" at bounding box center [514, 403] width 387 height 24
click at [315, 398] on input "I understand that this price change job will affect 253 product variants and ma…" at bounding box center [309, 403] width 11 height 11
checkbox input "true"
click at [679, 449] on span "Confirm" at bounding box center [690, 452] width 32 height 11
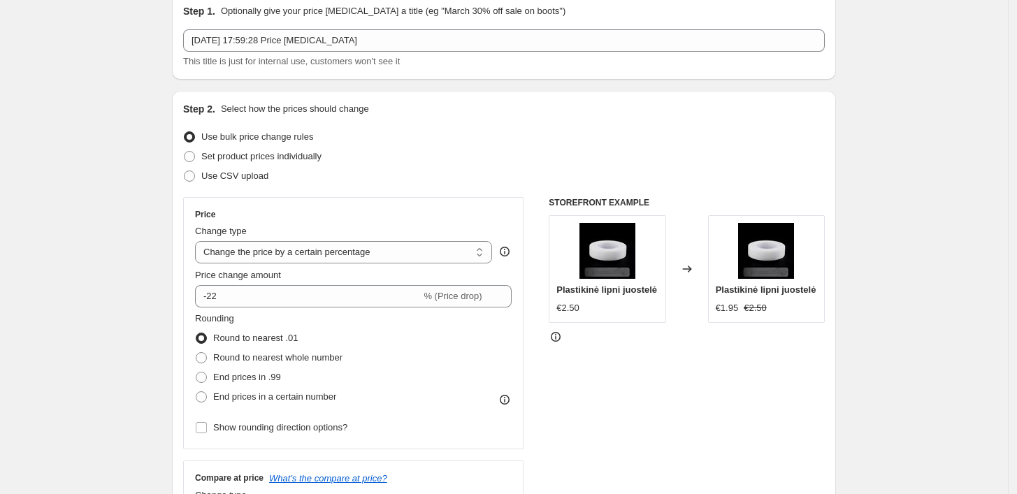
scroll to position [0, 0]
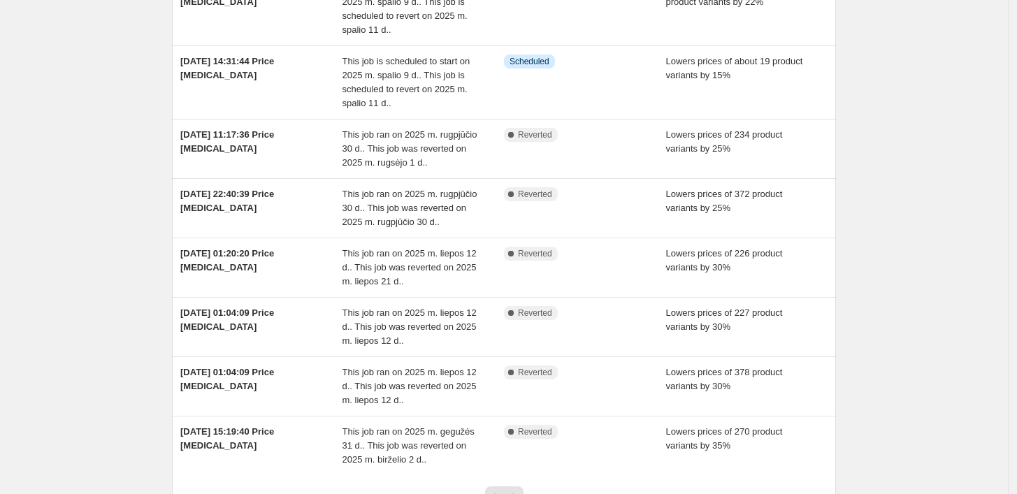
scroll to position [78, 0]
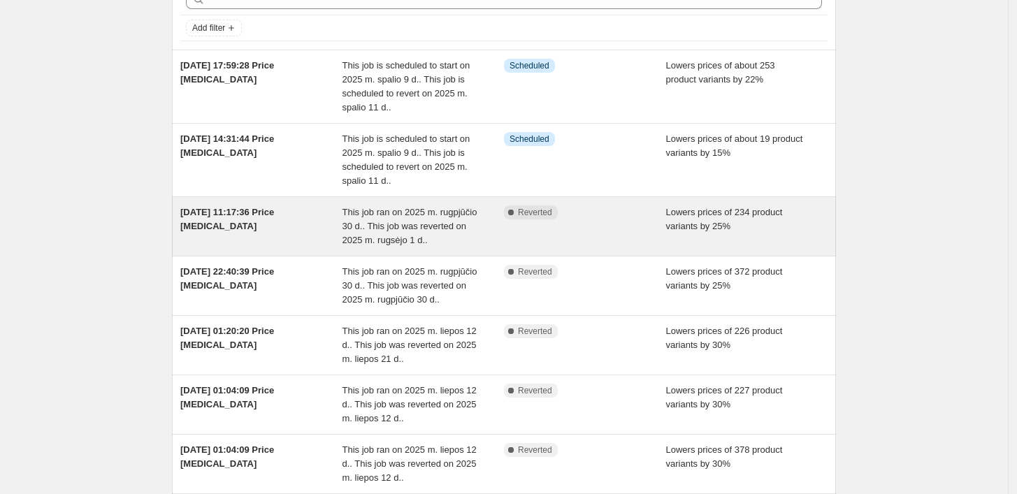
click at [436, 205] on div "This job ran on 2025 m. rugpjūčio 30 d.. This job was reverted on 2025 m. rugsė…" at bounding box center [423, 226] width 162 height 42
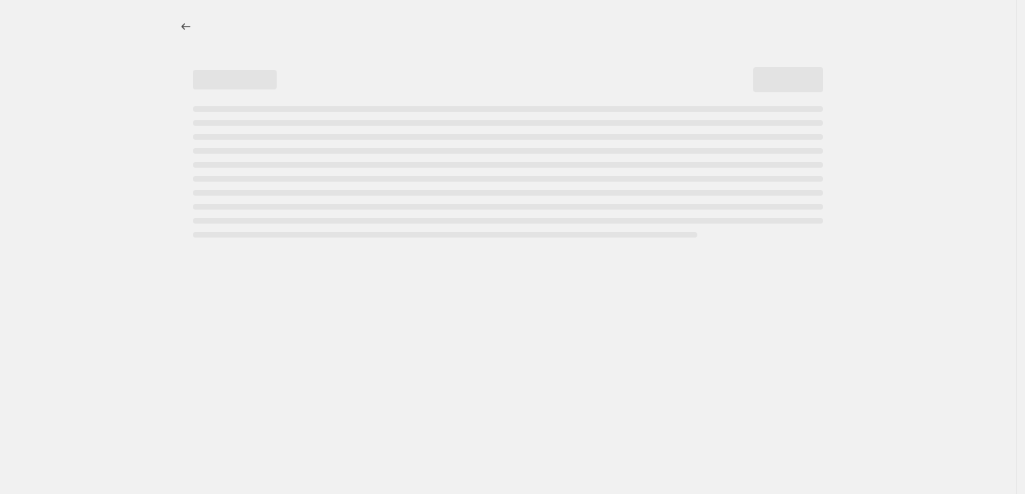
select select "percentage"
select select "collection"
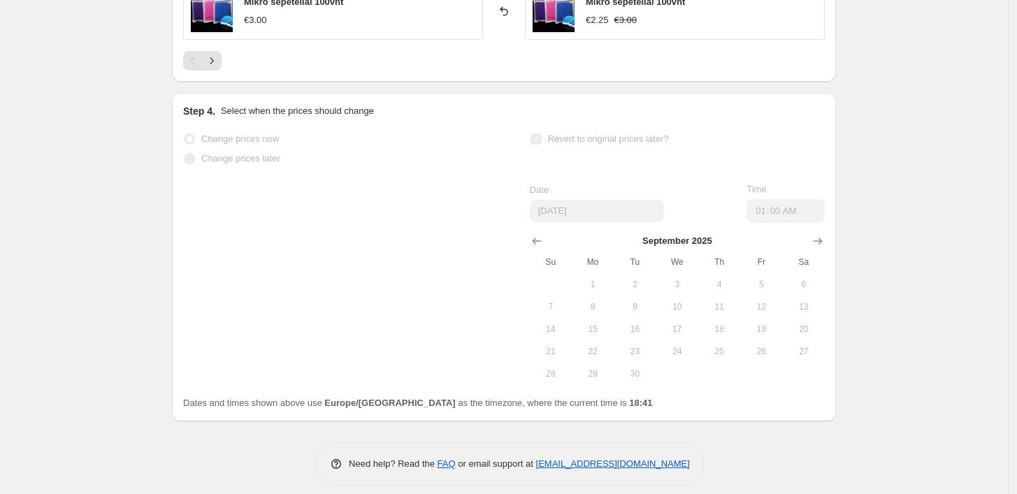
scroll to position [1422, 0]
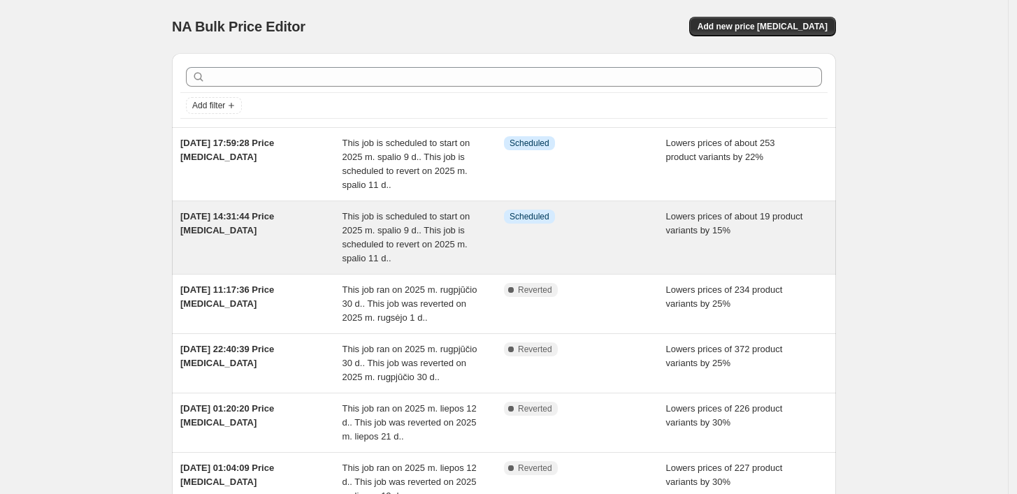
click at [436, 241] on span "This job is scheduled to start on 2025 m. spalio 9 d.. This job is scheduled to…" at bounding box center [406, 237] width 128 height 52
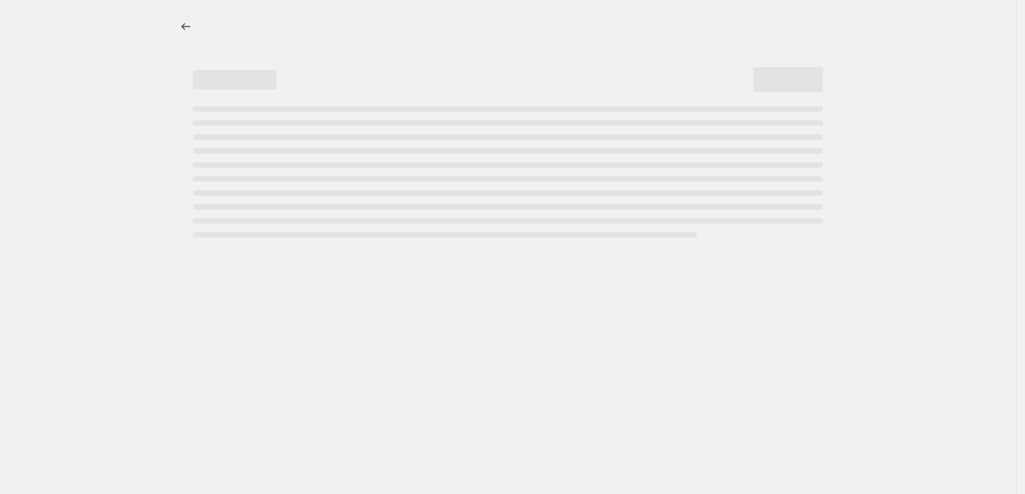
select select "percentage"
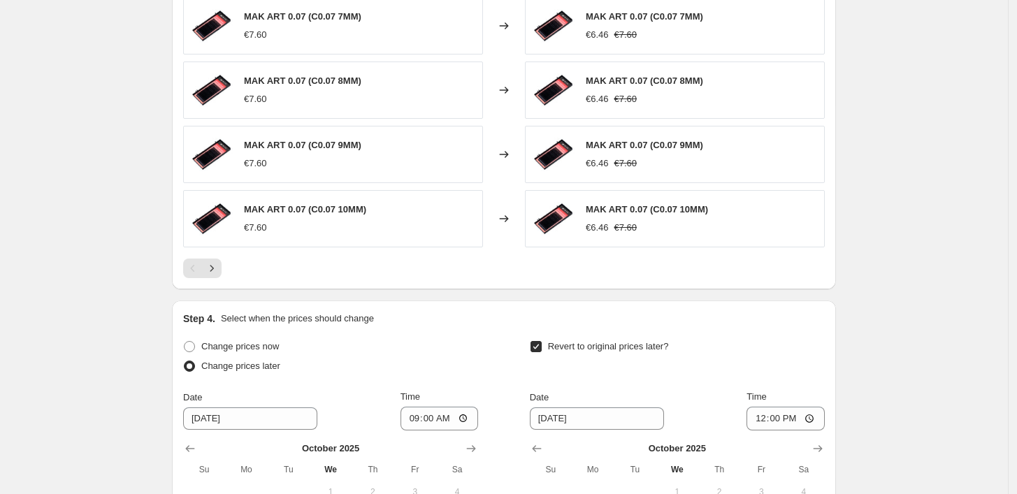
scroll to position [1415, 0]
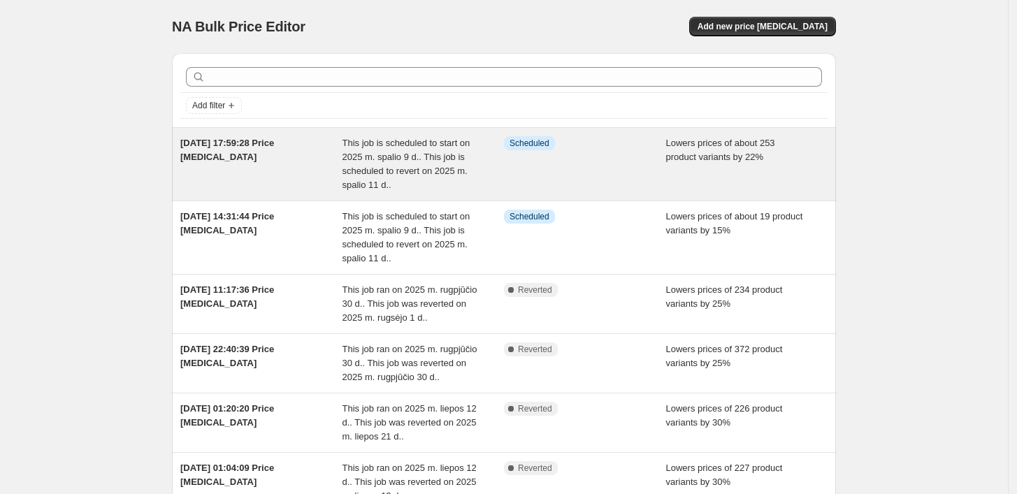
click at [502, 152] on div "This job is scheduled to start on 2025 m. spalio 9 d.. This job is scheduled to…" at bounding box center [423, 164] width 162 height 56
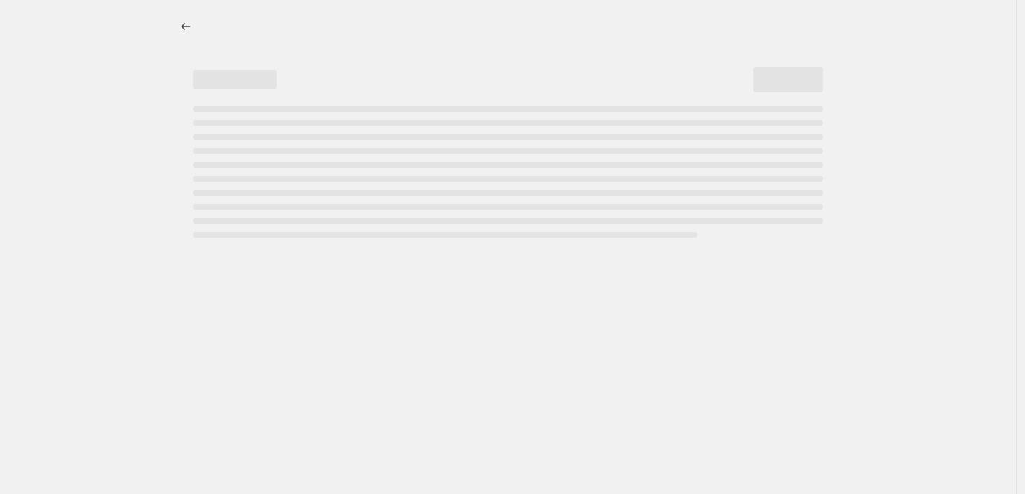
select select "percentage"
select select "collection"
select select "not_equal"
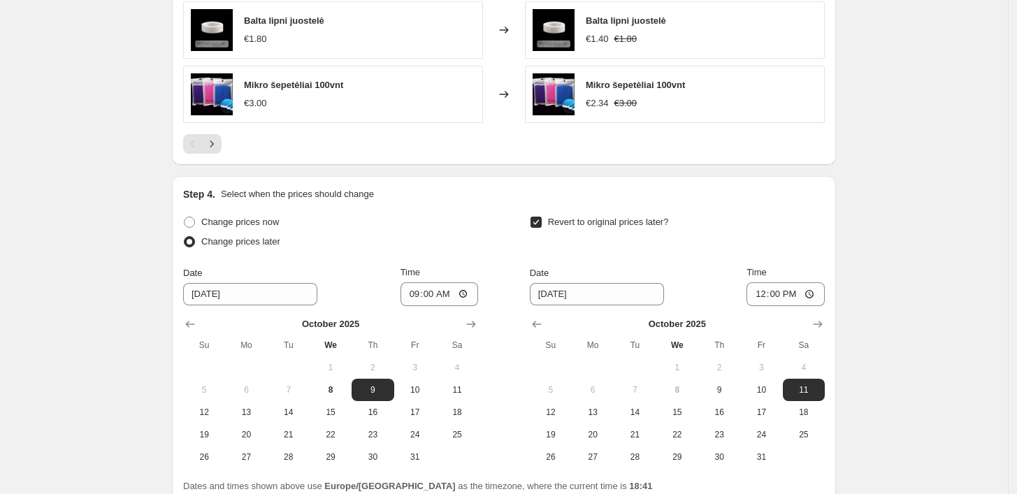
scroll to position [1398, 0]
